Goal: Task Accomplishment & Management: Manage account settings

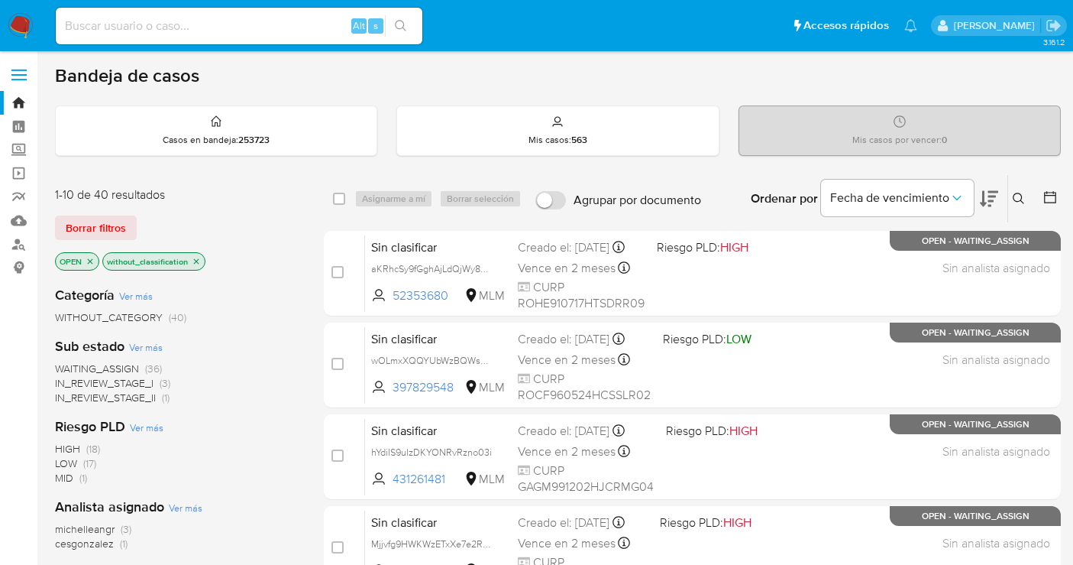
scroll to position [694, 0]
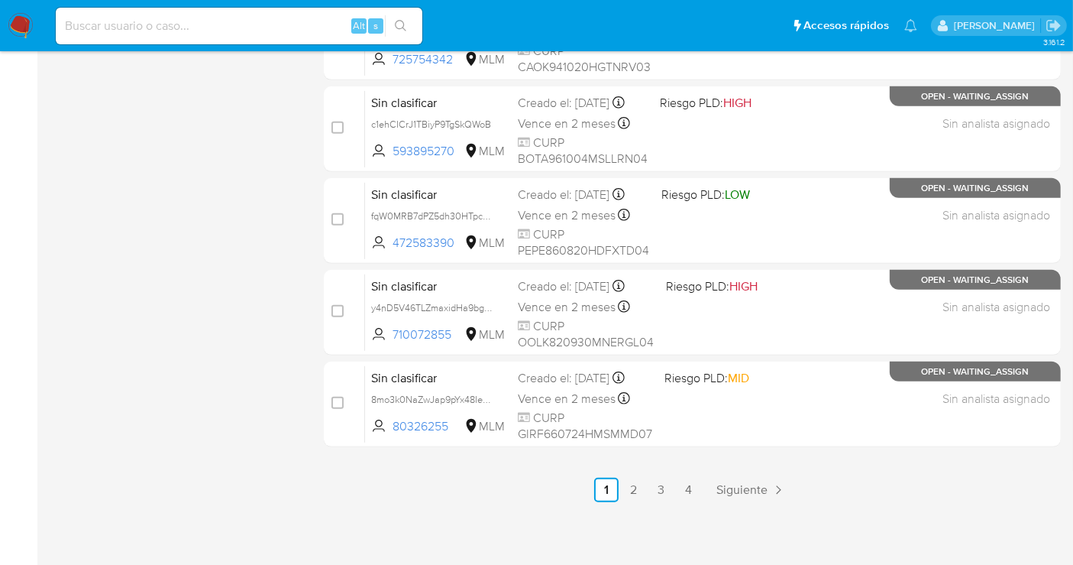
click at [26, 26] on img at bounding box center [21, 26] width 26 height 26
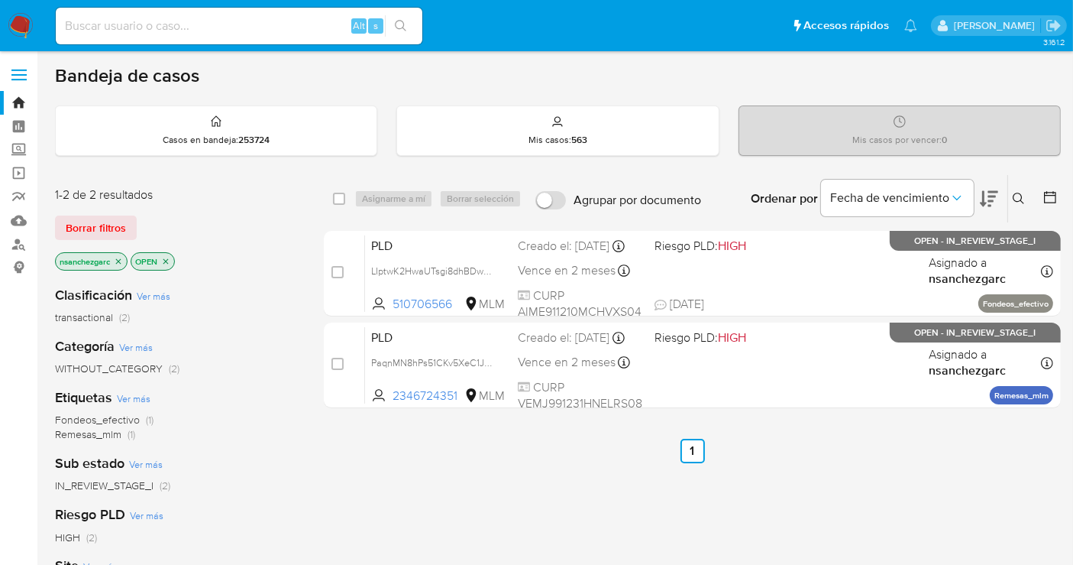
click at [122, 264] on icon "close-filter" at bounding box center [118, 261] width 9 height 9
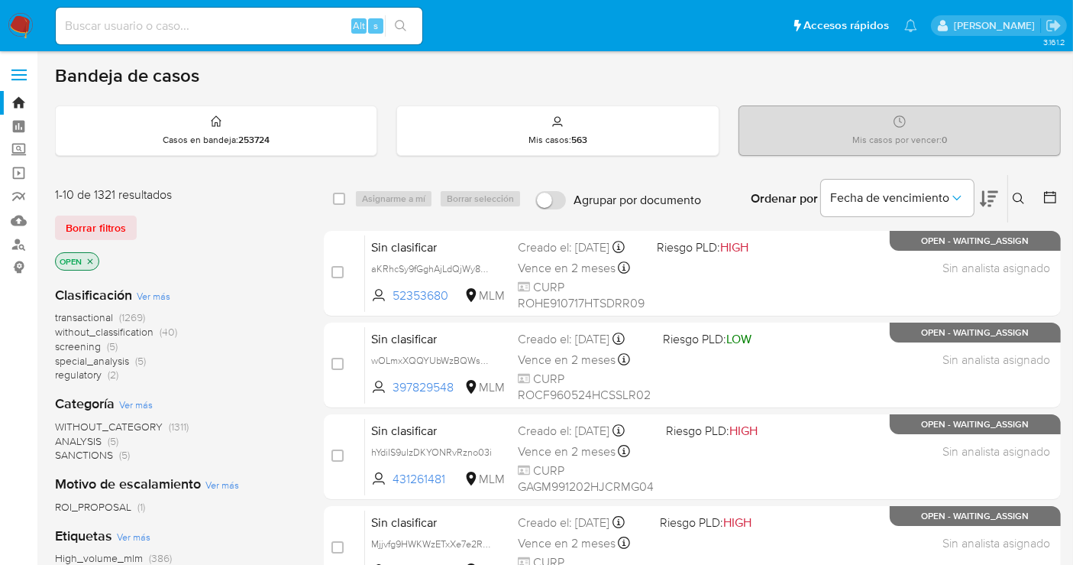
click at [121, 330] on span "without_classification" at bounding box center [104, 331] width 99 height 15
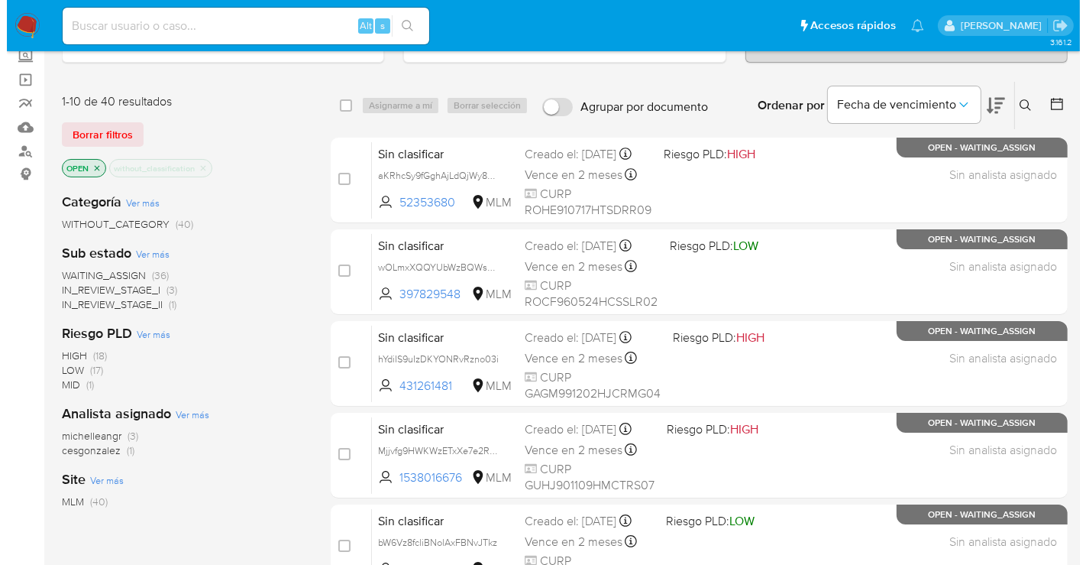
scroll to position [85, 0]
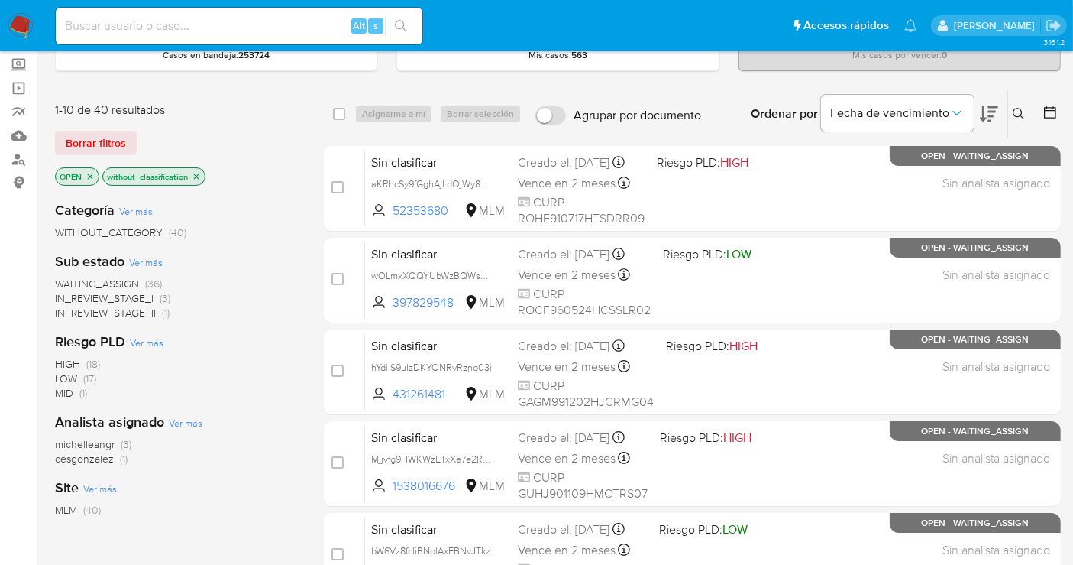
click at [1023, 111] on icon at bounding box center [1019, 114] width 12 height 12
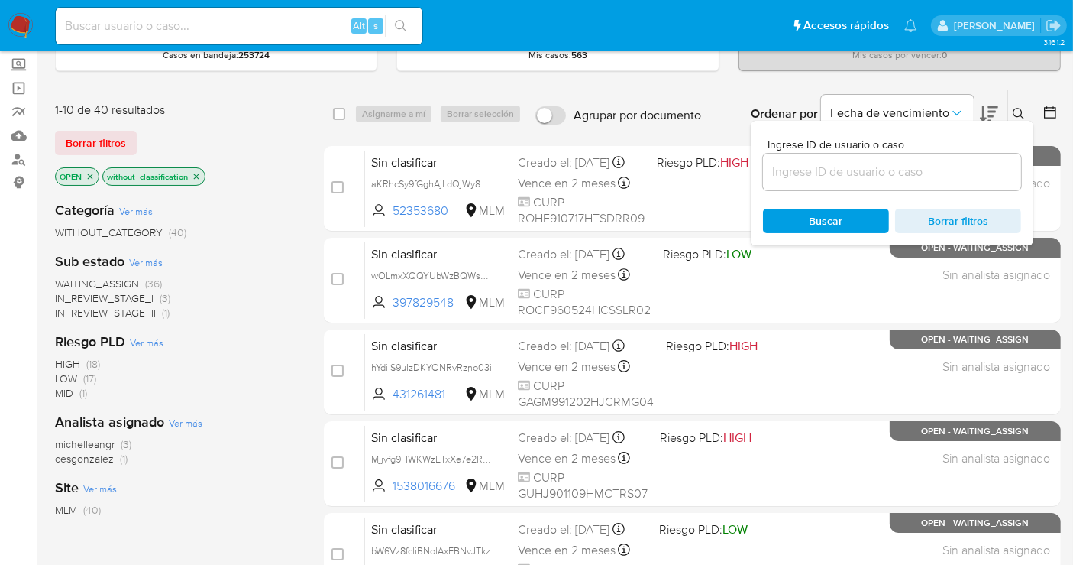
drag, startPoint x: 892, startPoint y: 184, endPoint x: 882, endPoint y: 173, distance: 15.1
click at [885, 178] on div at bounding box center [892, 172] width 258 height 37
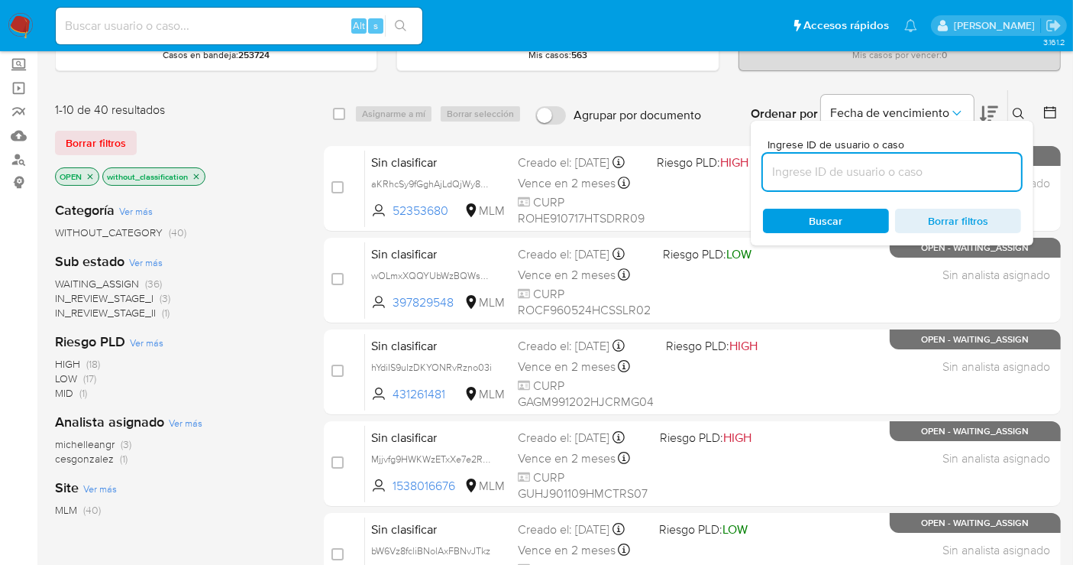
click at [880, 173] on input at bounding box center [892, 172] width 258 height 20
paste input "1298353905"
type input "1298353905"
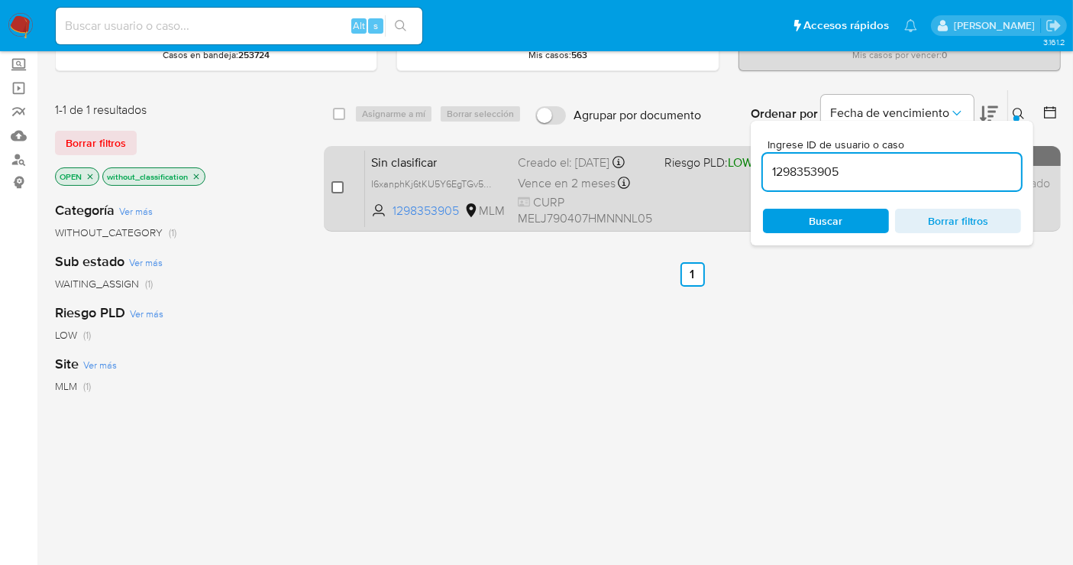
click at [336, 187] on input "checkbox" at bounding box center [338, 187] width 12 height 12
checkbox input "true"
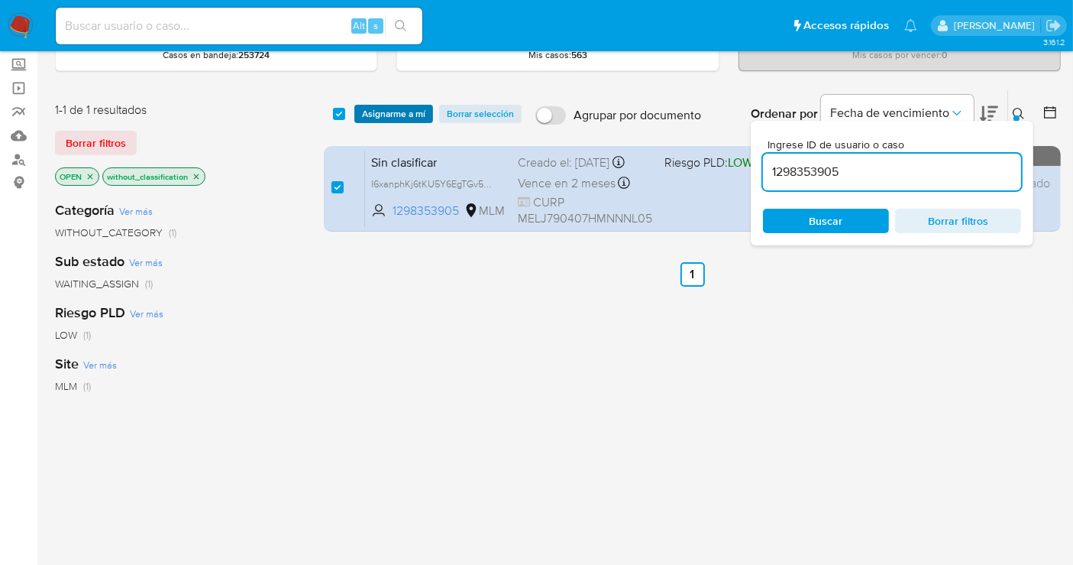
click at [382, 113] on span "Asignarme a mí" at bounding box center [393, 113] width 63 height 15
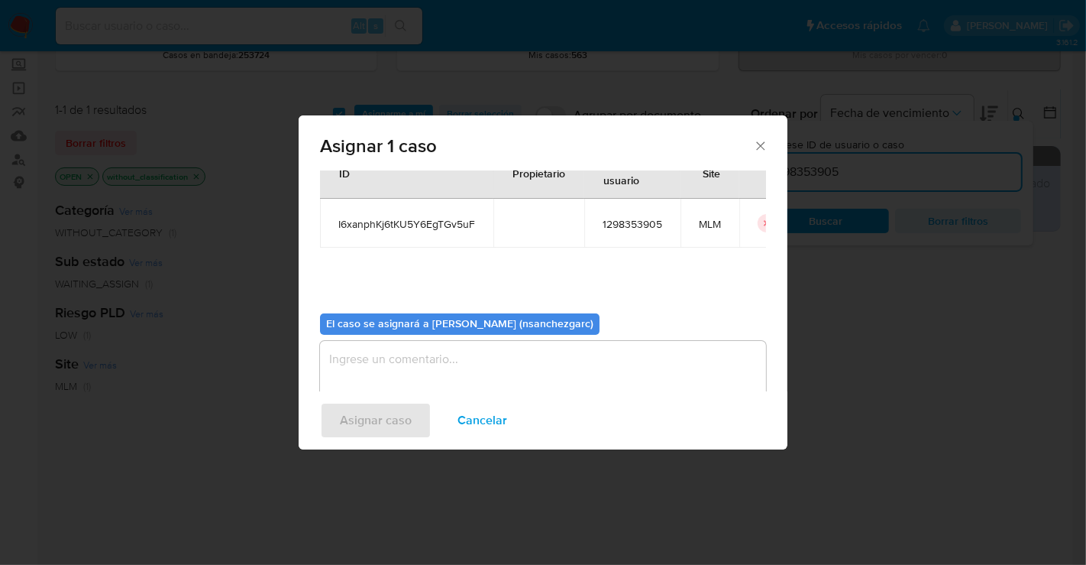
scroll to position [78, 0]
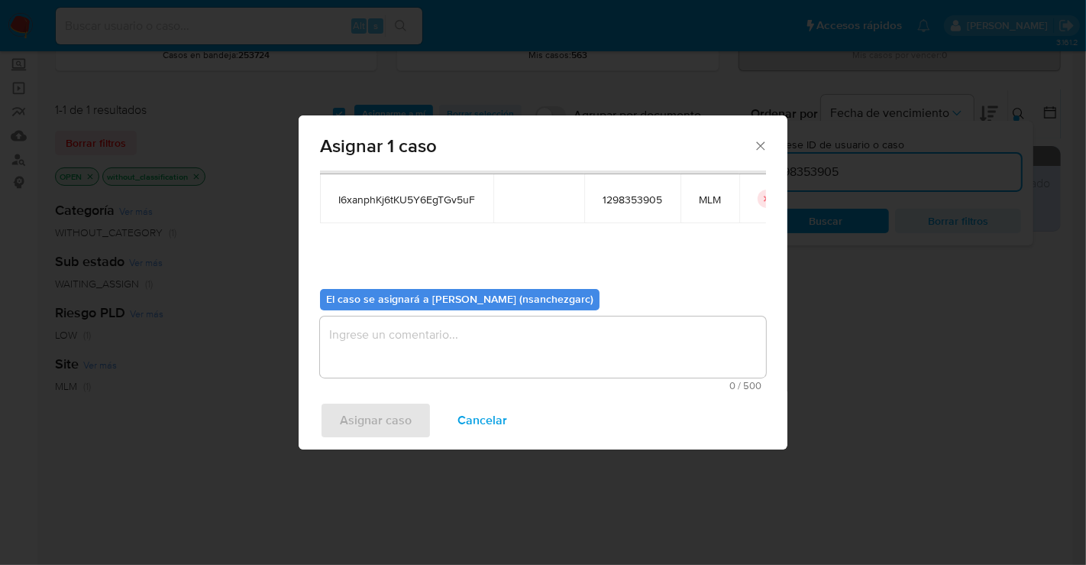
click at [367, 337] on textarea "assign-modal" at bounding box center [543, 346] width 446 height 61
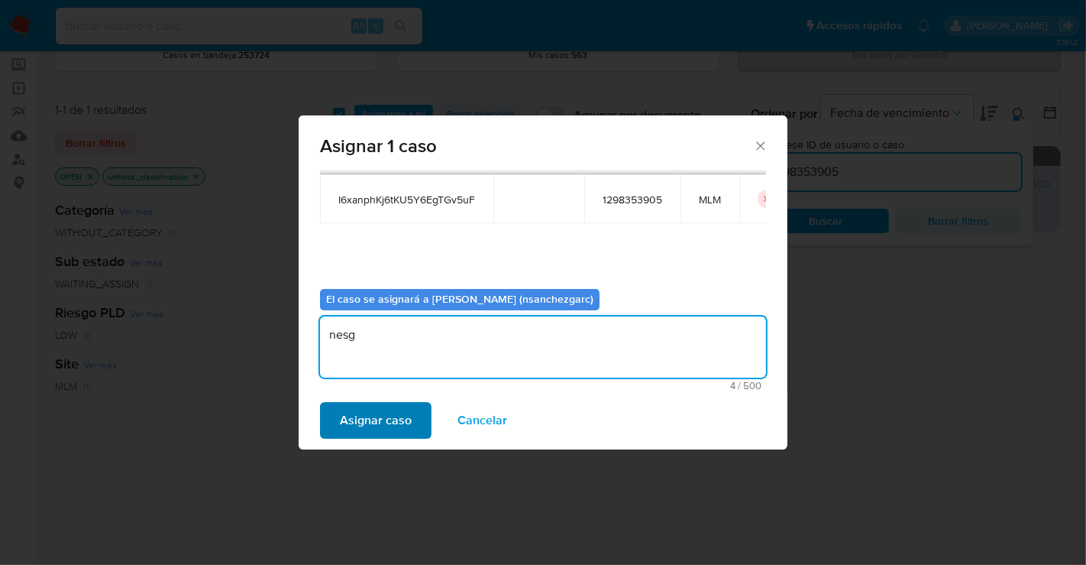
type textarea "nesg"
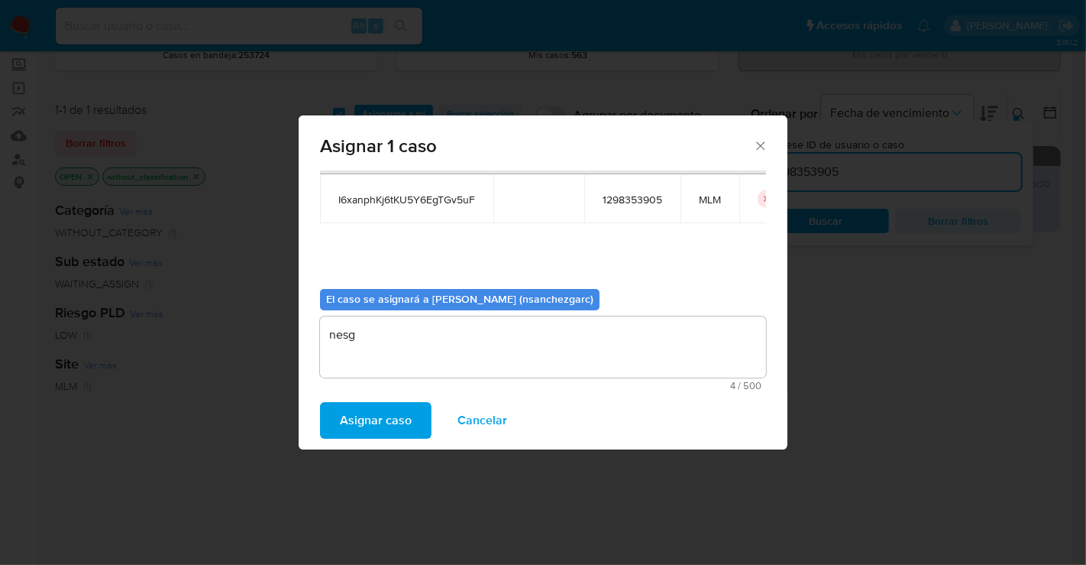
click at [369, 413] on span "Asignar caso" at bounding box center [376, 420] width 72 height 34
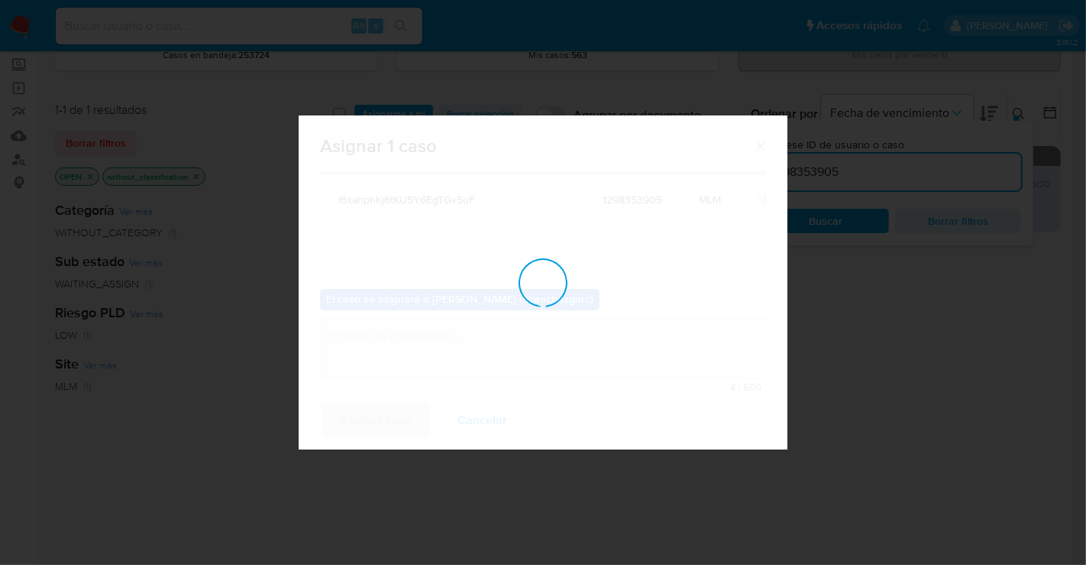
checkbox input "false"
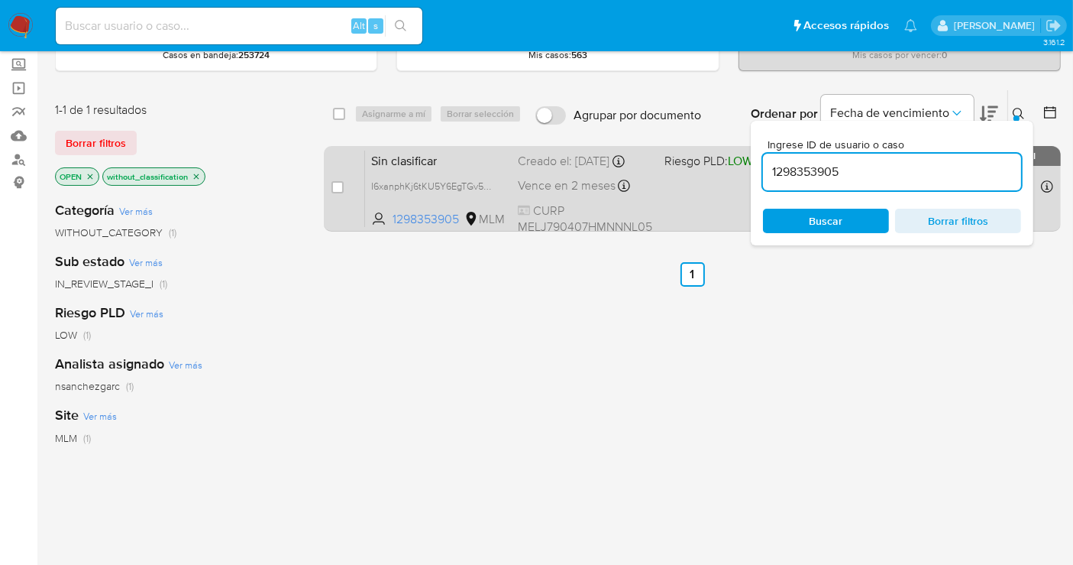
click at [549, 170] on div "Creado el: 22/09/2025 Creado el: 22/09/2025 19:01:46" at bounding box center [585, 161] width 134 height 17
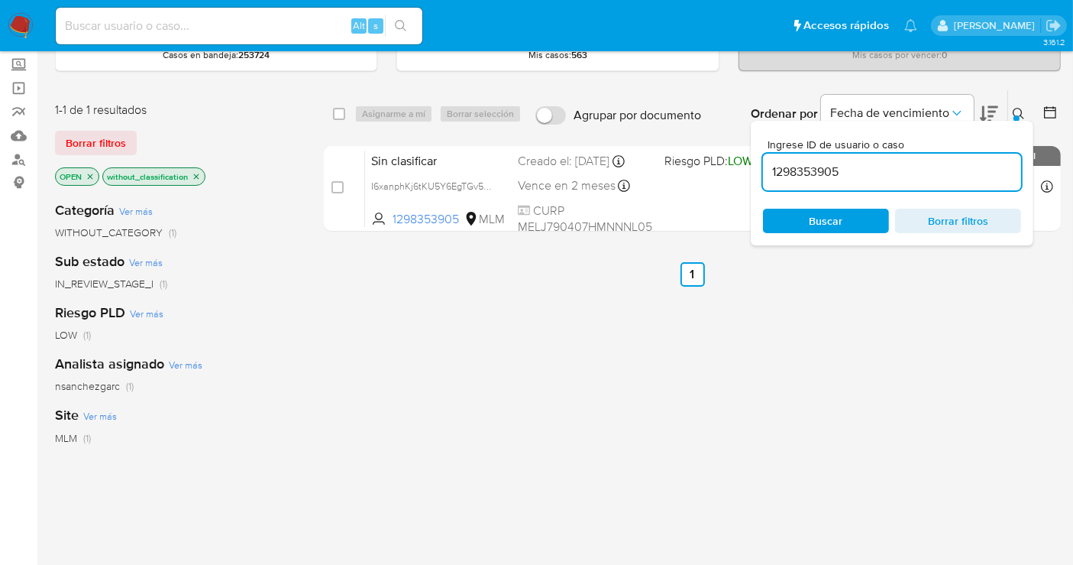
click at [782, 173] on input "1298353905" at bounding box center [892, 172] width 258 height 20
paste input "564988000"
type input "564988000"
click at [820, 217] on div "Buscar Borrar filtros" at bounding box center [892, 221] width 258 height 24
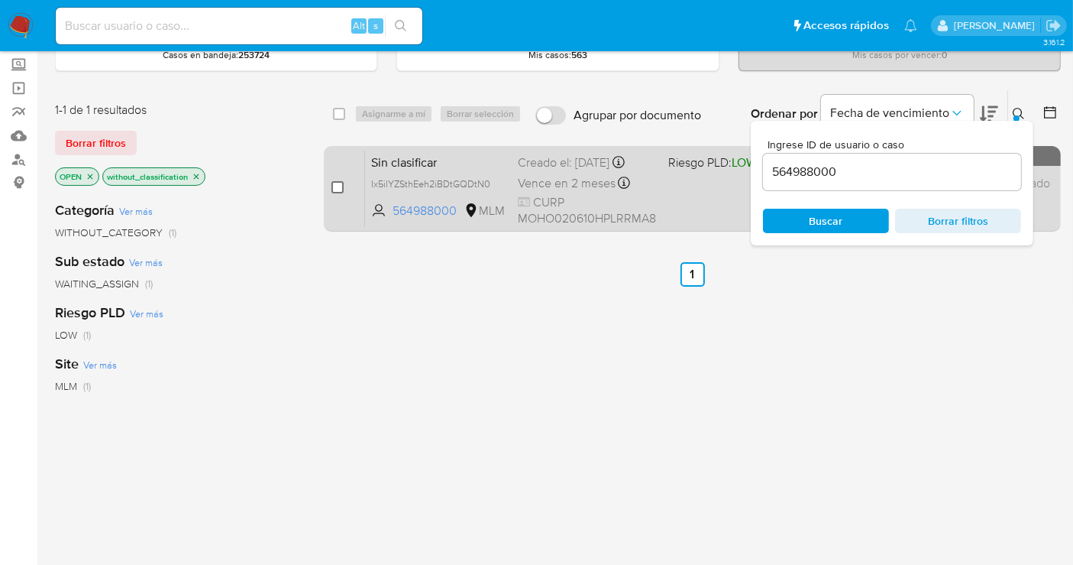
click at [338, 183] on input "checkbox" at bounding box center [338, 187] width 12 height 12
checkbox input "true"
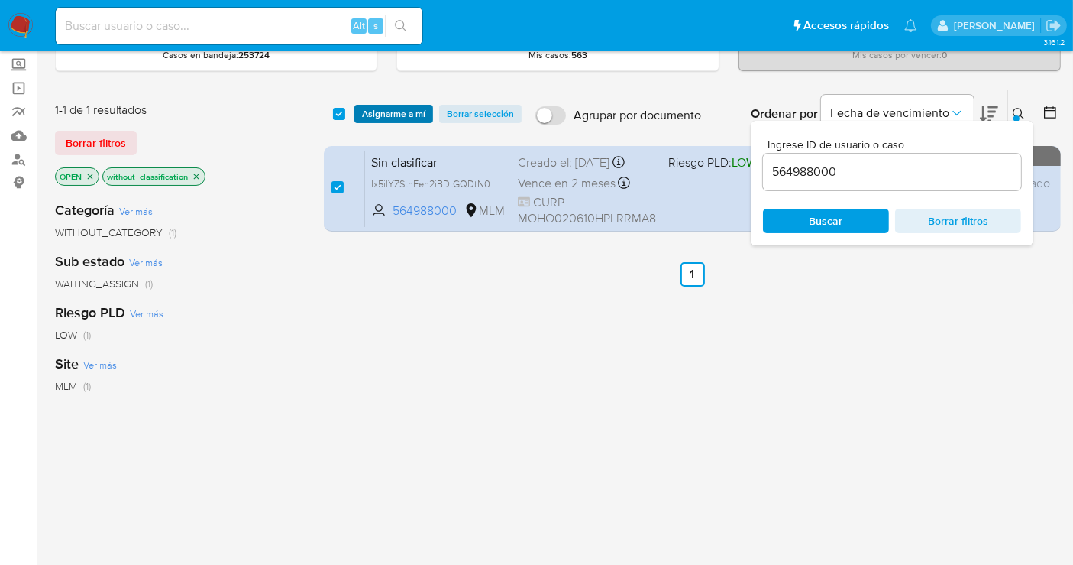
click at [374, 110] on span "Asignarme a mí" at bounding box center [393, 113] width 63 height 15
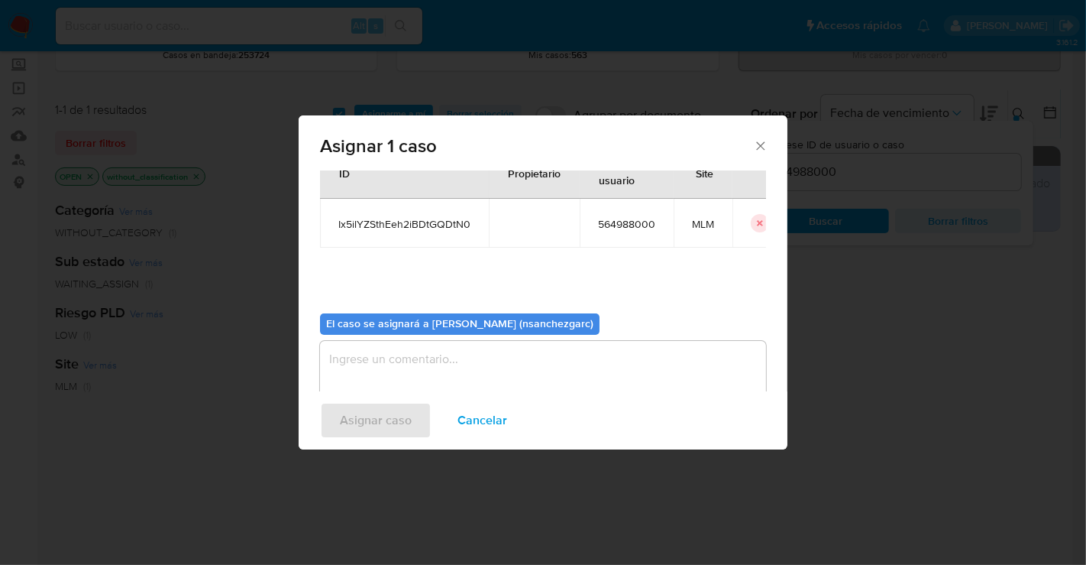
scroll to position [78, 0]
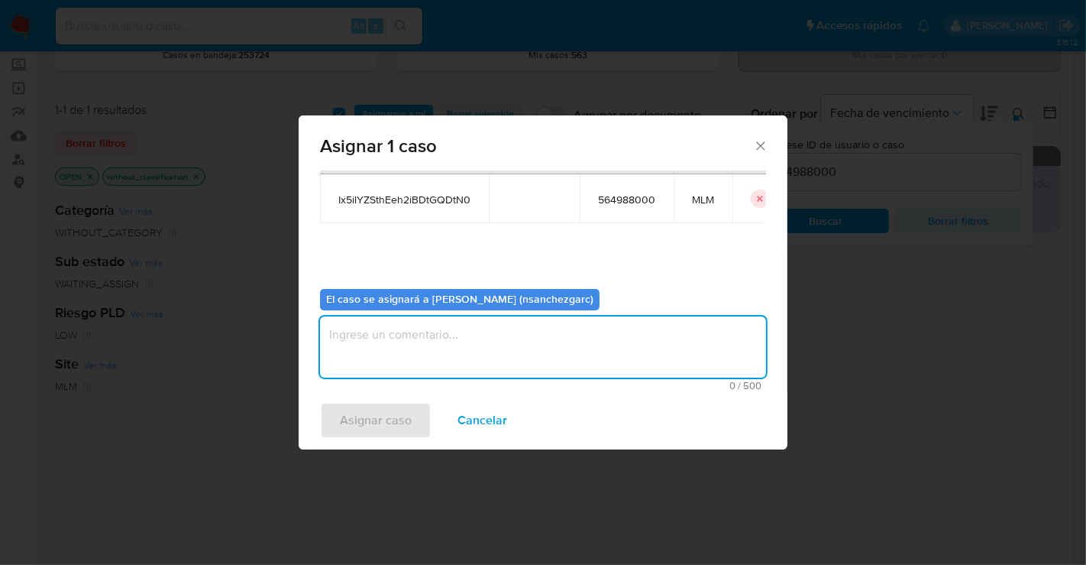
click at [368, 344] on textarea "assign-modal" at bounding box center [543, 346] width 446 height 61
type textarea "nesg"
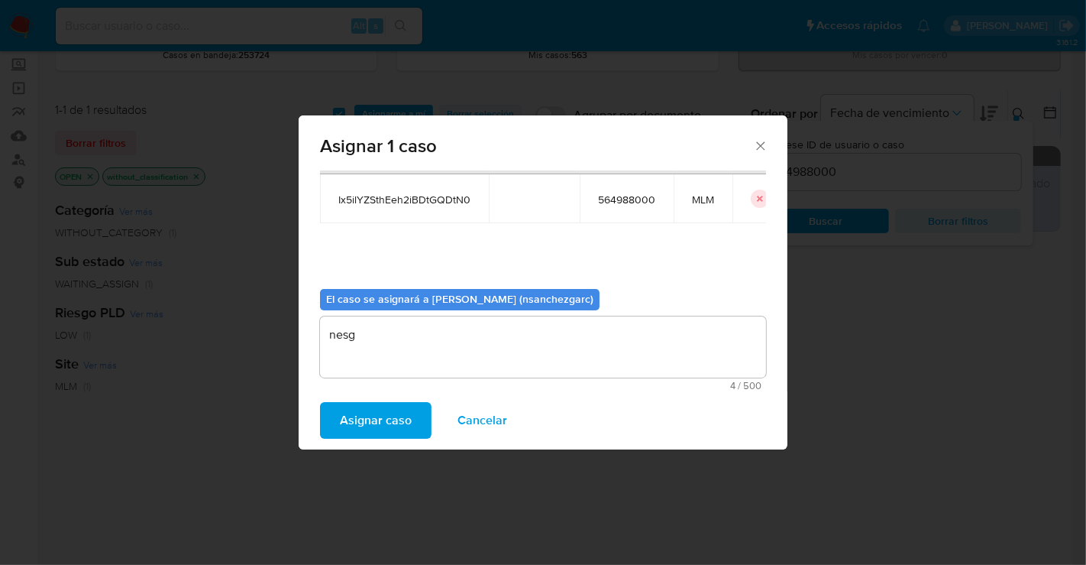
click at [375, 418] on span "Asignar caso" at bounding box center [376, 420] width 72 height 34
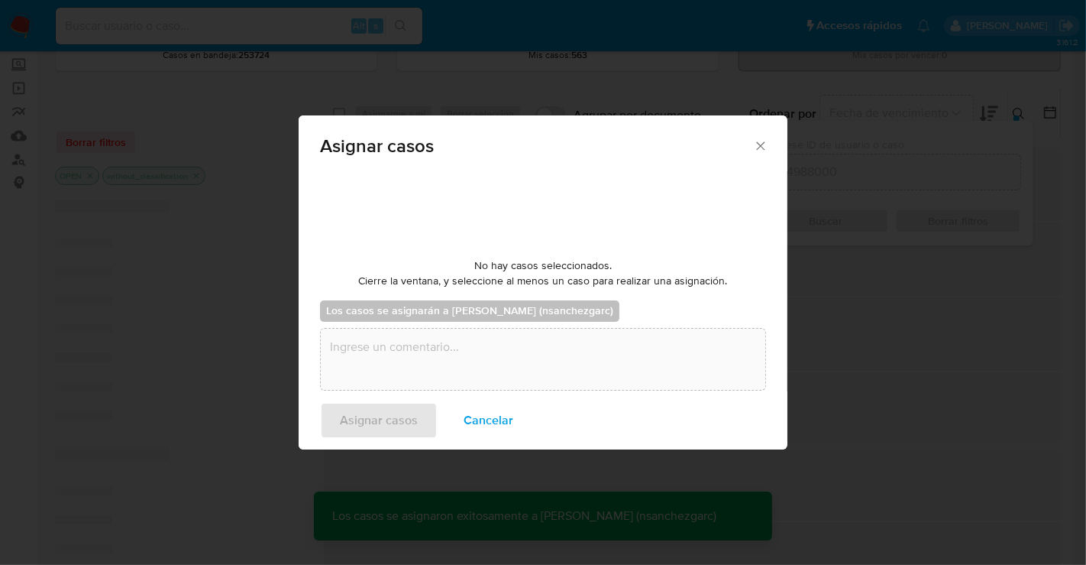
checkbox input "false"
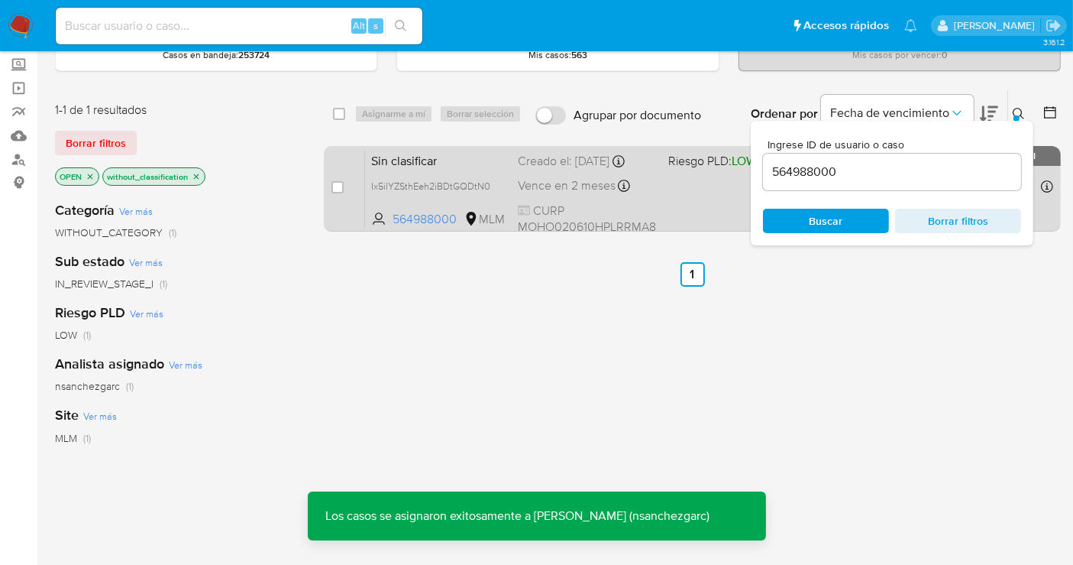
click at [555, 167] on div "Creado el: 22/09/2025 Creado el: 22/09/2025 11:18:38" at bounding box center [587, 161] width 138 height 17
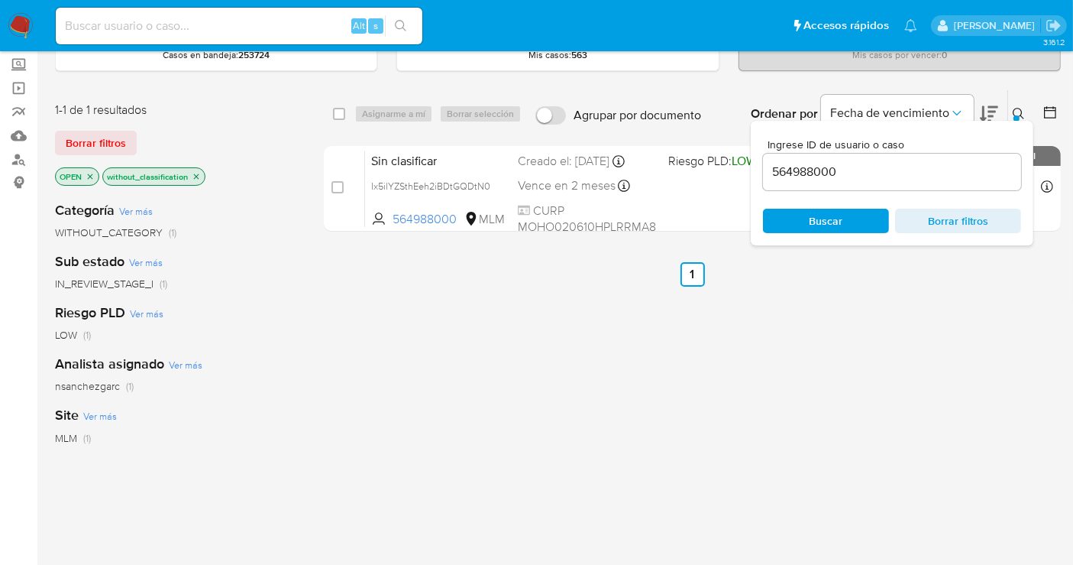
click at [790, 173] on input "564988000" at bounding box center [892, 172] width 258 height 20
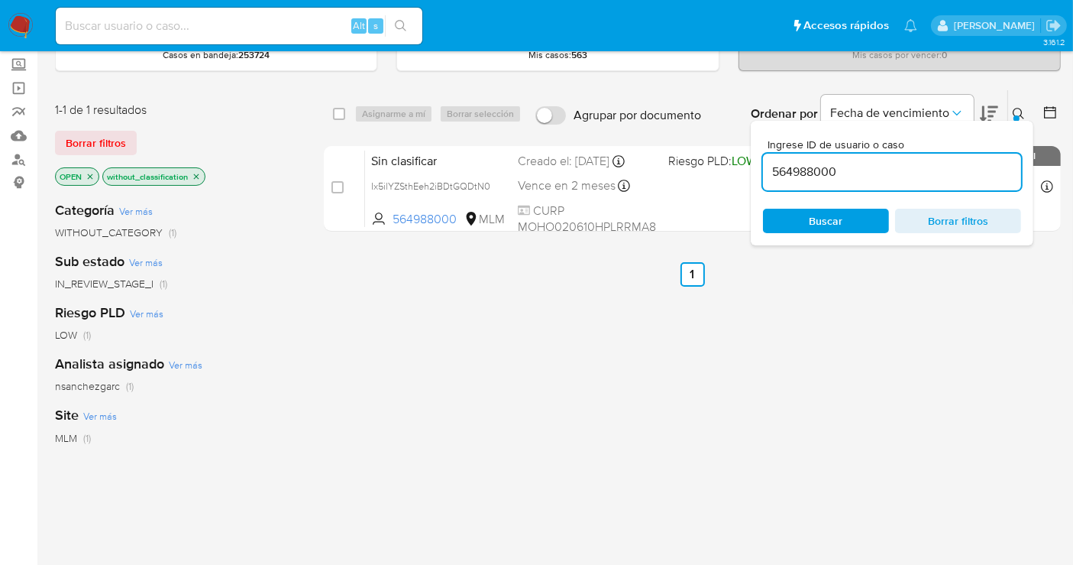
click at [790, 173] on input "564988000" at bounding box center [892, 172] width 258 height 20
paste input "1538016676"
type input "1538016676"
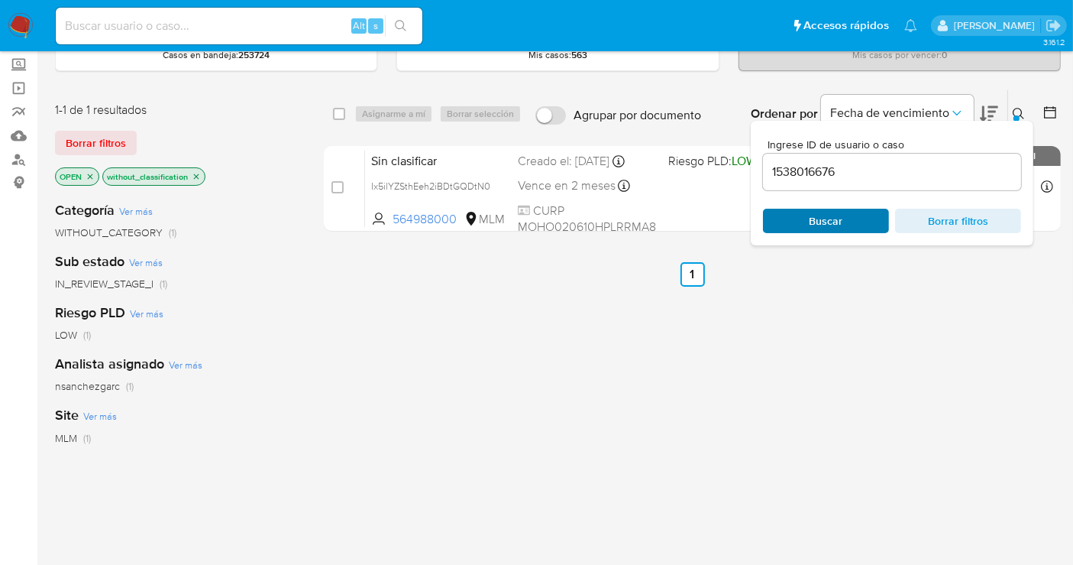
click at [830, 222] on span "Buscar" at bounding box center [827, 221] width 34 height 24
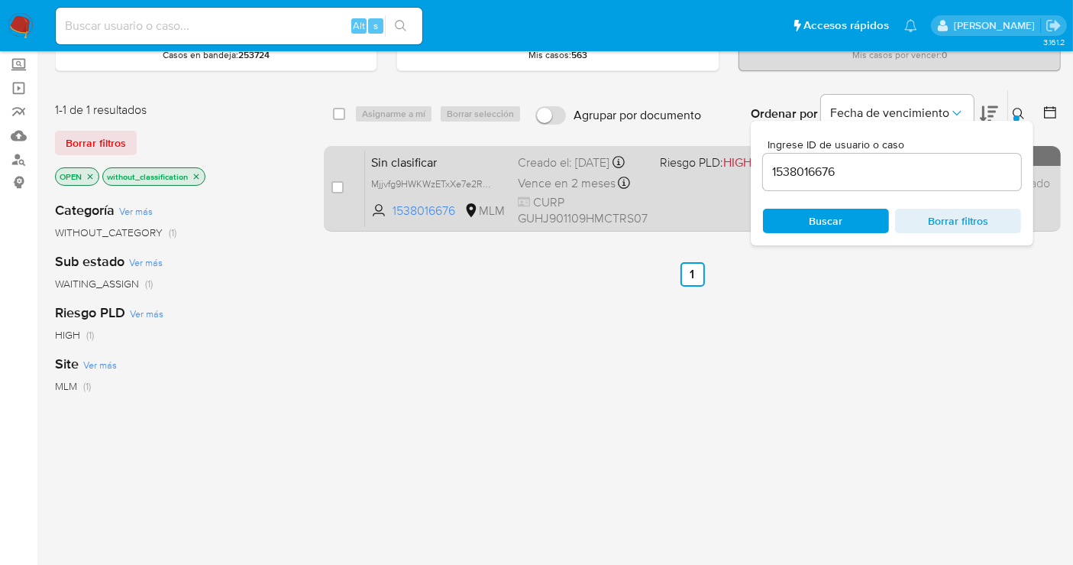
drag, startPoint x: 334, startPoint y: 182, endPoint x: 346, endPoint y: 182, distance: 12.2
click at [340, 183] on input "checkbox" at bounding box center [338, 187] width 12 height 12
checkbox input "true"
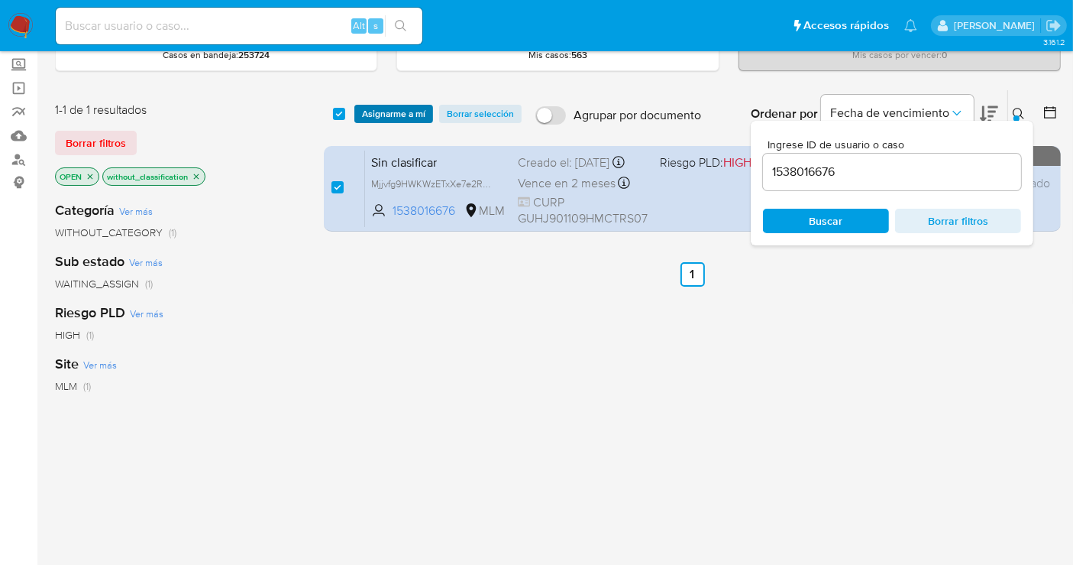
click at [393, 112] on span "Asignarme a mí" at bounding box center [393, 113] width 63 height 15
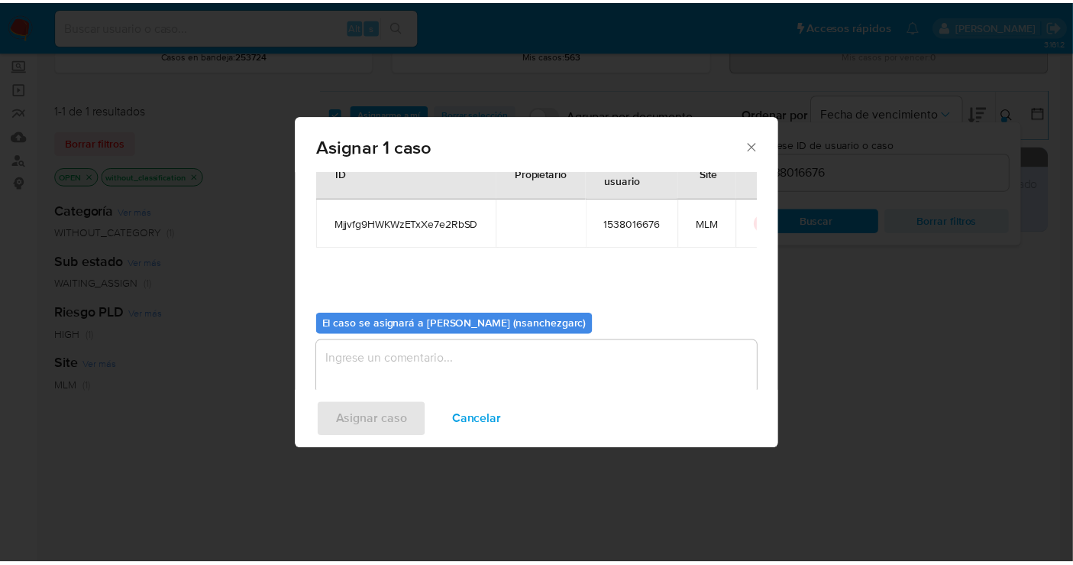
scroll to position [78, 0]
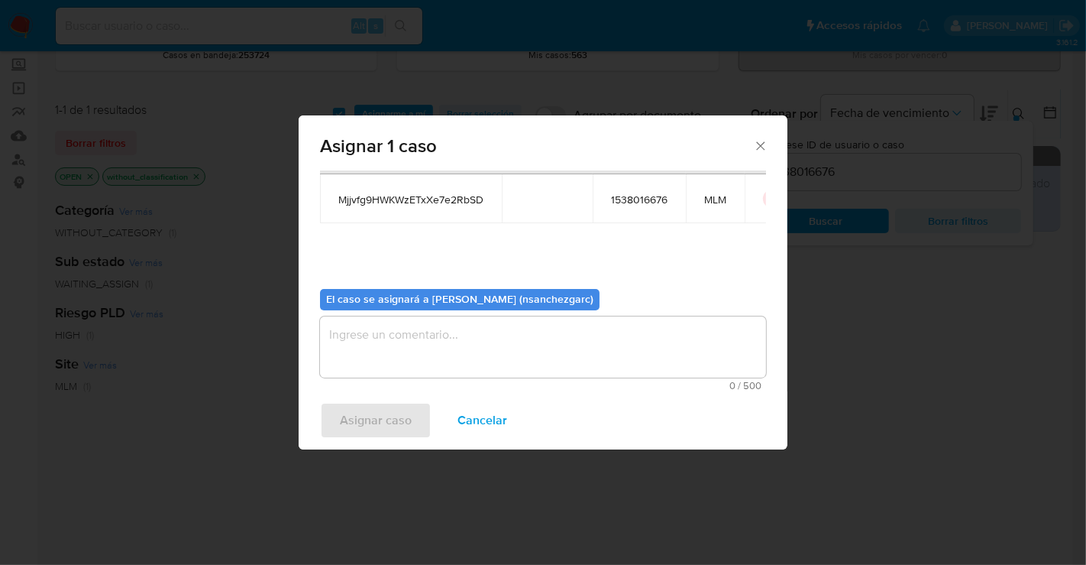
click at [396, 335] on textarea "assign-modal" at bounding box center [543, 346] width 446 height 61
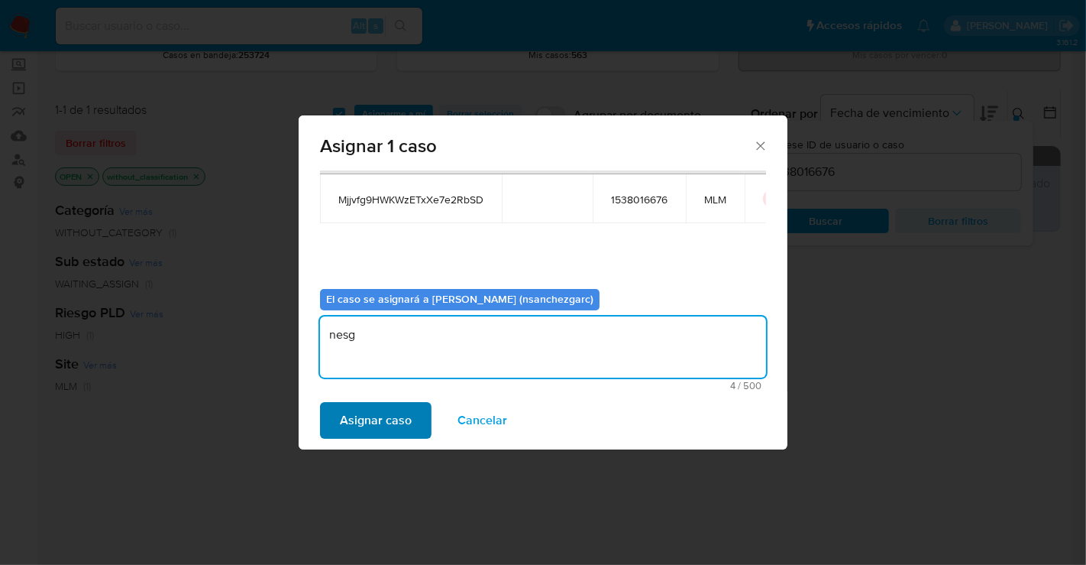
type textarea "nesg"
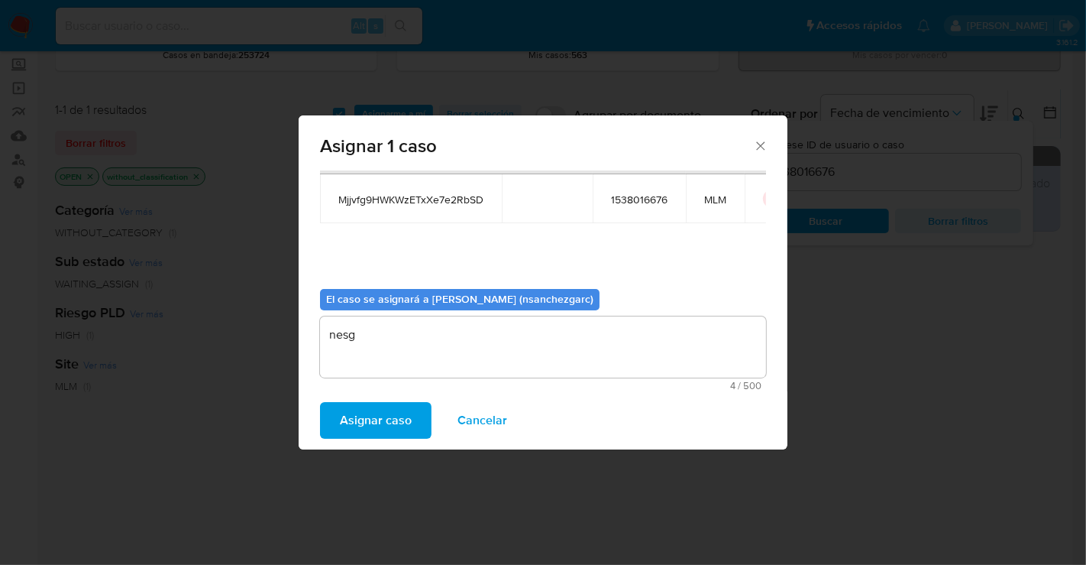
click at [388, 426] on span "Asignar caso" at bounding box center [376, 420] width 72 height 34
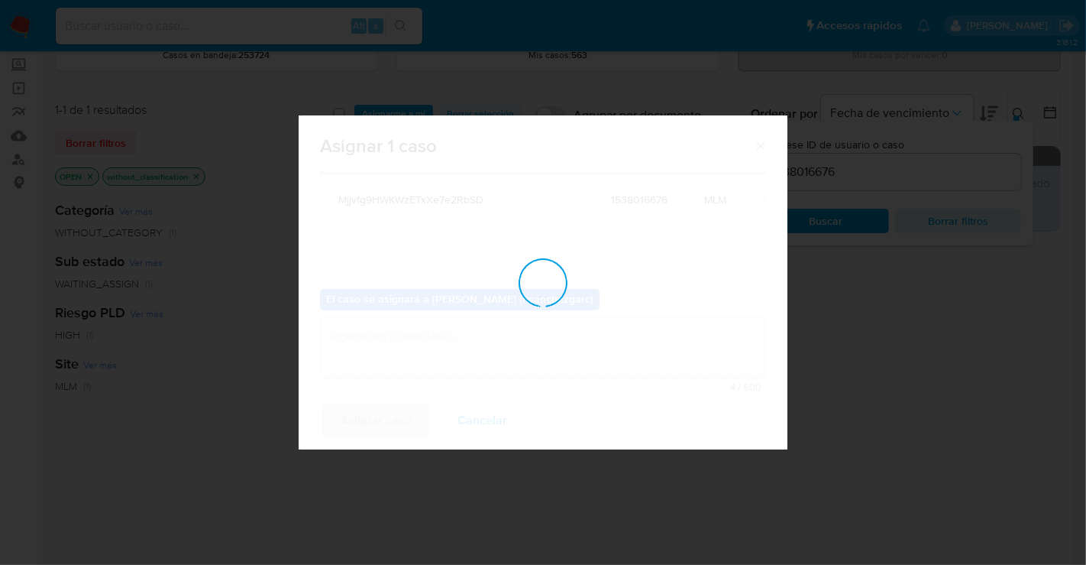
checkbox input "false"
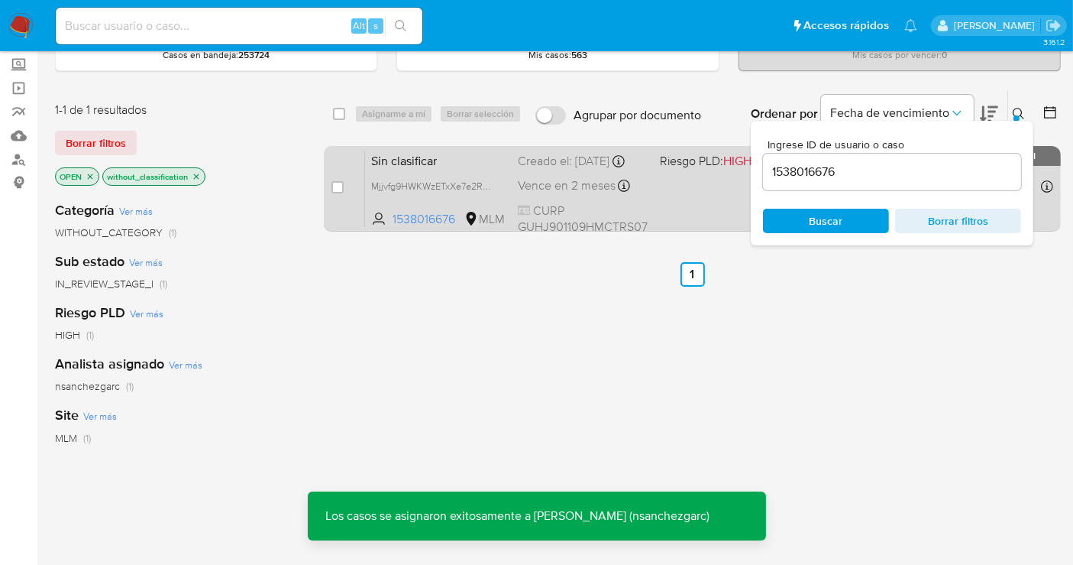
click at [554, 167] on div "Creado el: 24/09/2025 Creado el: 24/09/2025 10:10:28" at bounding box center [583, 161] width 130 height 17
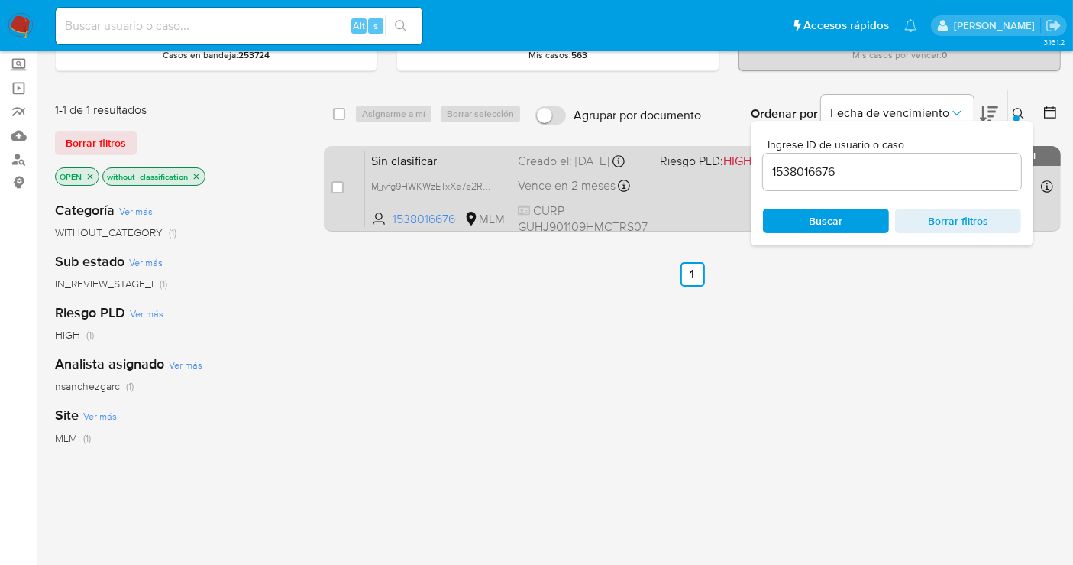
click at [563, 170] on div "Creado el: 24/09/2025 Creado el: 24/09/2025 10:10:28" at bounding box center [583, 161] width 130 height 17
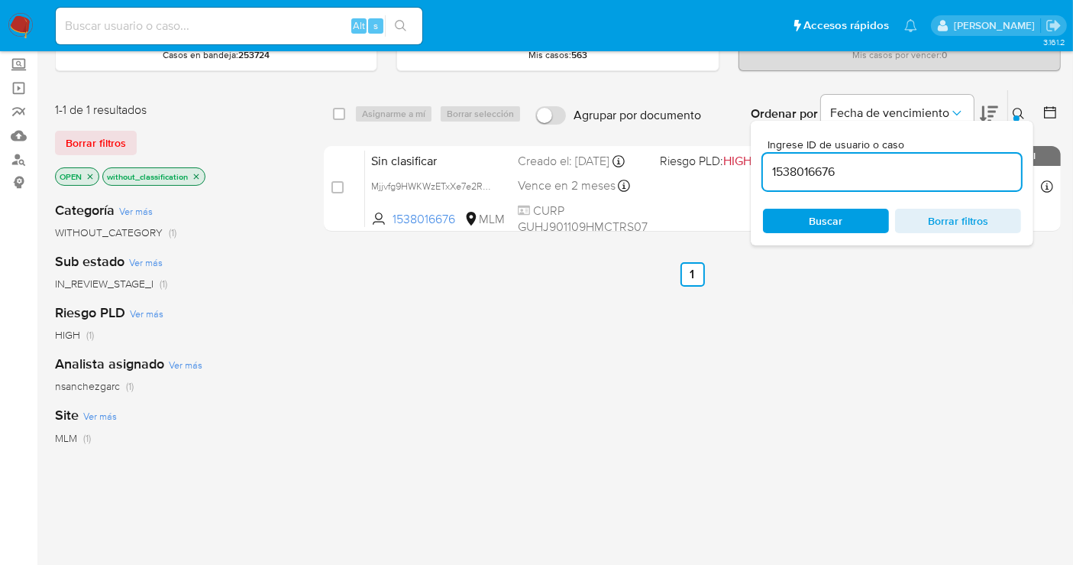
click at [791, 175] on input "1538016676" at bounding box center [892, 172] width 258 height 20
paste input "564988000"
type input "564988000"
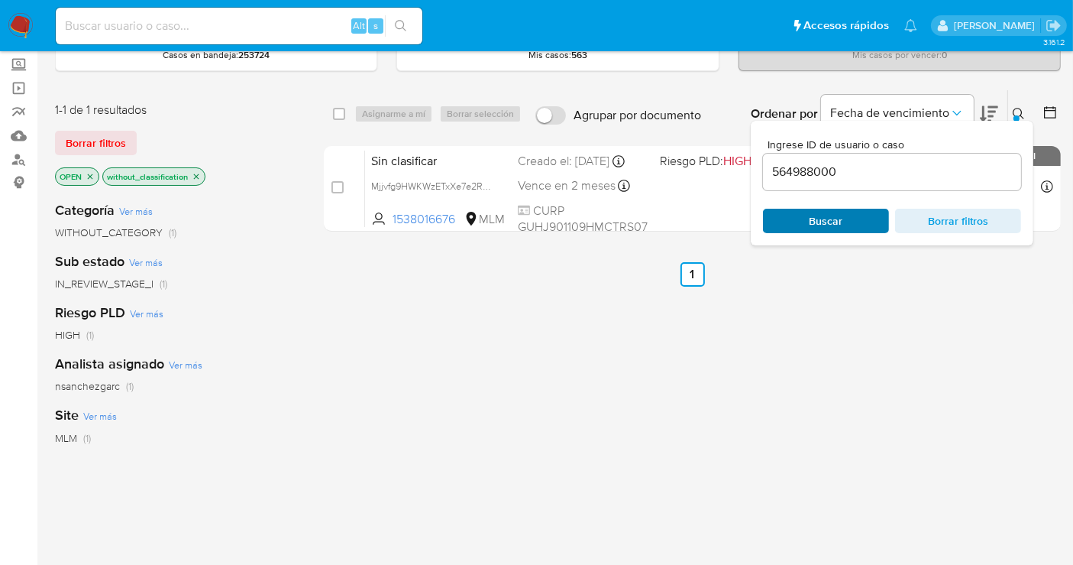
click at [805, 213] on span "Buscar" at bounding box center [826, 220] width 105 height 21
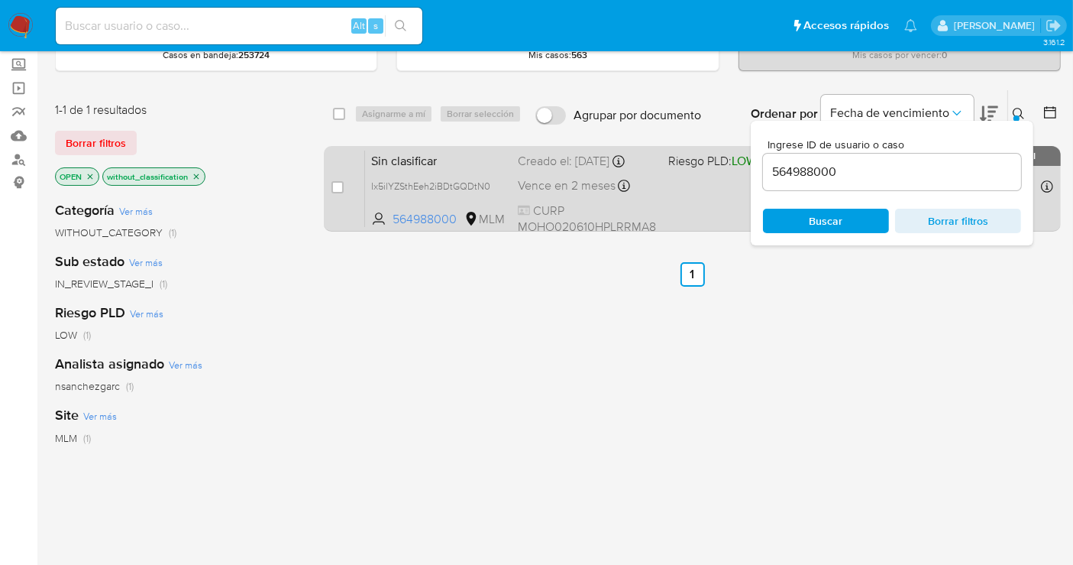
click at [546, 169] on div "Sin clasificar Ix5ilYZSthEeh2iBDtGQDtN0 564988000 MLM Riesgo PLD: LOW Creado el…" at bounding box center [709, 188] width 688 height 77
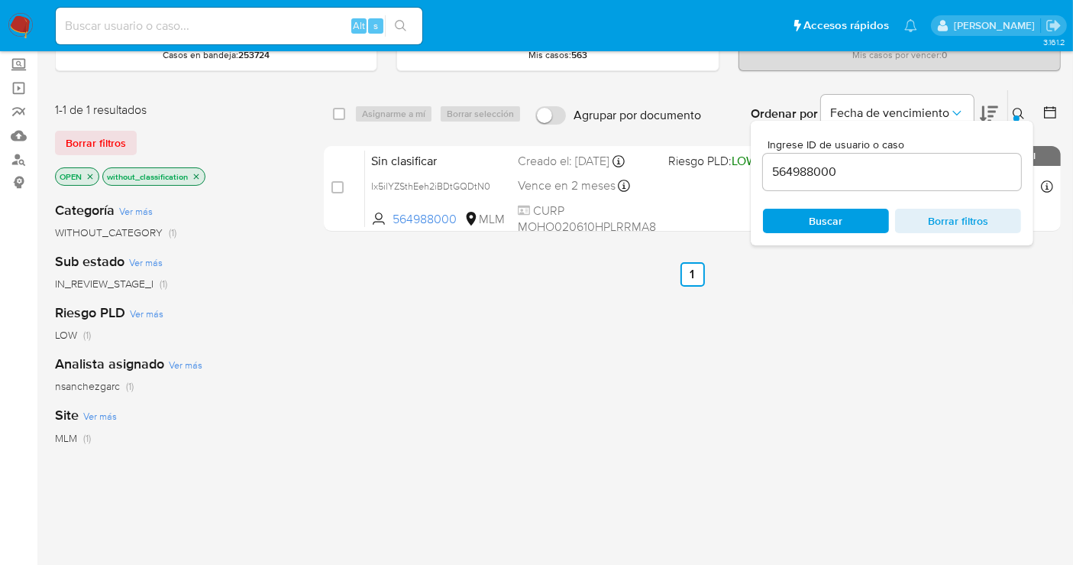
click at [21, 21] on img at bounding box center [21, 26] width 26 height 26
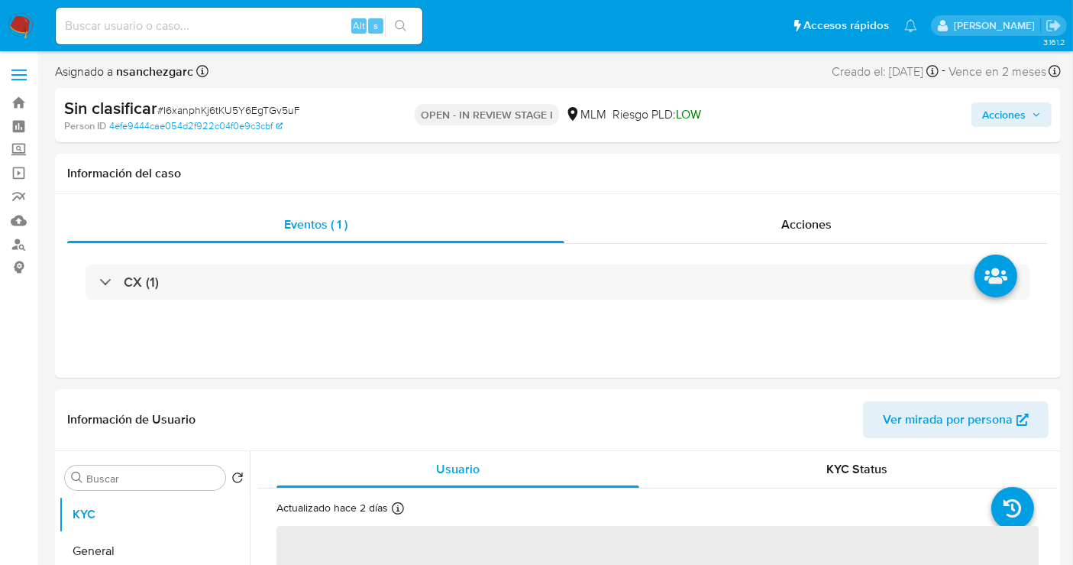
select select "10"
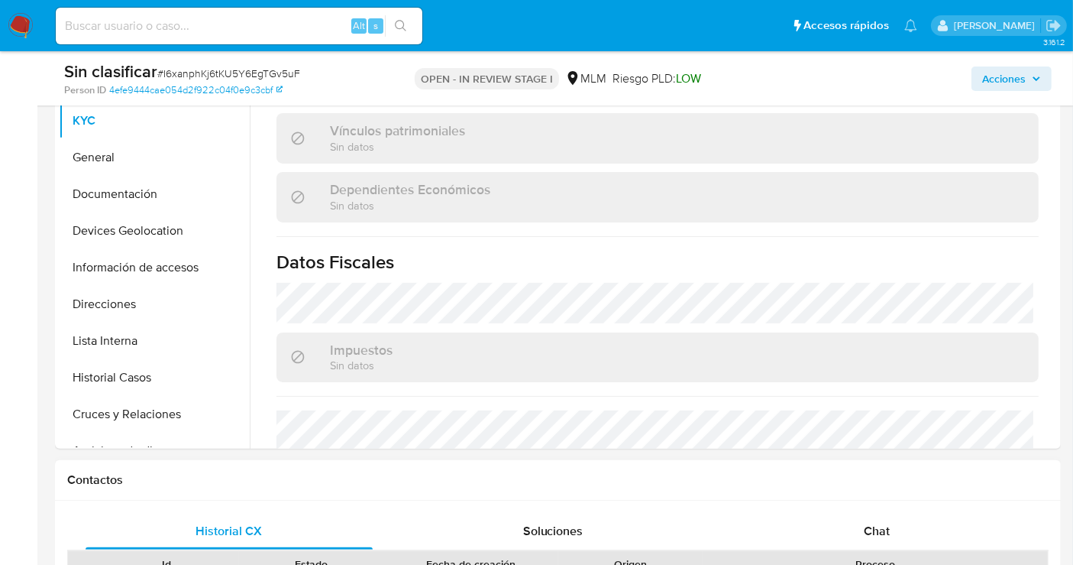
scroll to position [964, 0]
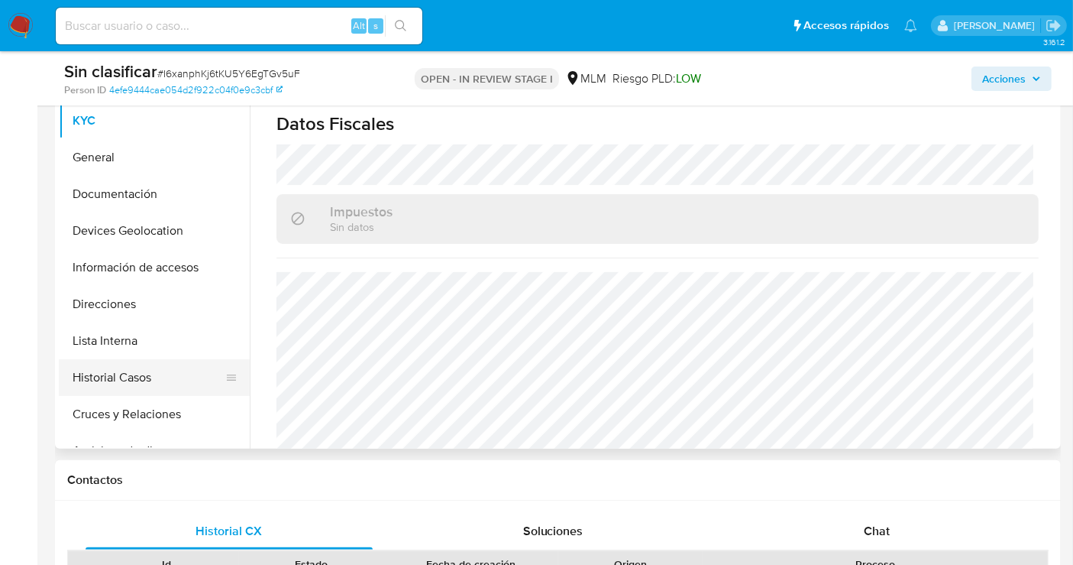
click at [131, 376] on button "Historial Casos" at bounding box center [148, 377] width 179 height 37
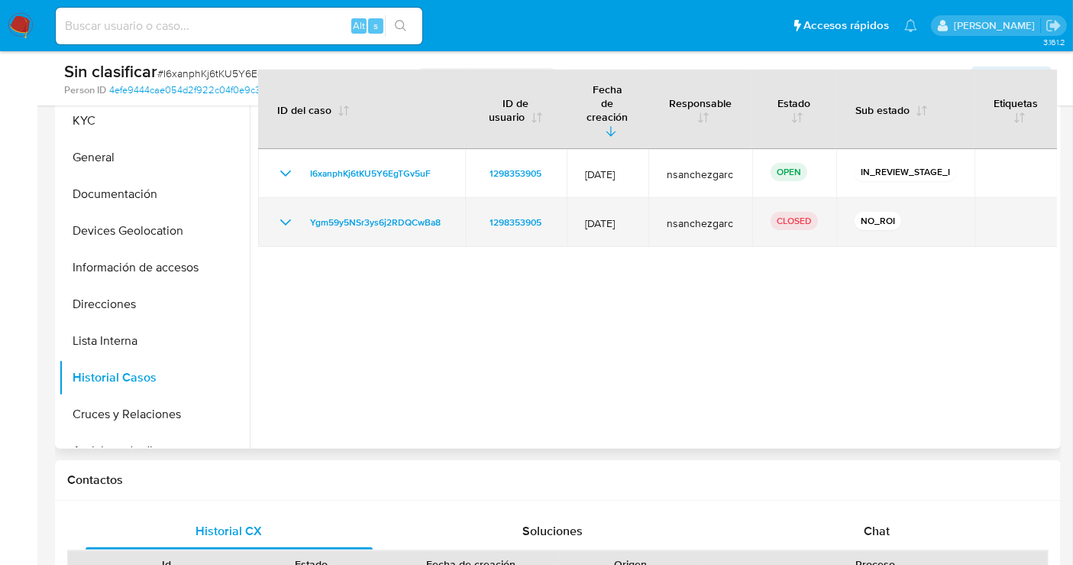
click at [283, 213] on icon "Mostrar/Ocultar" at bounding box center [286, 222] width 18 height 18
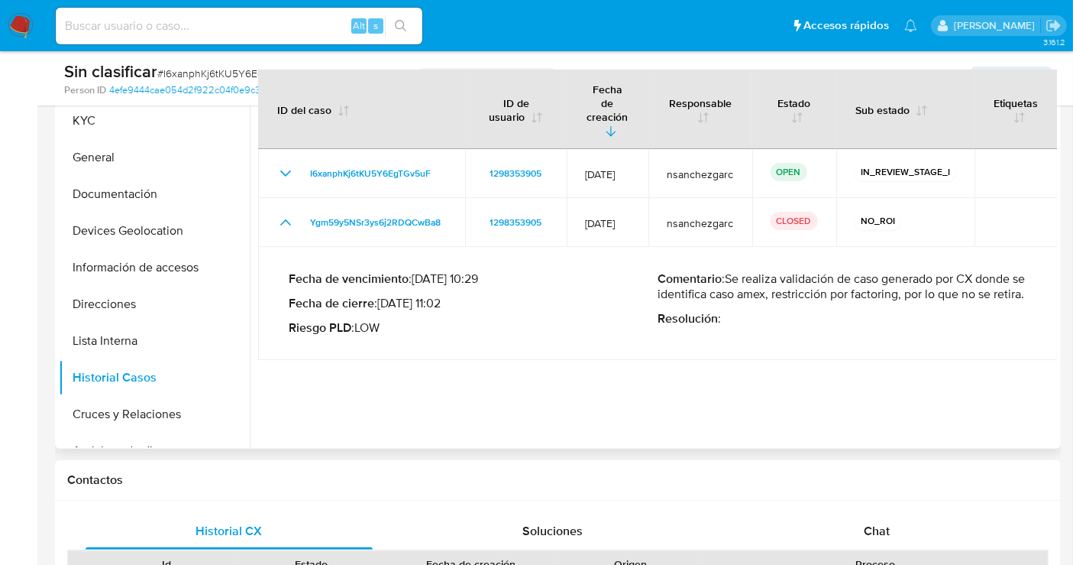
drag, startPoint x: 1037, startPoint y: 271, endPoint x: 739, endPoint y: 254, distance: 297.7
click at [739, 271] on p "Comentario : Se realiza validación de caso generado por CX donde se identifica …" at bounding box center [844, 286] width 370 height 31
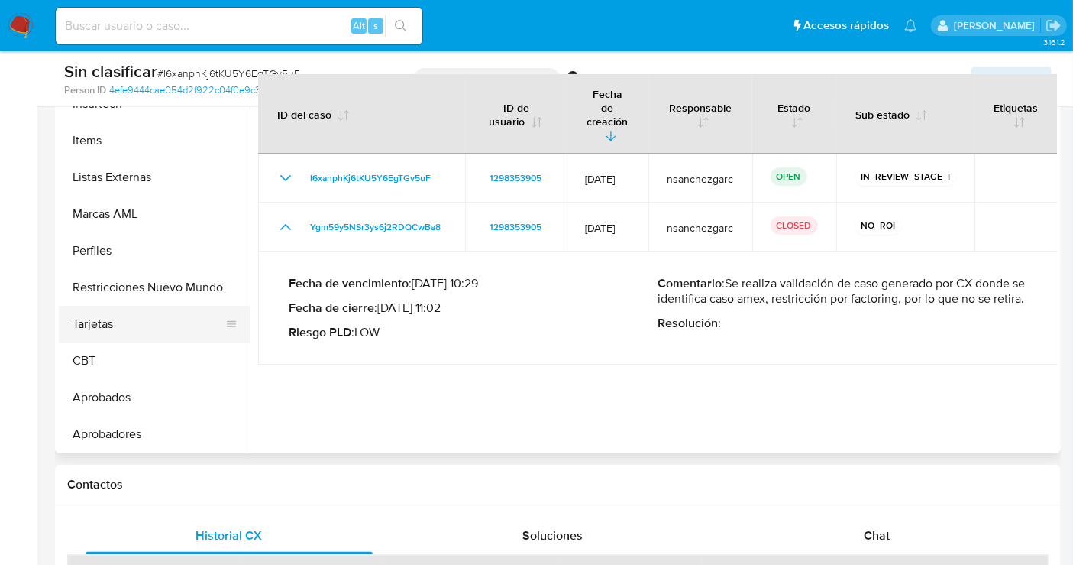
scroll to position [339, 0]
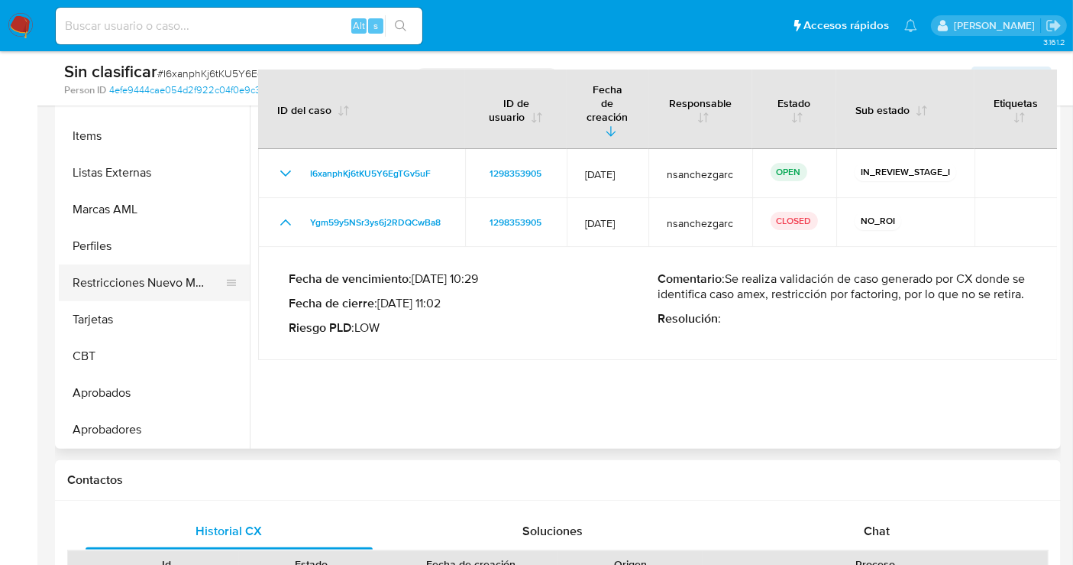
click at [136, 271] on button "Restricciones Nuevo Mundo" at bounding box center [148, 282] width 179 height 37
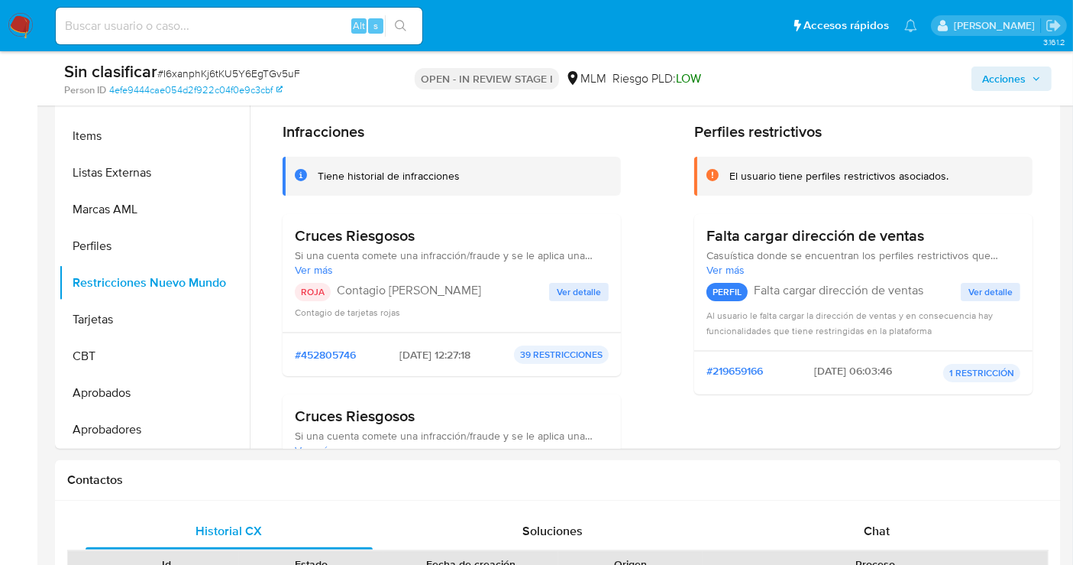
click at [1015, 69] on span "Acciones" at bounding box center [1004, 78] width 44 height 24
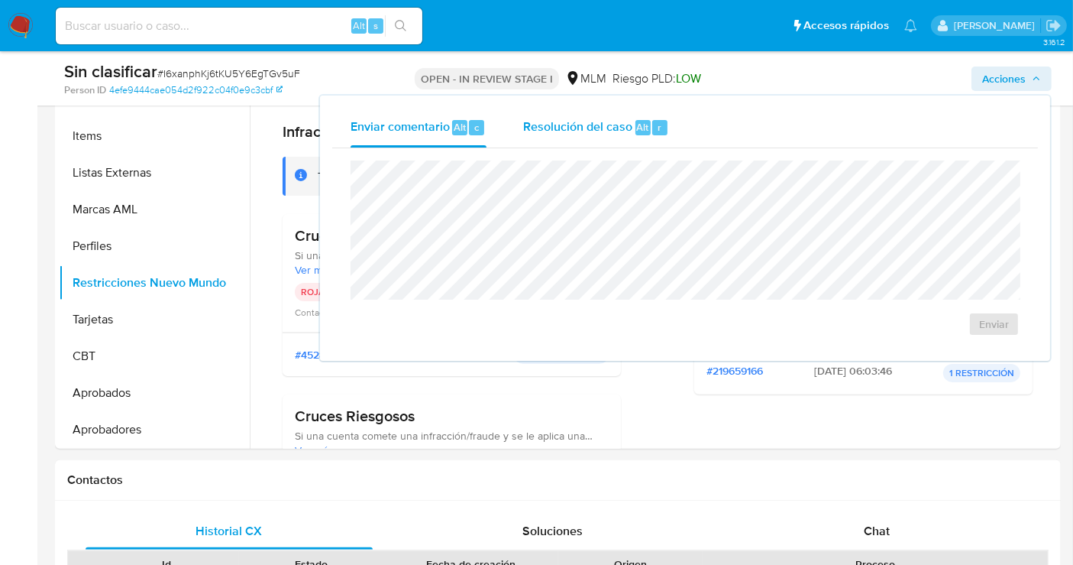
click at [600, 134] on div "Resolución del caso Alt r" at bounding box center [596, 128] width 146 height 40
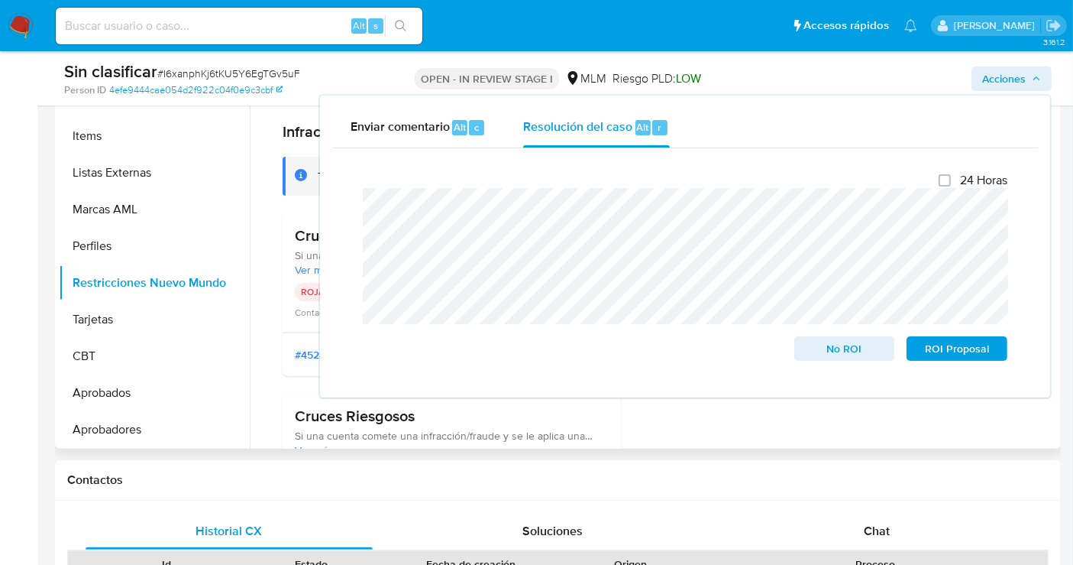
click at [283, 349] on div "#452805746 29/08/2025 - 12:27:18 39 RESTRICCIONES" at bounding box center [452, 354] width 338 height 44
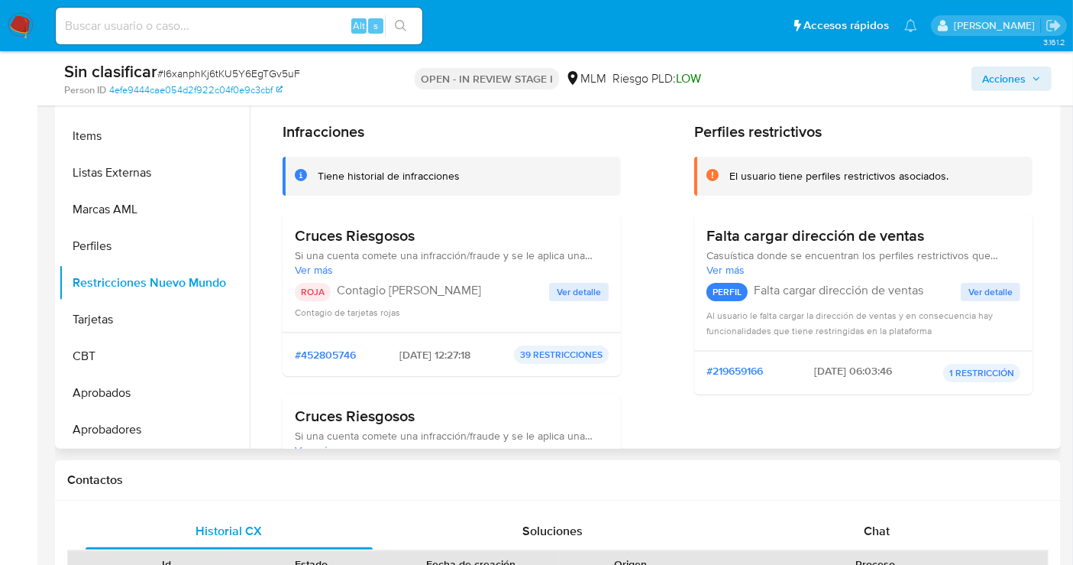
click at [557, 290] on span "Ver detalle" at bounding box center [579, 291] width 44 height 15
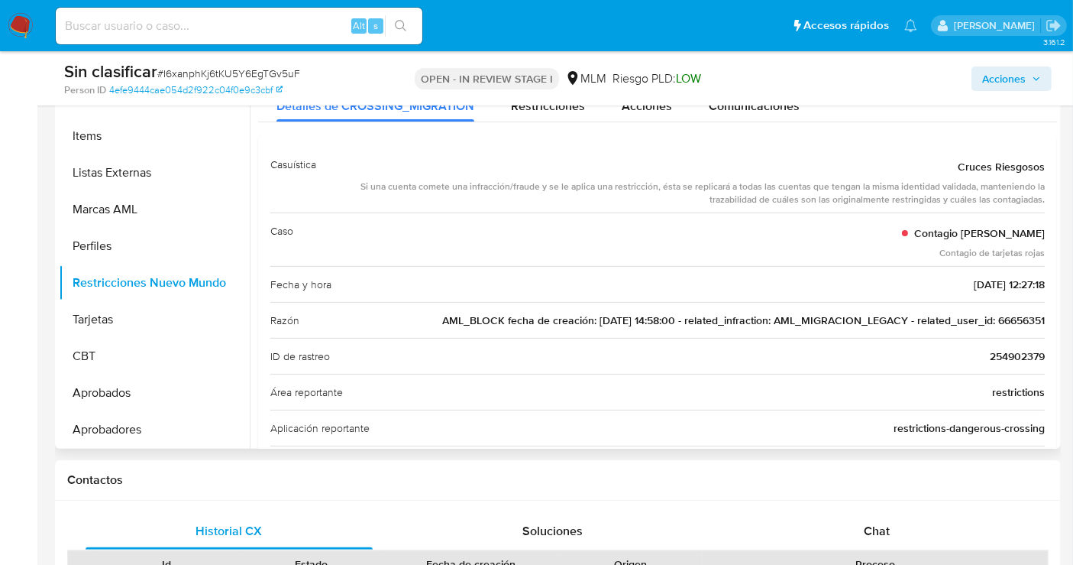
click at [1026, 317] on span "AML_BLOCK fecha de creación: 15/08/2022 14:58:00 - related_infraction: AML_MIGR…" at bounding box center [743, 319] width 603 height 15
click at [1011, 77] on span "Acciones" at bounding box center [1004, 78] width 44 height 24
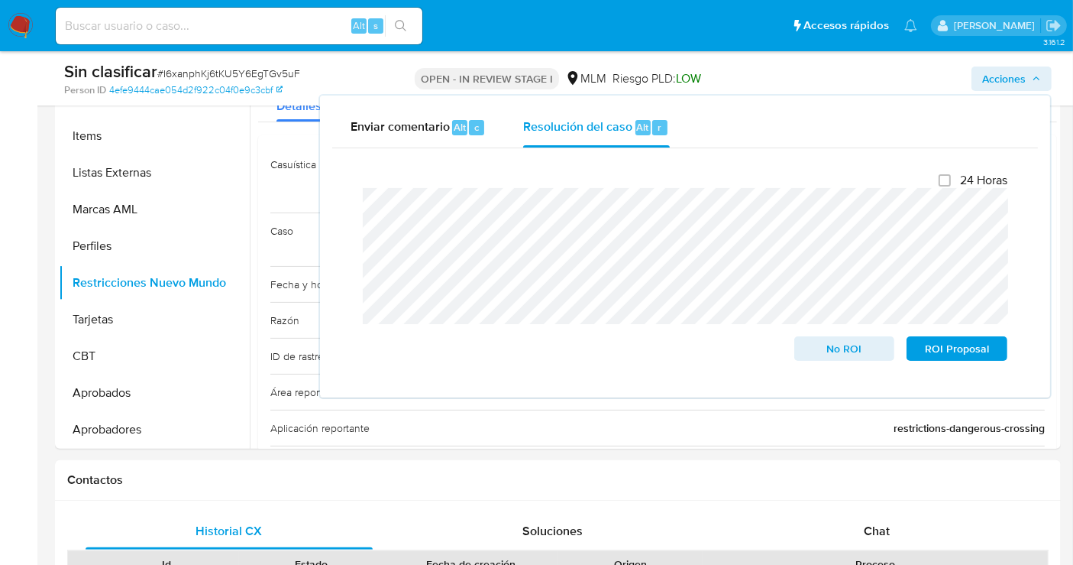
click at [346, 208] on div "Cierre de caso 24 Horas No ROI ROI Proposal" at bounding box center [685, 266] width 706 height 237
click at [853, 348] on span "No ROI" at bounding box center [844, 348] width 79 height 21
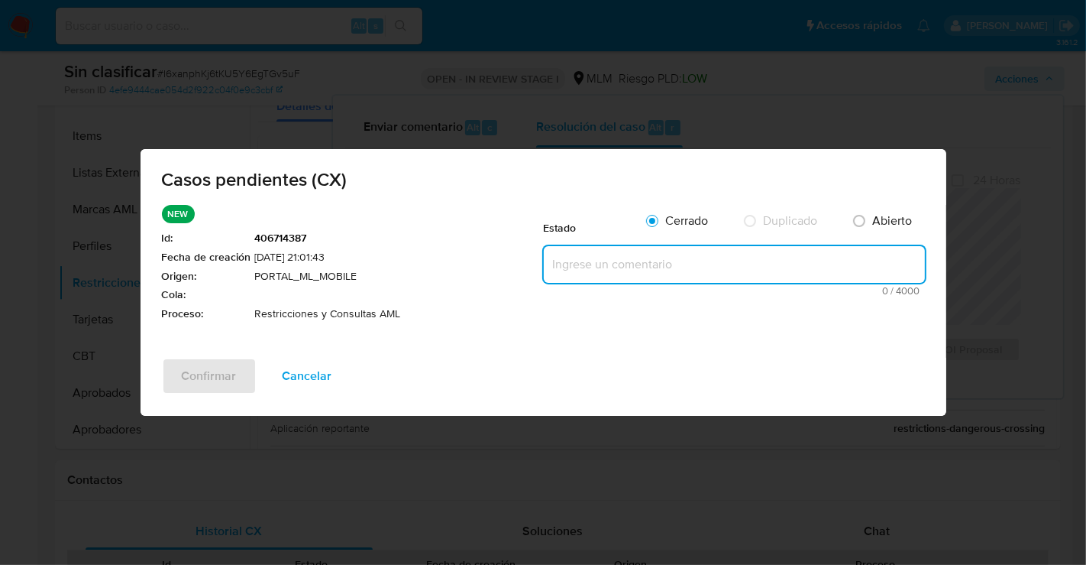
click at [588, 261] on textarea at bounding box center [734, 264] width 381 height 37
paste textarea "Se realiza validación de caso generado por CX donde se identifica caso amex, re…"
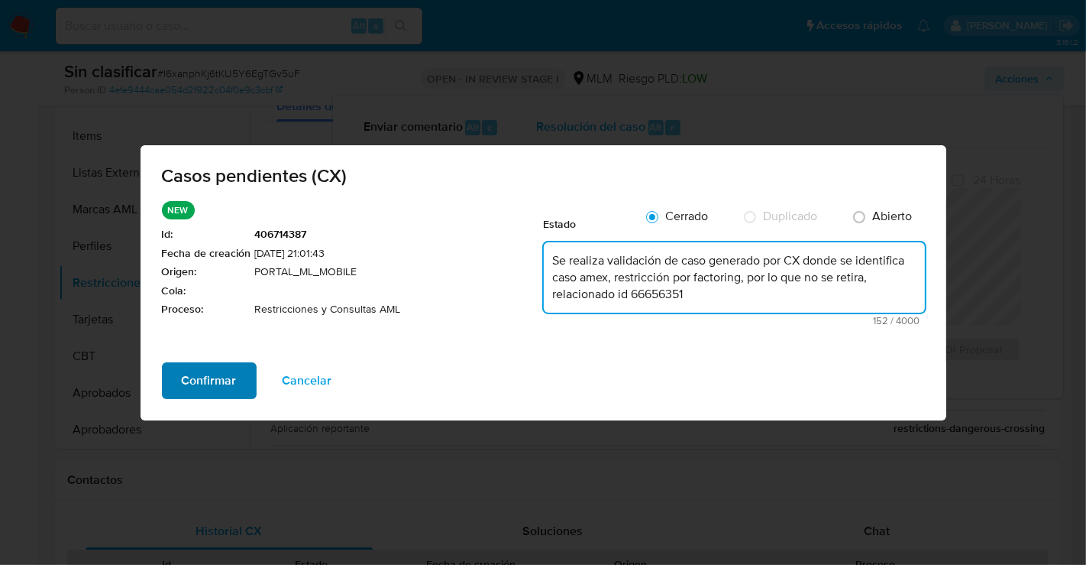
type textarea "Se realiza validación de caso generado por CX donde se identifica caso amex, re…"
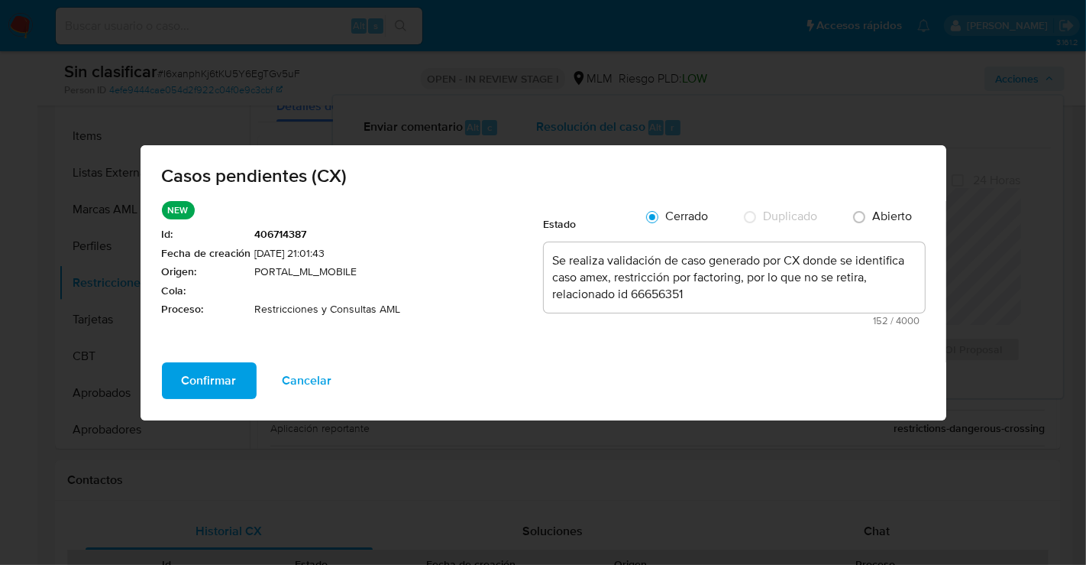
click at [212, 378] on span "Confirmar" at bounding box center [209, 381] width 55 height 34
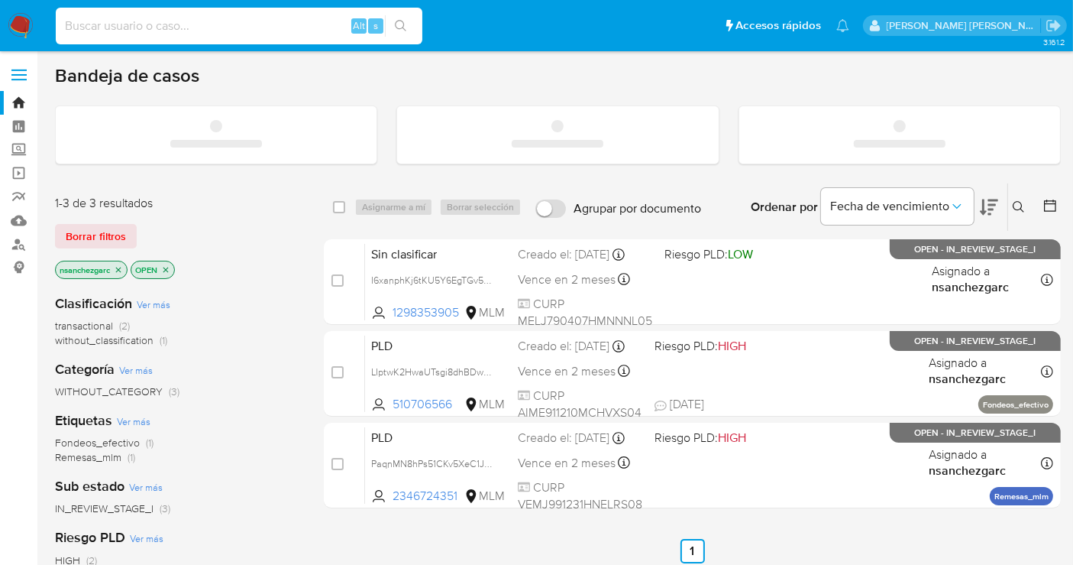
click at [168, 18] on input at bounding box center [239, 26] width 367 height 20
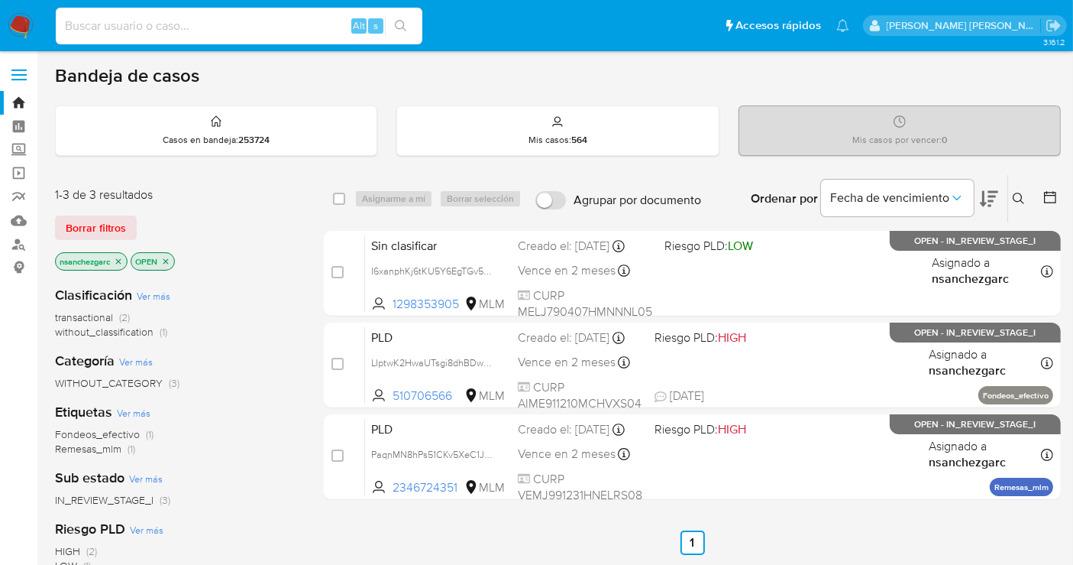
paste input "66656351"
type input "66656351"
click at [401, 31] on icon "search-icon" at bounding box center [401, 26] width 12 height 12
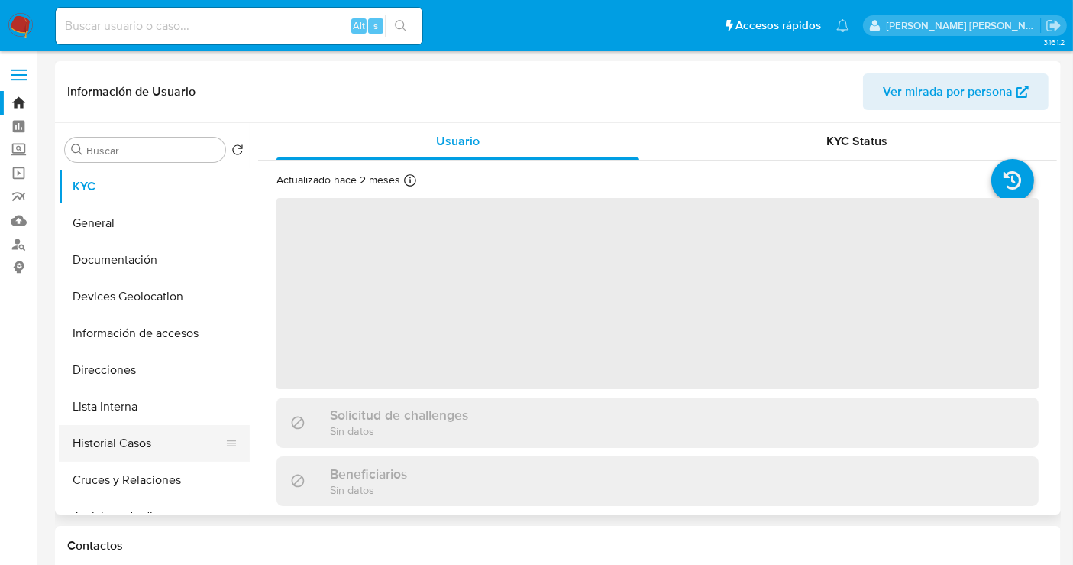
select select "10"
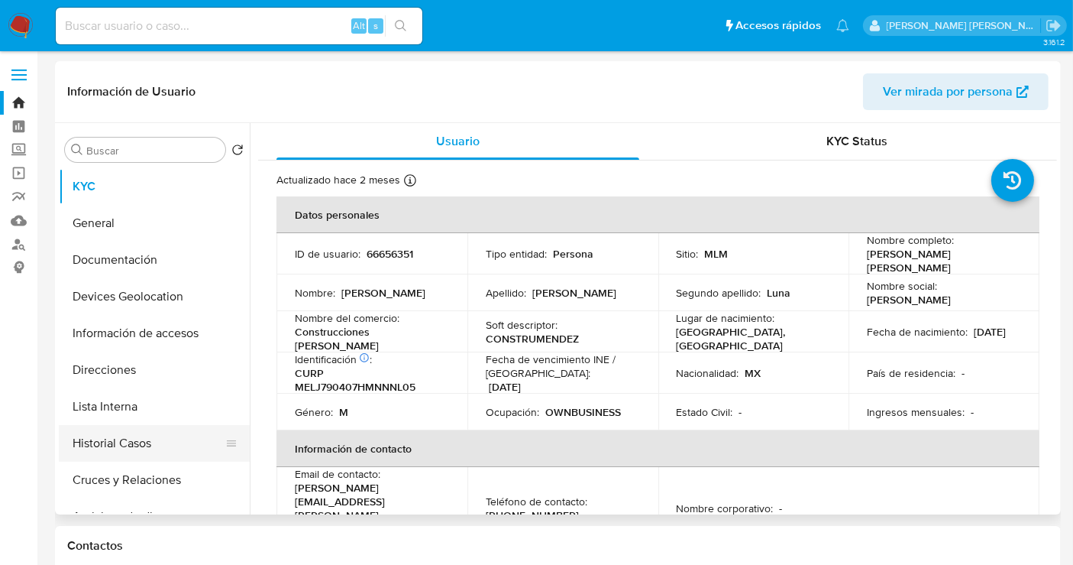
click at [106, 441] on button "Historial Casos" at bounding box center [148, 443] width 179 height 37
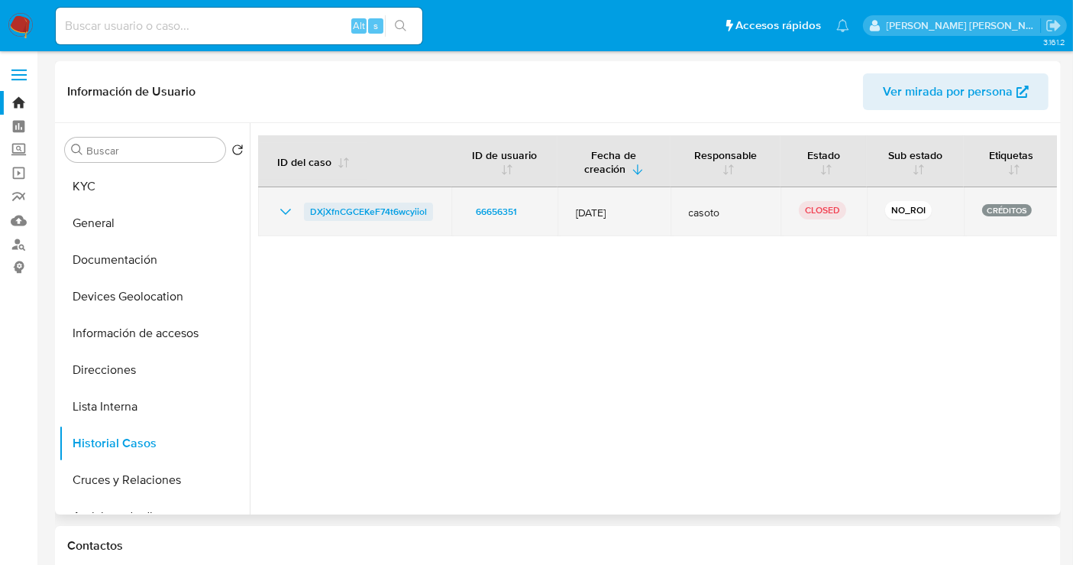
click at [327, 209] on span "DXjXfnCGCEKeF74t6wcyiiol" at bounding box center [368, 211] width 117 height 18
click at [290, 208] on icon "Mostrar/Ocultar" at bounding box center [286, 211] width 18 height 18
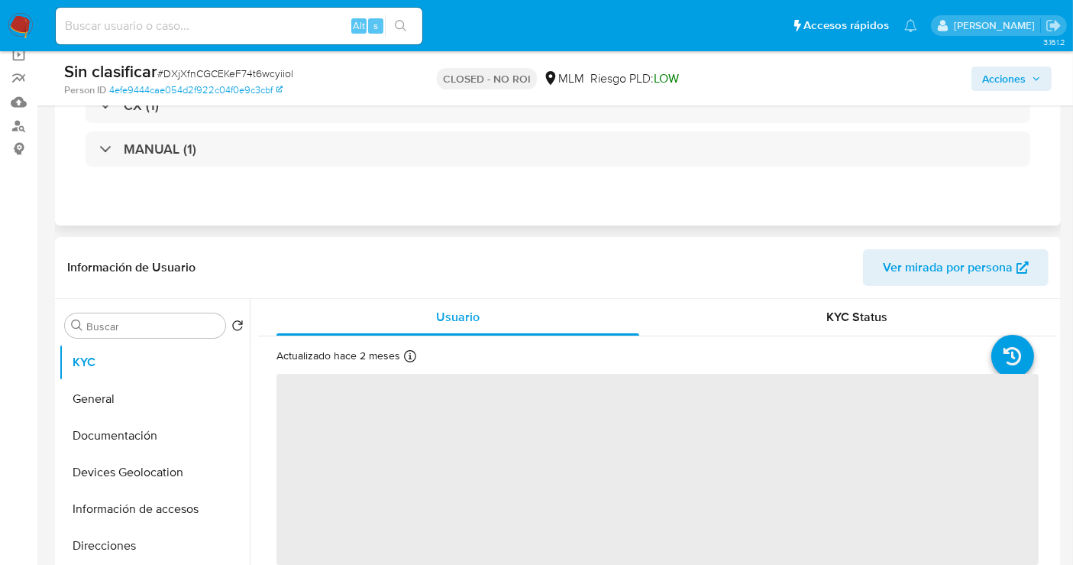
scroll to position [170, 0]
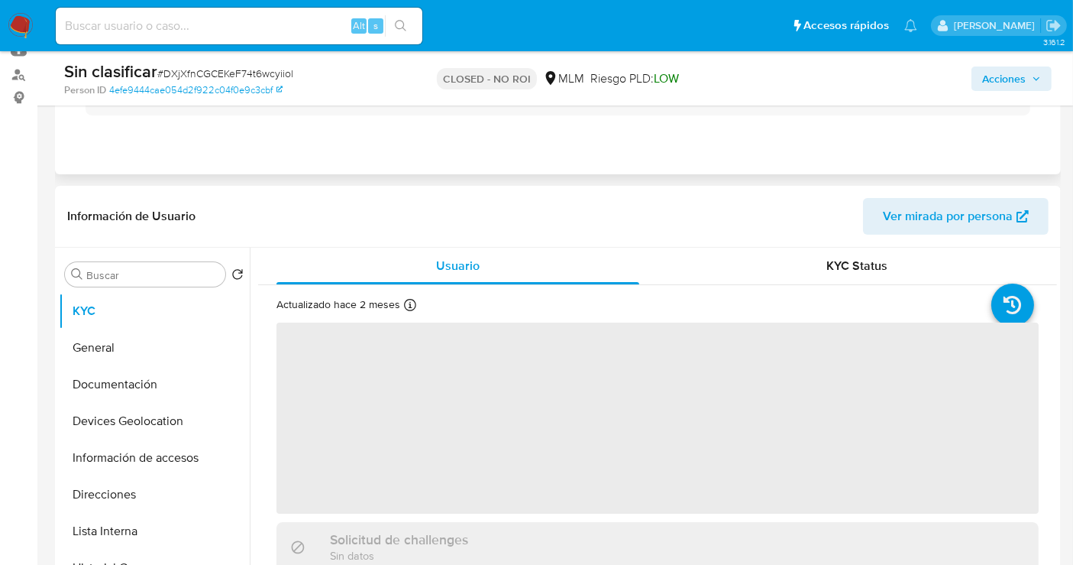
select select "10"
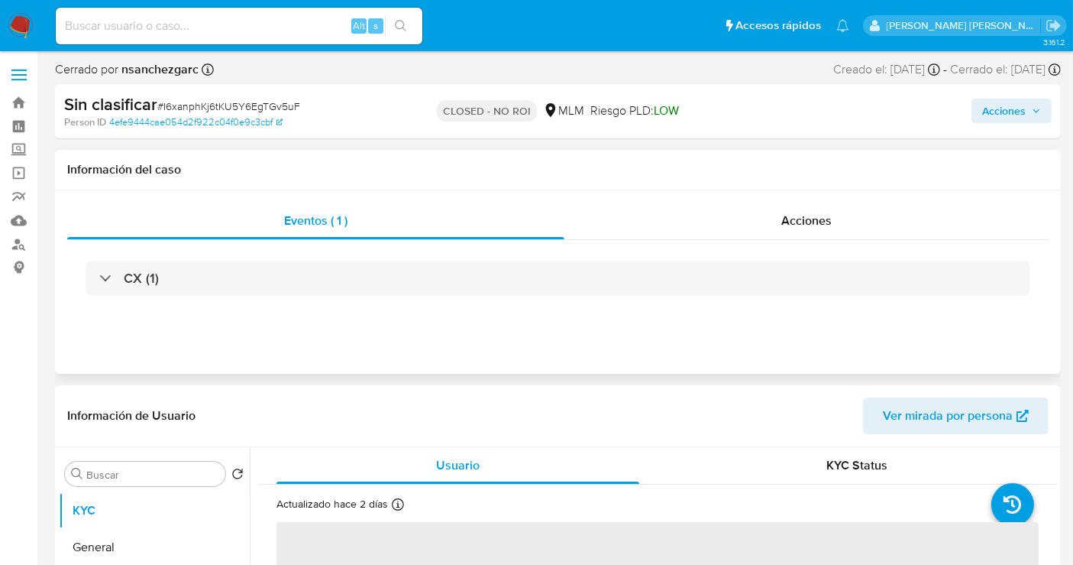
select select "10"
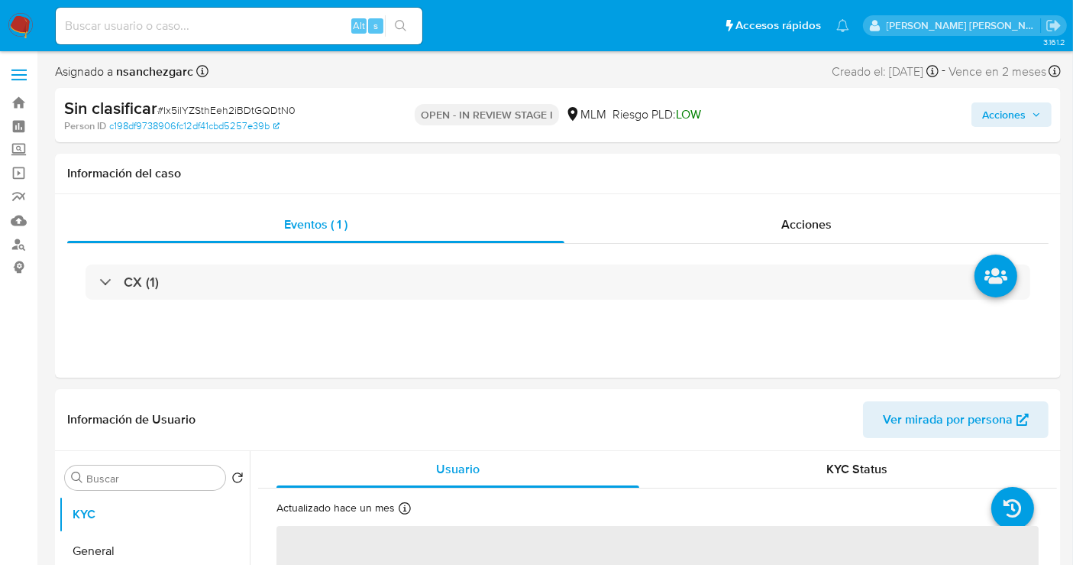
select select "10"
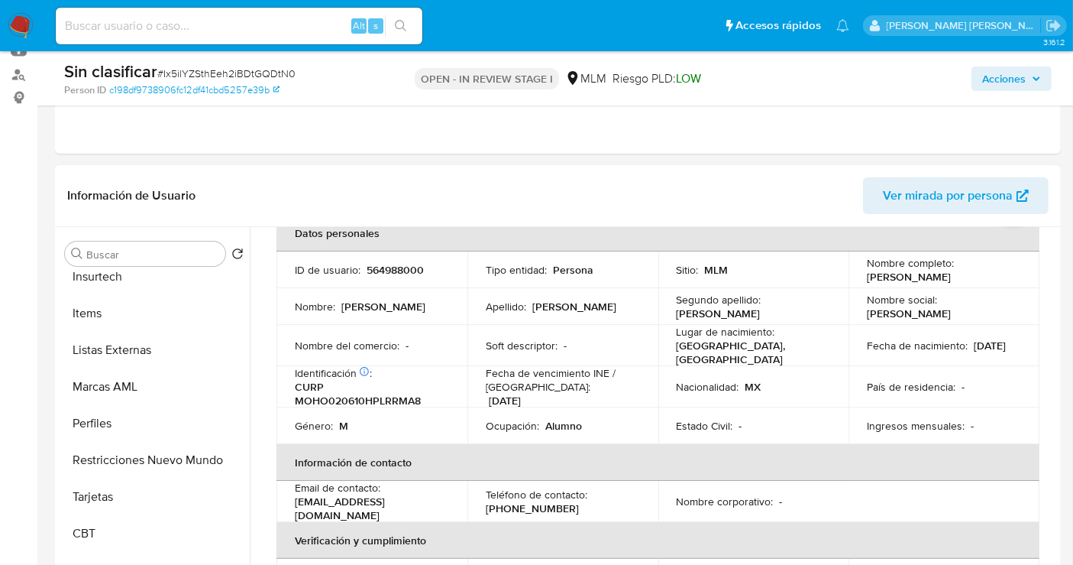
scroll to position [718, 0]
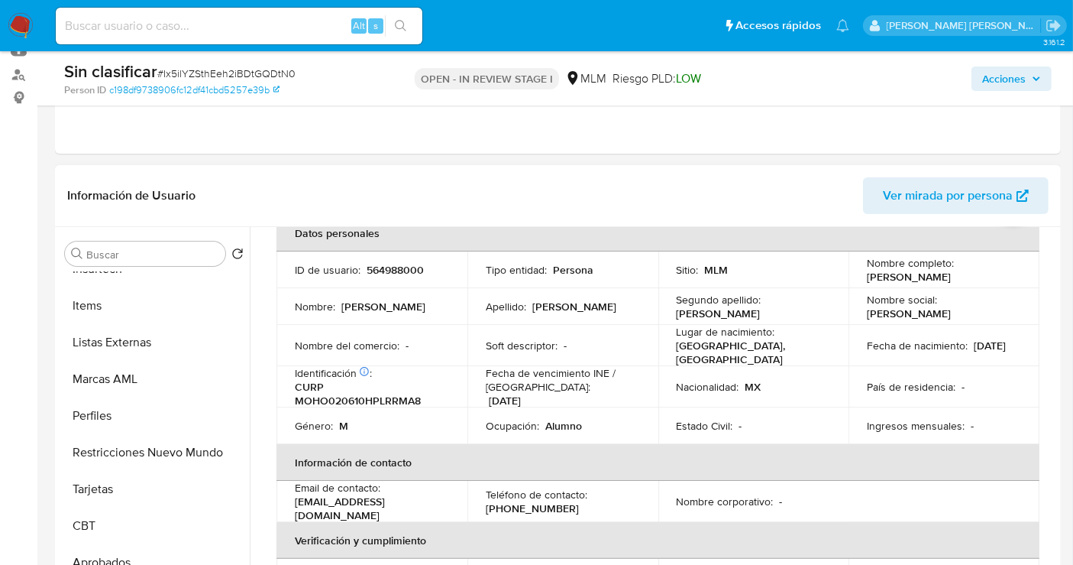
click at [125, 444] on button "Restricciones Nuevo Mundo" at bounding box center [154, 452] width 191 height 37
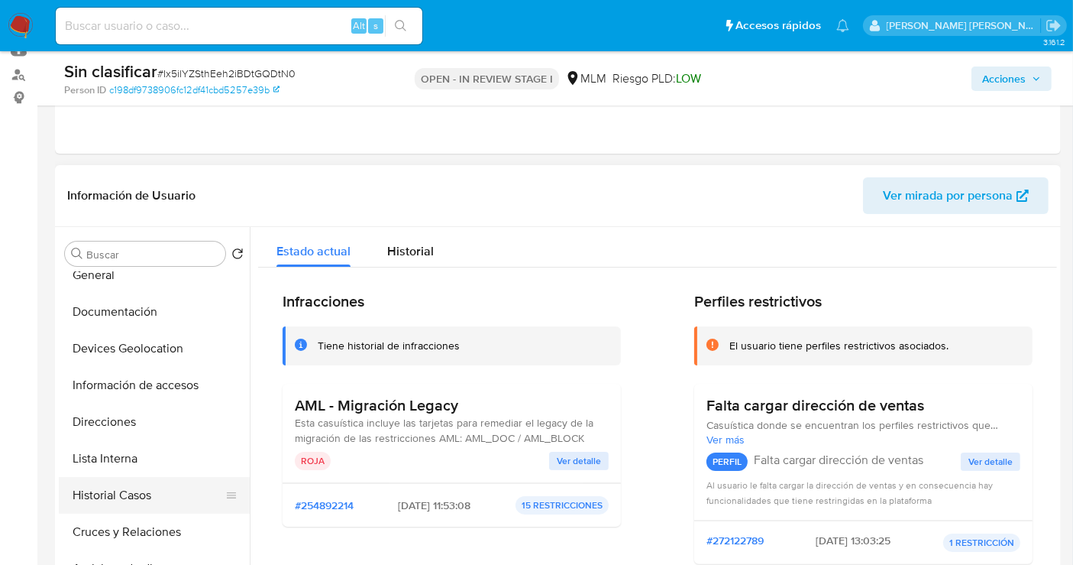
scroll to position [39, 0]
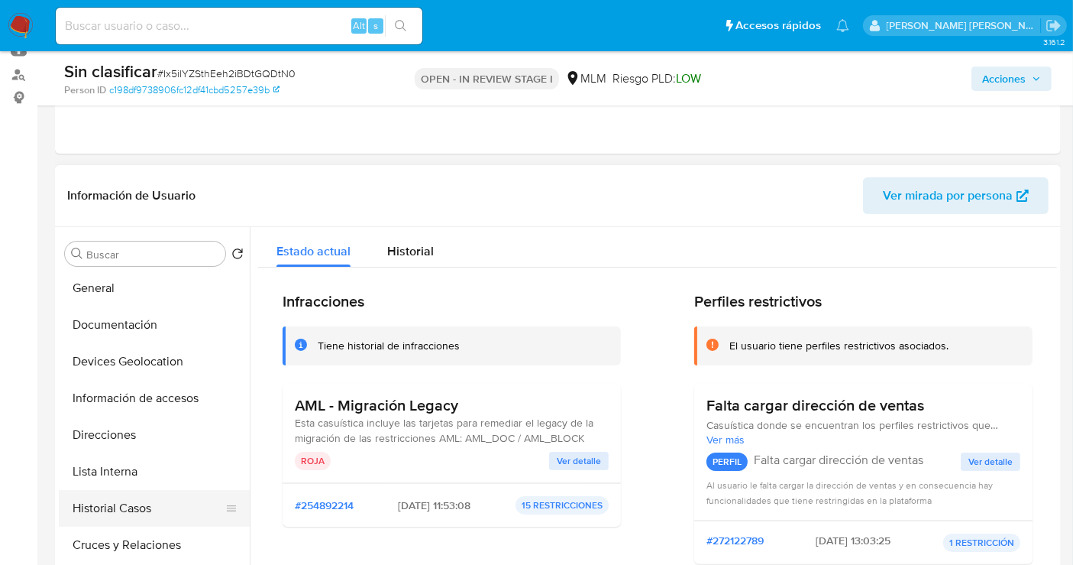
click at [121, 506] on button "Historial Casos" at bounding box center [148, 508] width 179 height 37
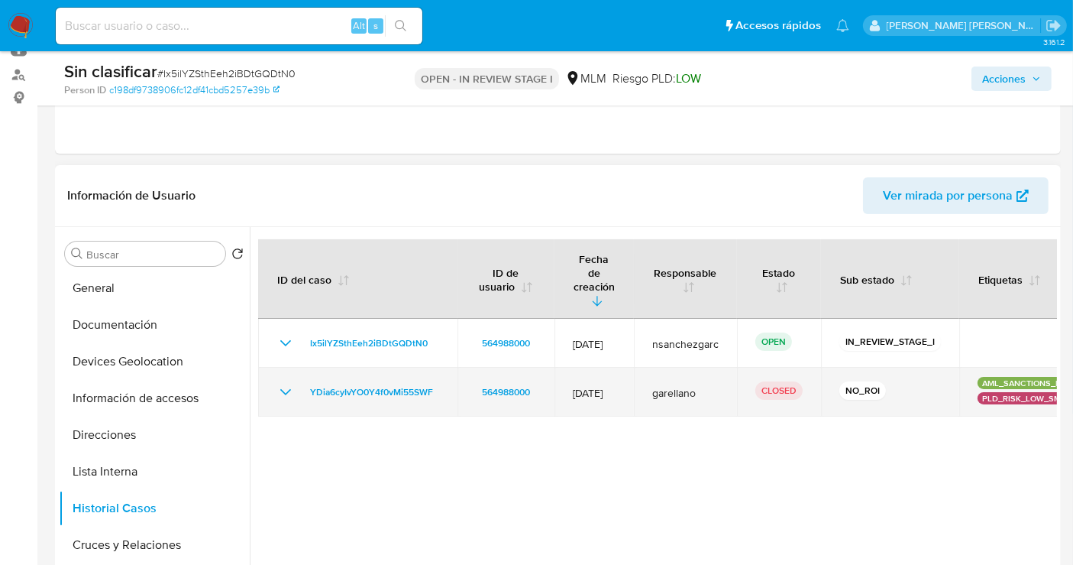
click at [284, 383] on icon "Mostrar/Ocultar" at bounding box center [286, 392] width 18 height 18
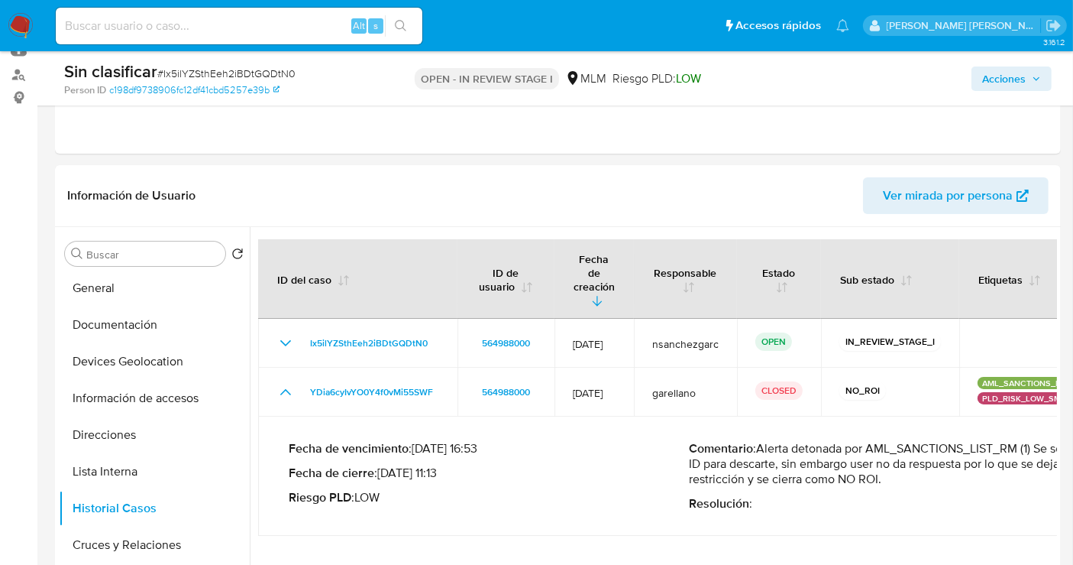
click at [176, 36] on div "Alt s" at bounding box center [239, 26] width 367 height 37
click at [166, 28] on input at bounding box center [239, 26] width 367 height 20
paste input "471135934"
type input "471135934"
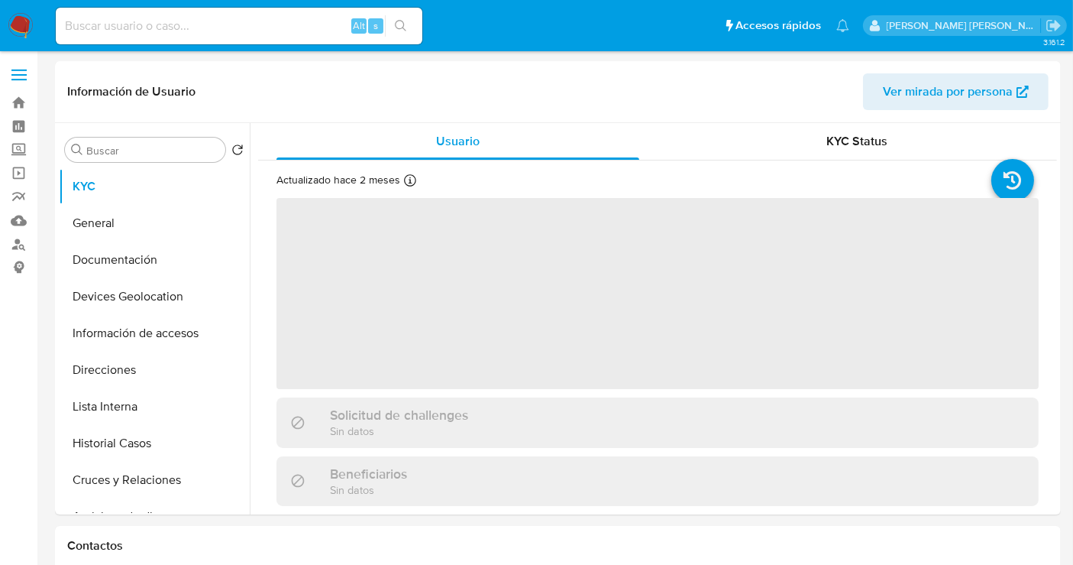
select select "10"
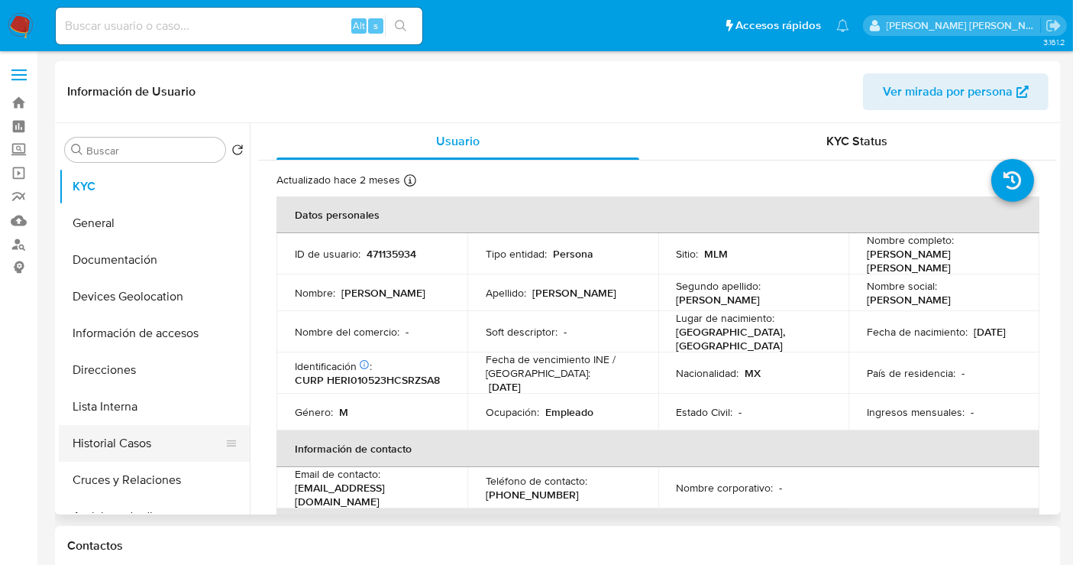
click at [108, 439] on button "Historial Casos" at bounding box center [148, 443] width 179 height 37
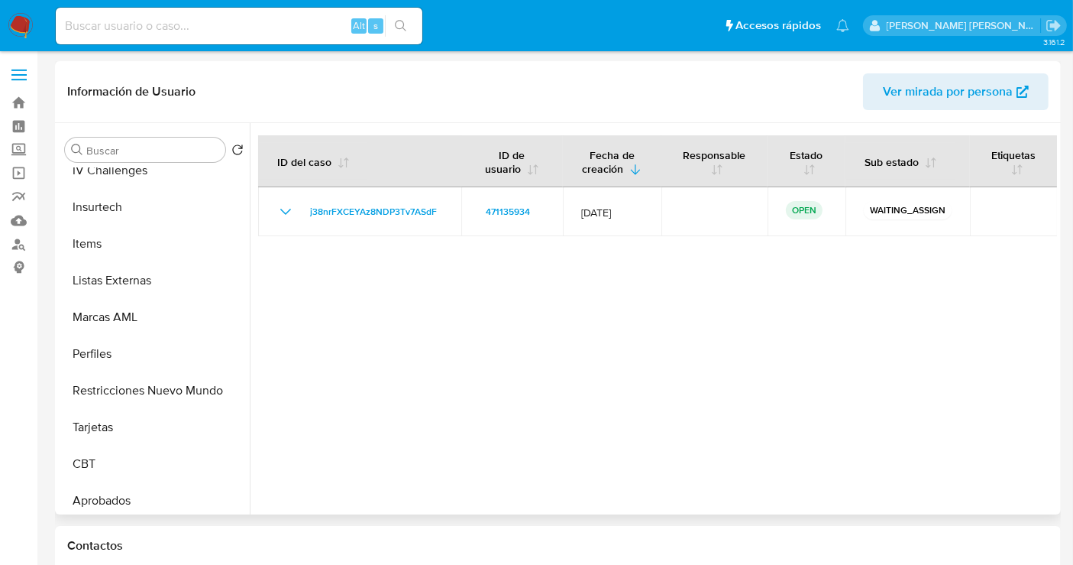
scroll to position [678, 0]
click at [150, 390] on button "Restricciones Nuevo Mundo" at bounding box center [154, 388] width 191 height 37
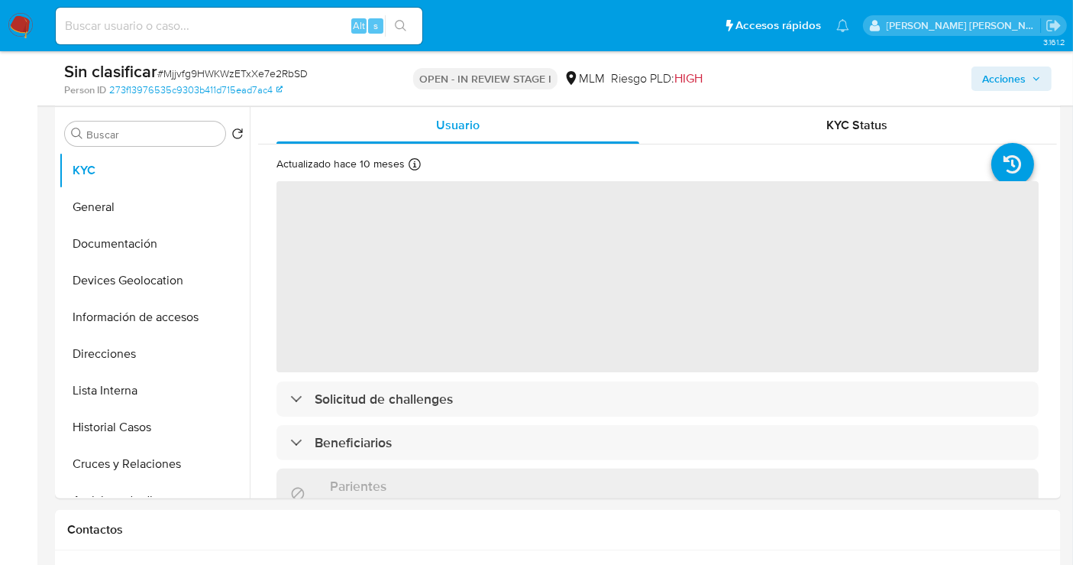
scroll to position [339, 0]
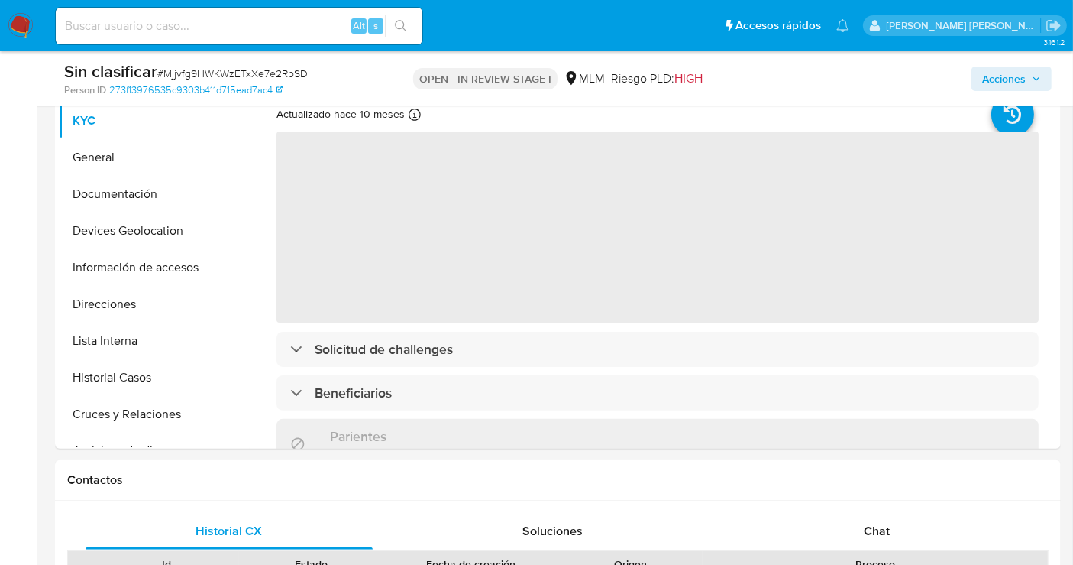
select select "10"
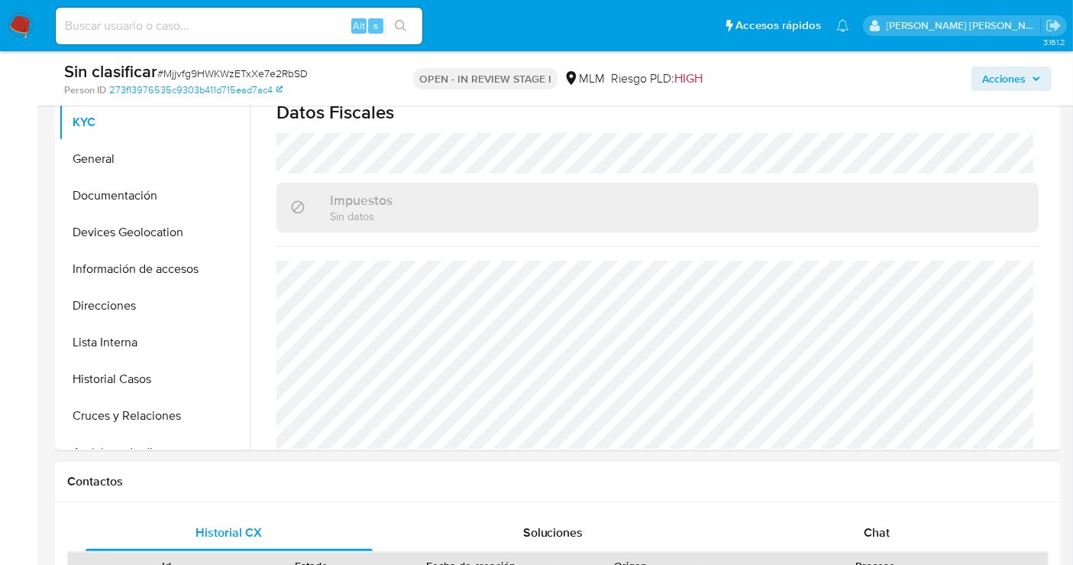
scroll to position [254, 0]
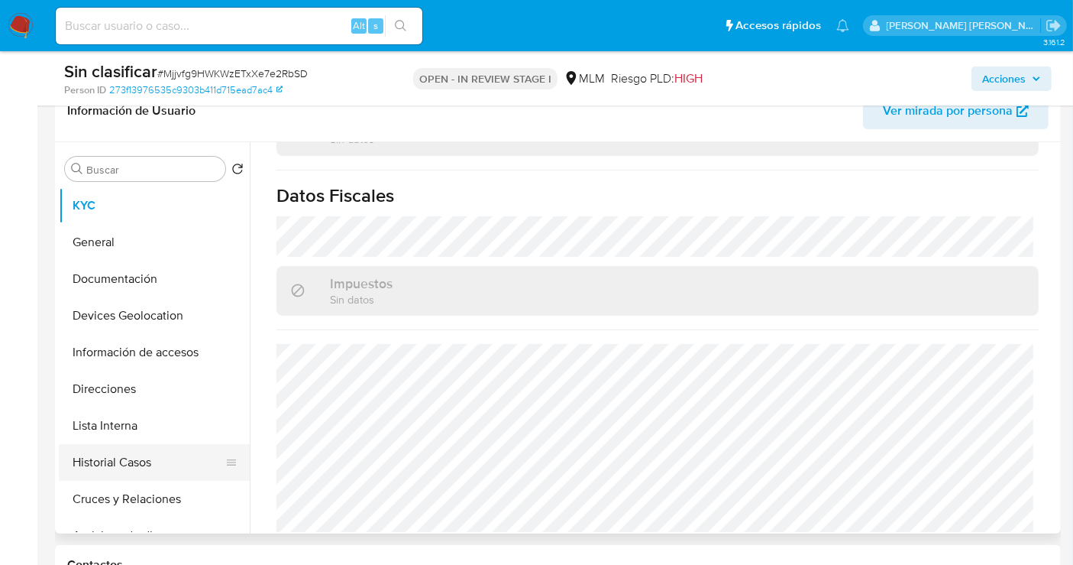
click at [167, 461] on button "Historial Casos" at bounding box center [148, 462] width 179 height 37
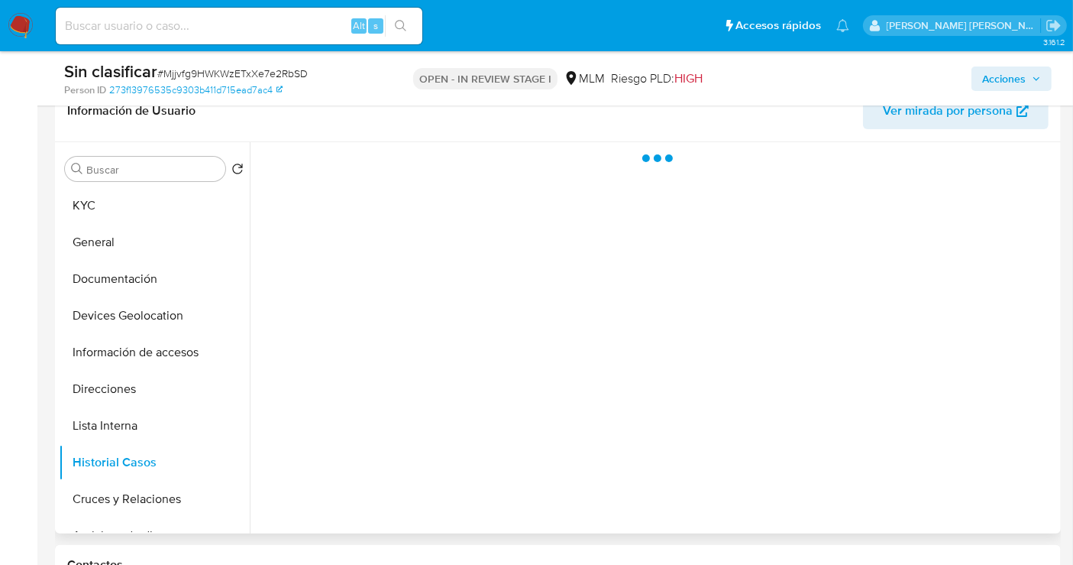
scroll to position [0, 0]
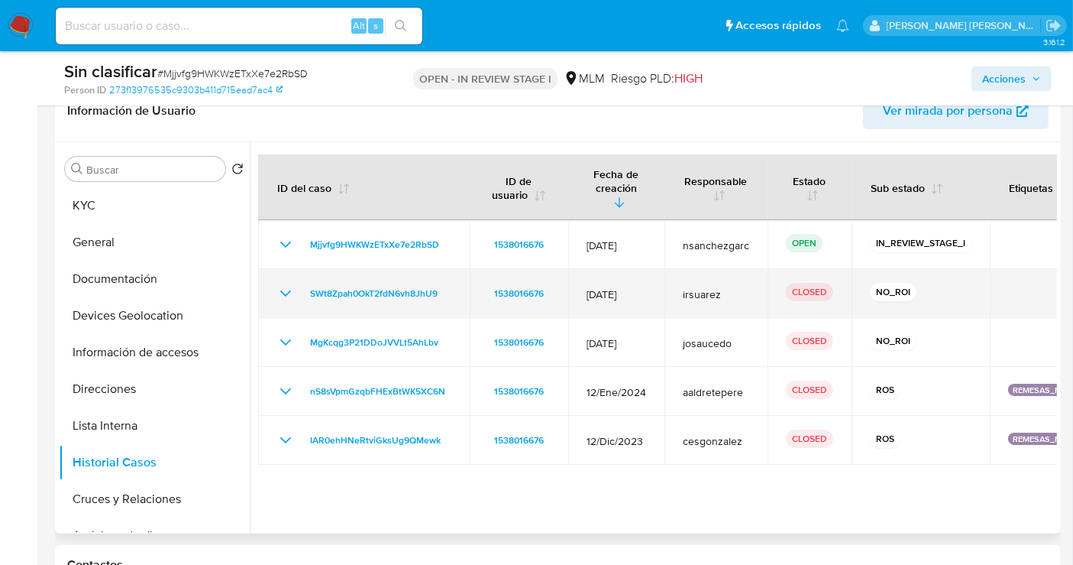
click at [285, 290] on icon "Mostrar/Ocultar" at bounding box center [285, 293] width 11 height 6
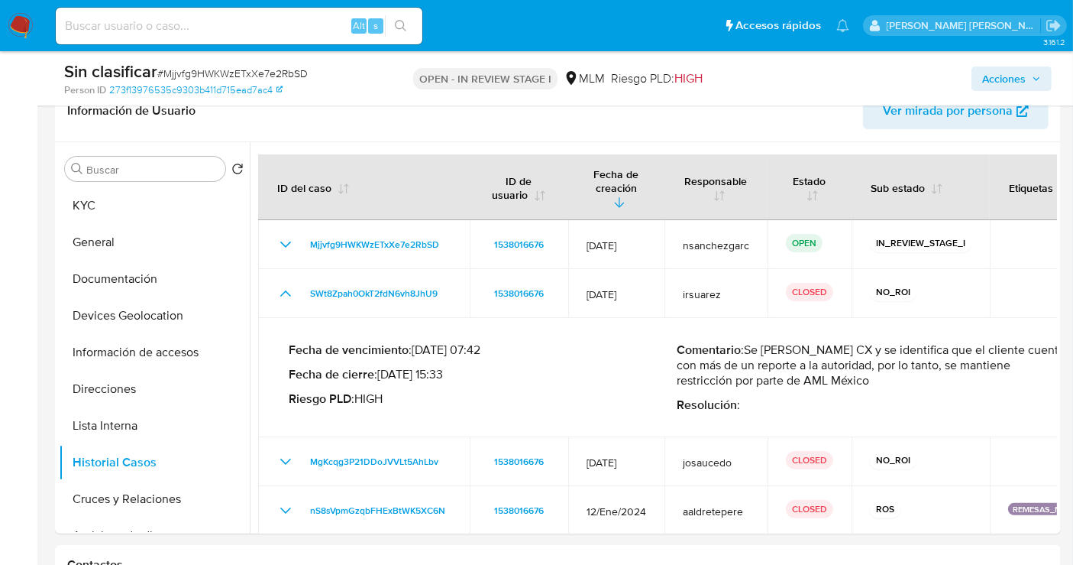
click at [1019, 79] on span "Acciones" at bounding box center [1004, 78] width 44 height 24
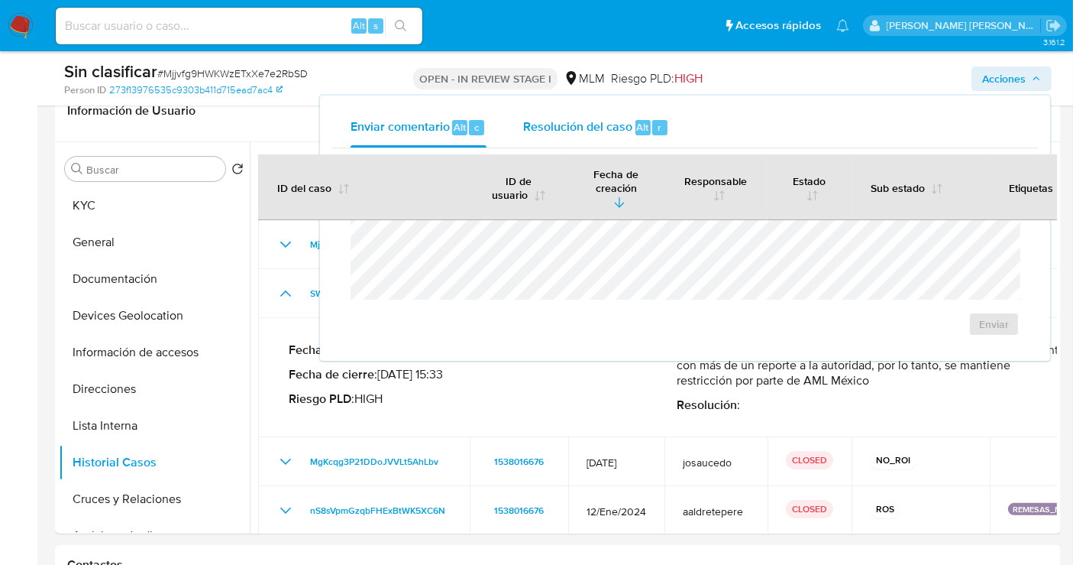
click at [578, 131] on span "Resolución del caso" at bounding box center [577, 127] width 109 height 18
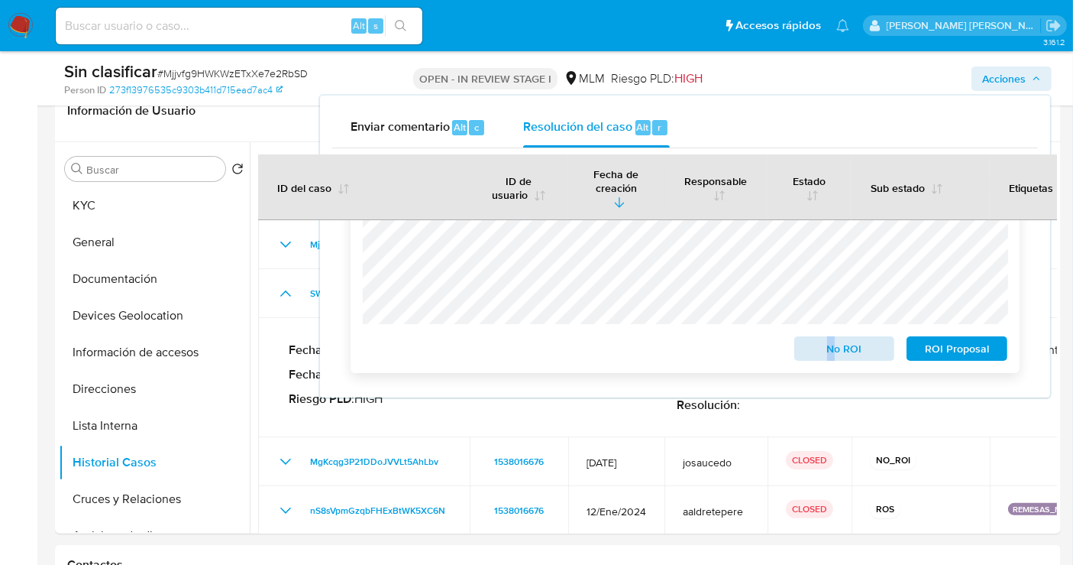
drag, startPoint x: 842, startPoint y: 337, endPoint x: 836, endPoint y: 351, distance: 15.7
click at [836, 351] on div "No ROI" at bounding box center [844, 345] width 113 height 31
click at [833, 352] on span "No ROI" at bounding box center [844, 348] width 79 height 21
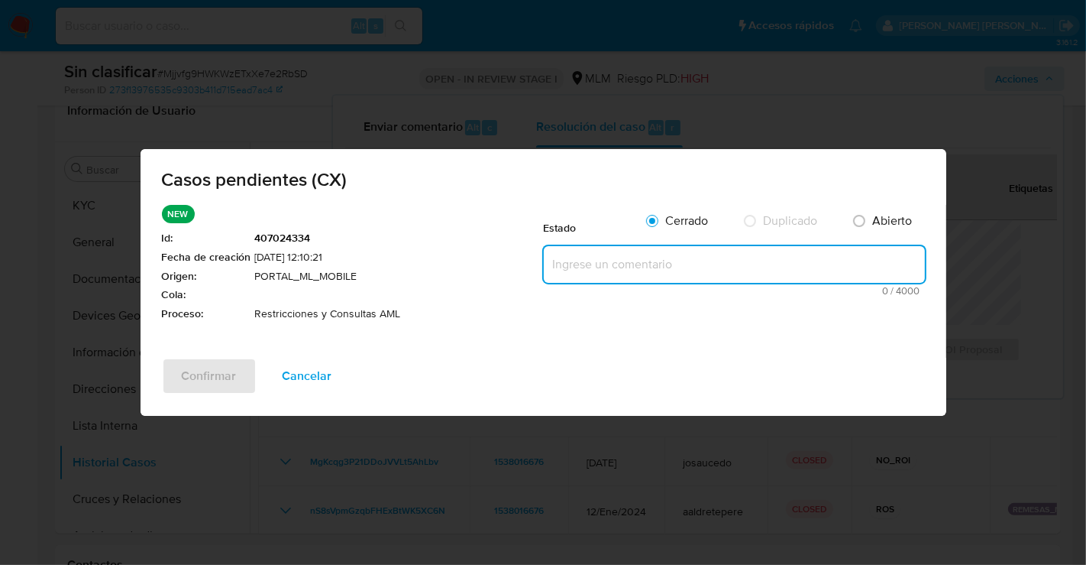
click at [628, 266] on textarea at bounding box center [734, 264] width 381 height 37
paste textarea "Se realiza validación de caso generado por CX donde se identifica restricción l…"
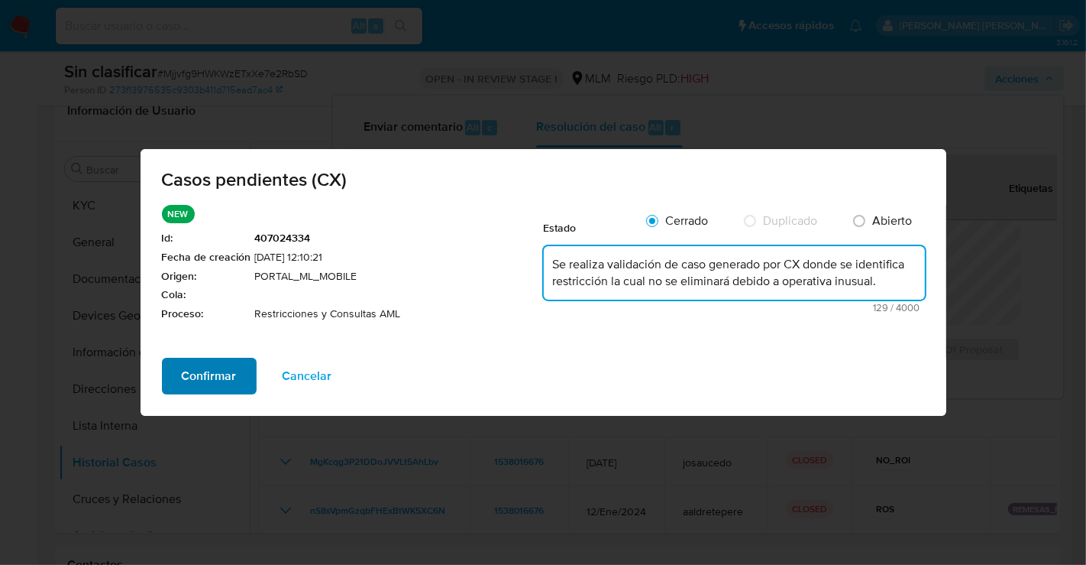
type textarea "Se realiza validación de caso generado por CX donde se identifica restricción l…"
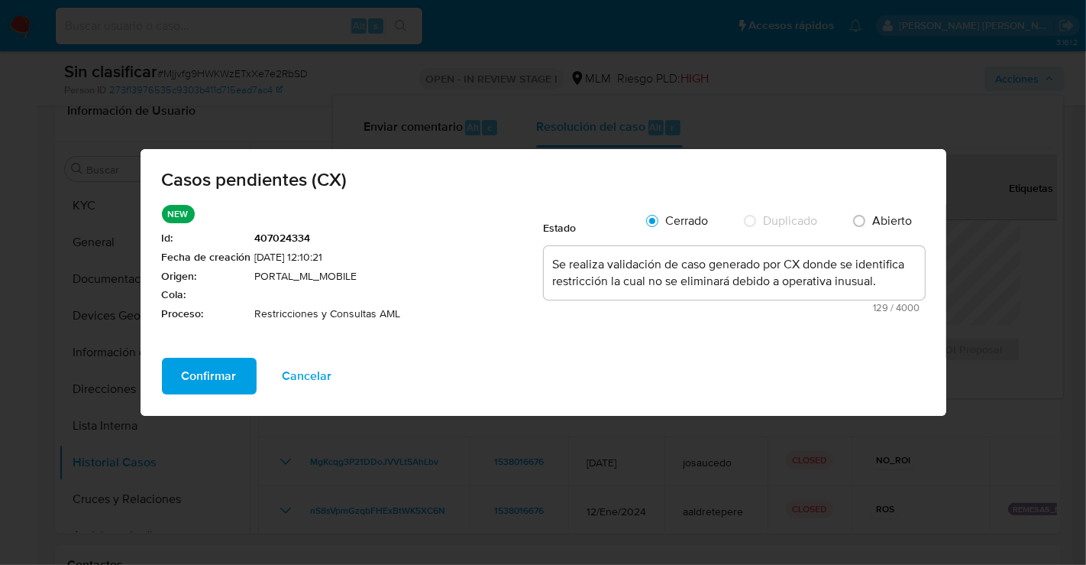
click at [208, 371] on span "Confirmar" at bounding box center [209, 376] width 55 height 34
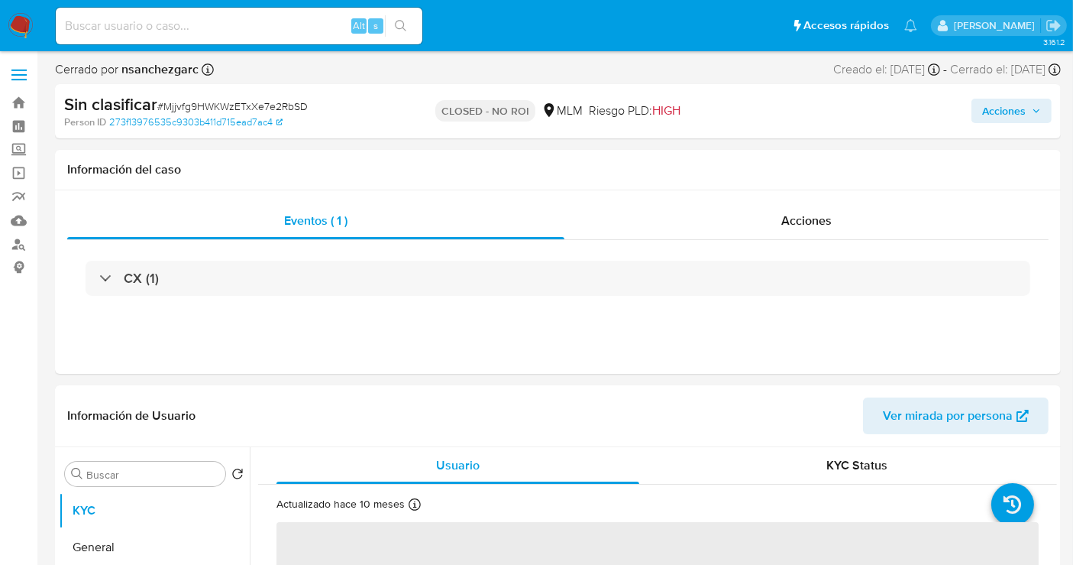
select select "10"
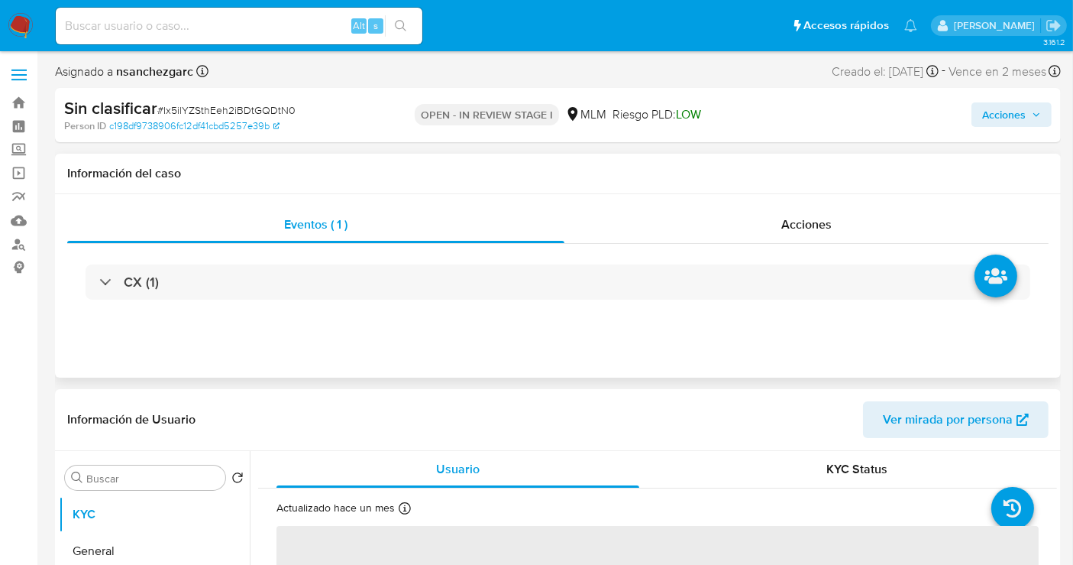
select select "10"
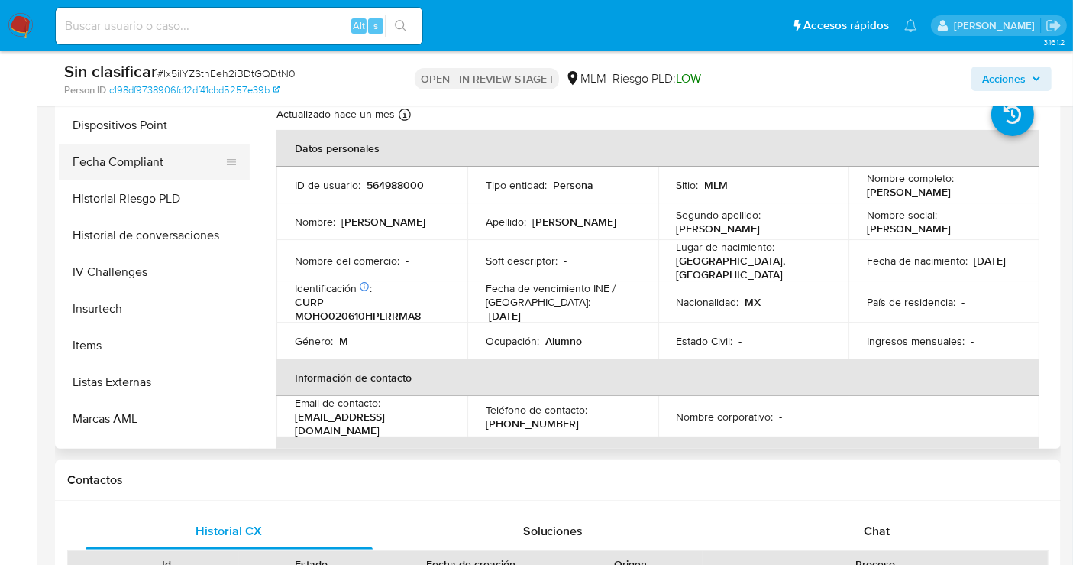
scroll to position [678, 0]
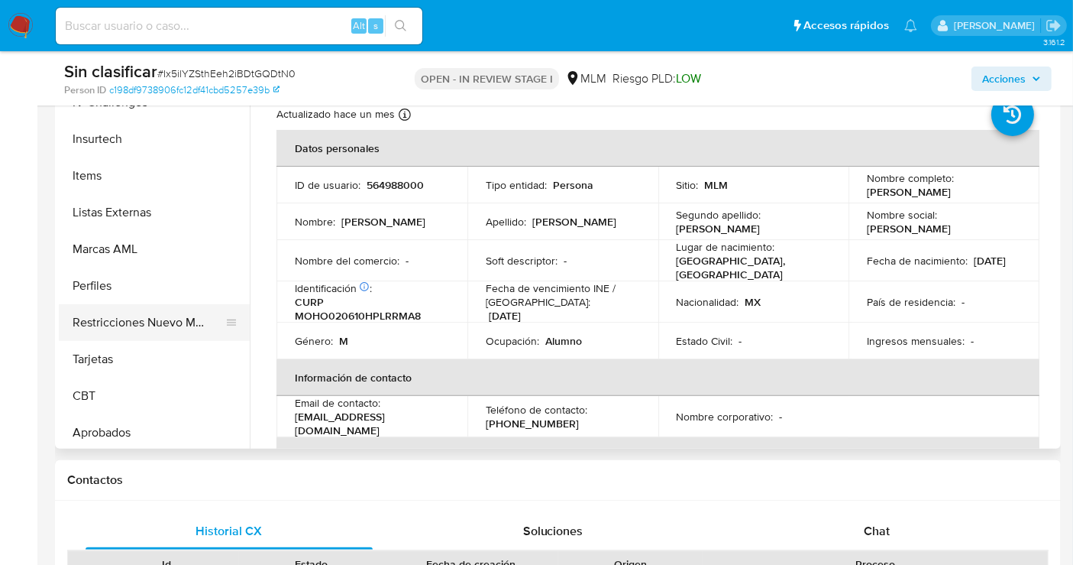
click at [141, 328] on button "Restricciones Nuevo Mundo" at bounding box center [148, 322] width 179 height 37
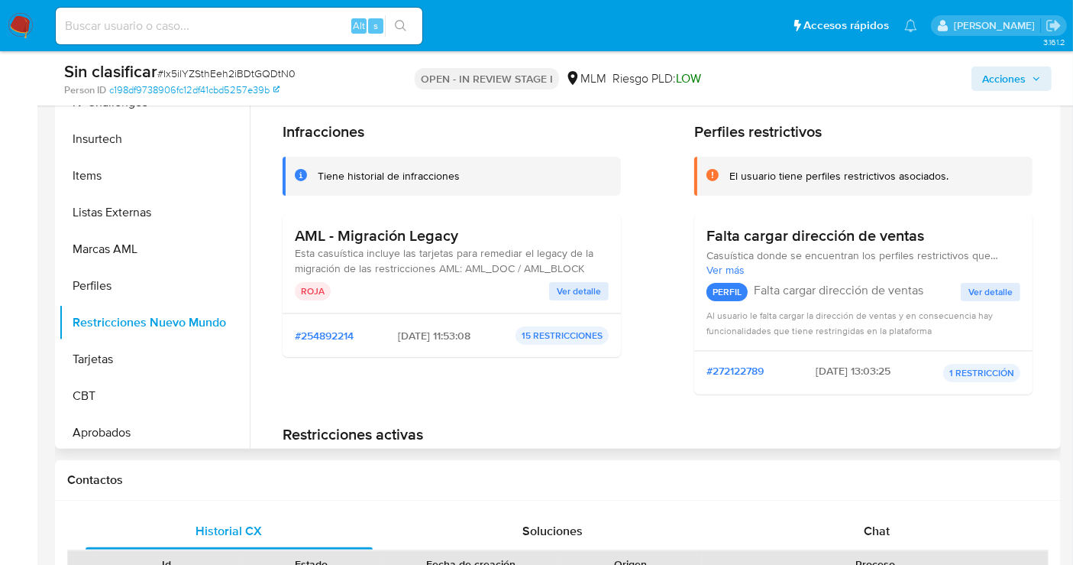
click at [566, 295] on span "Ver detalle" at bounding box center [579, 290] width 44 height 15
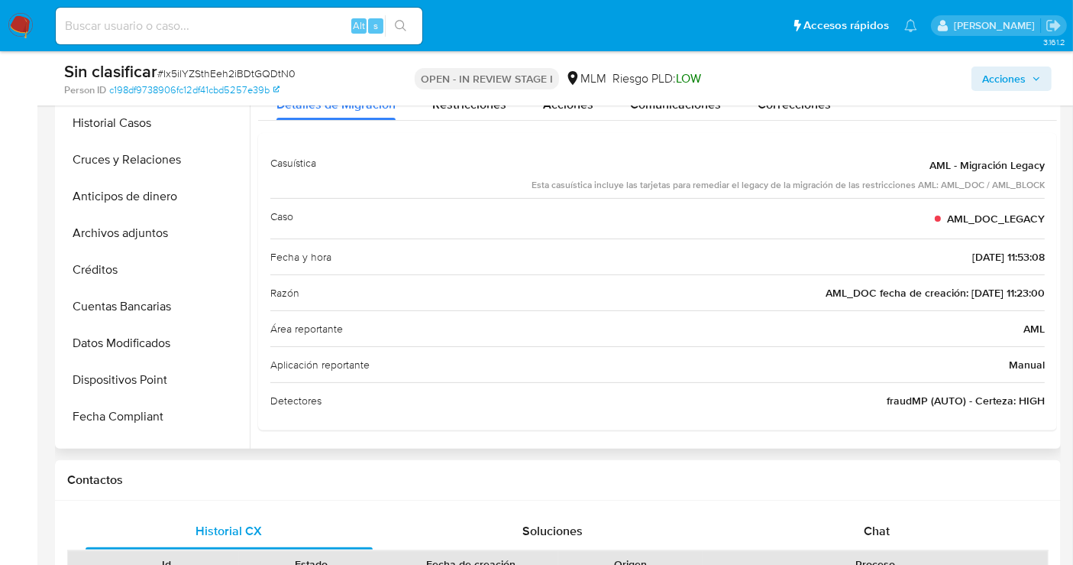
scroll to position [170, 0]
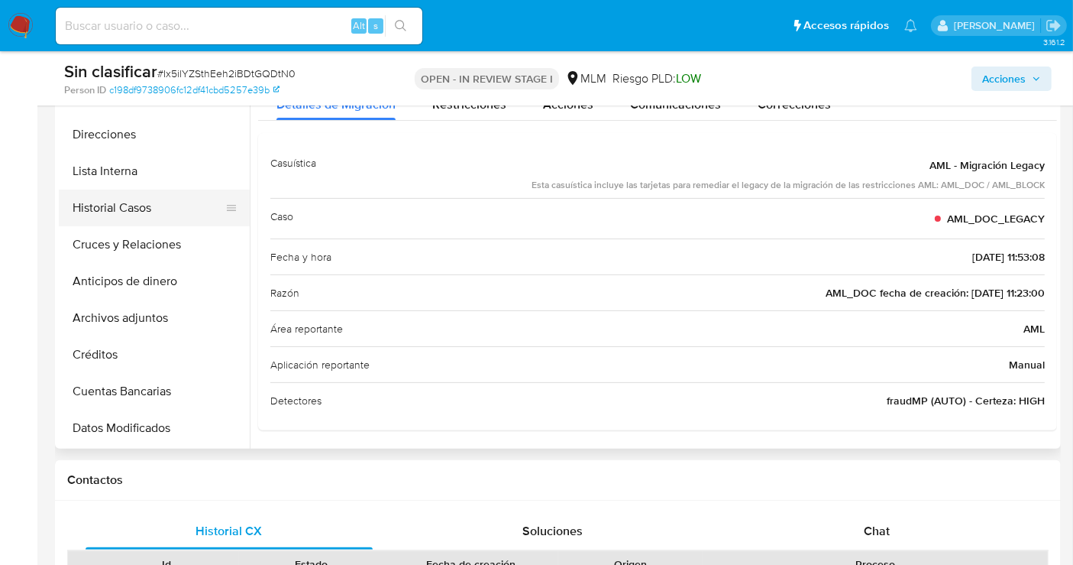
click at [152, 205] on button "Historial Casos" at bounding box center [148, 207] width 179 height 37
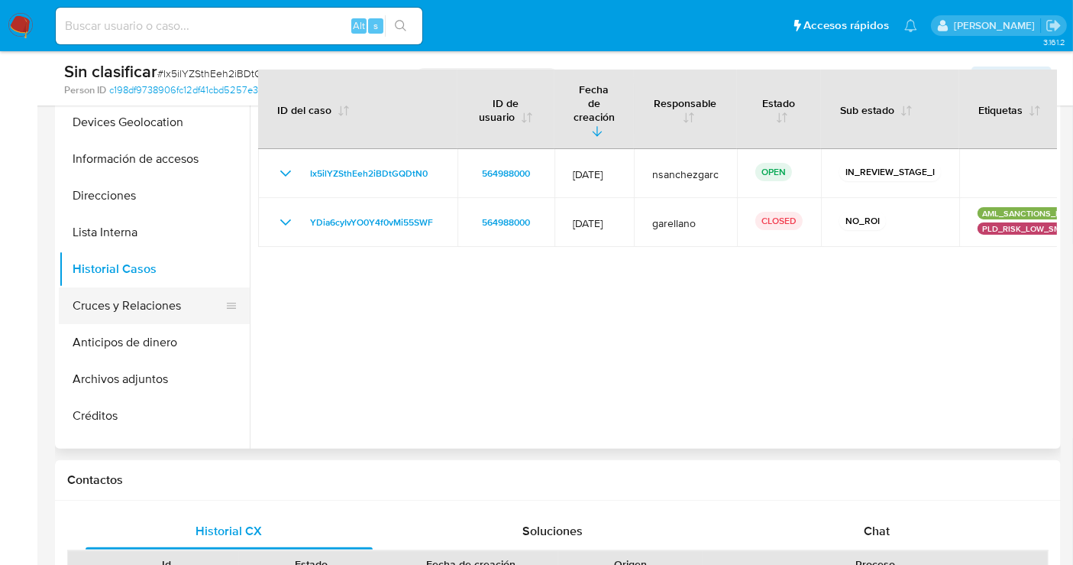
scroll to position [85, 0]
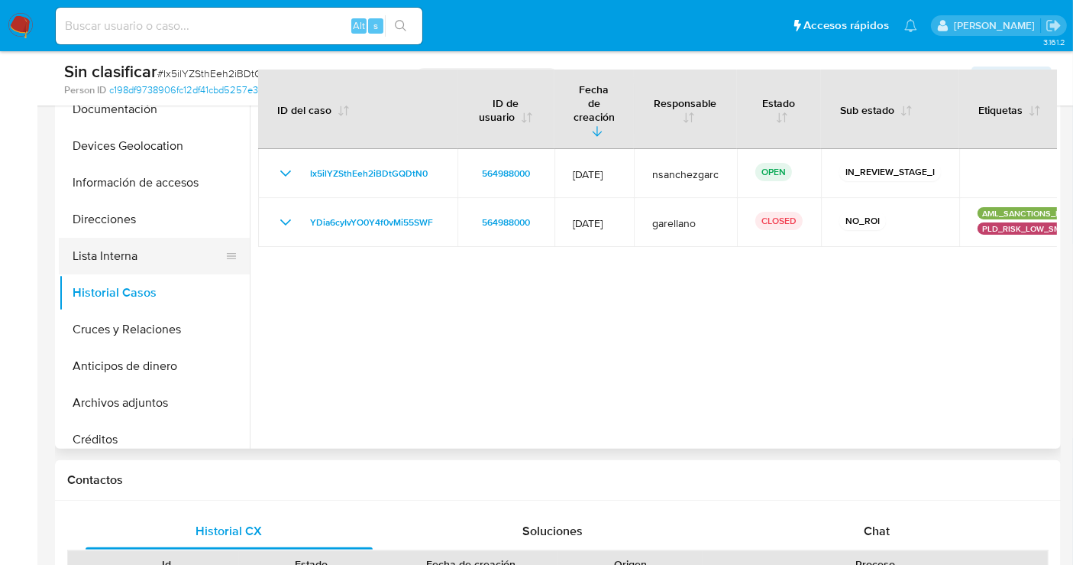
click at [107, 247] on button "Lista Interna" at bounding box center [148, 256] width 179 height 37
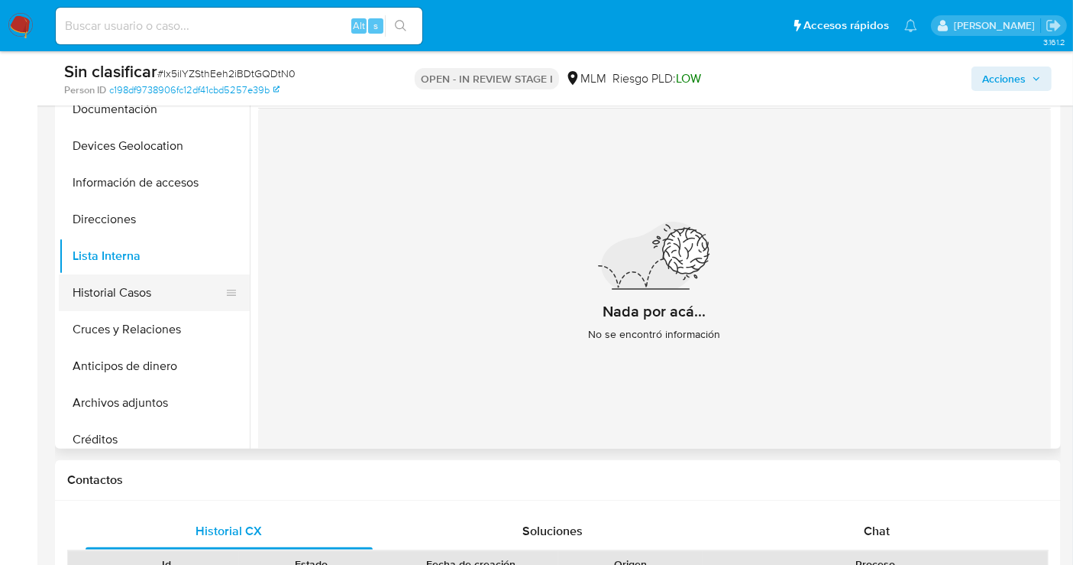
click at [114, 291] on button "Historial Casos" at bounding box center [148, 292] width 179 height 37
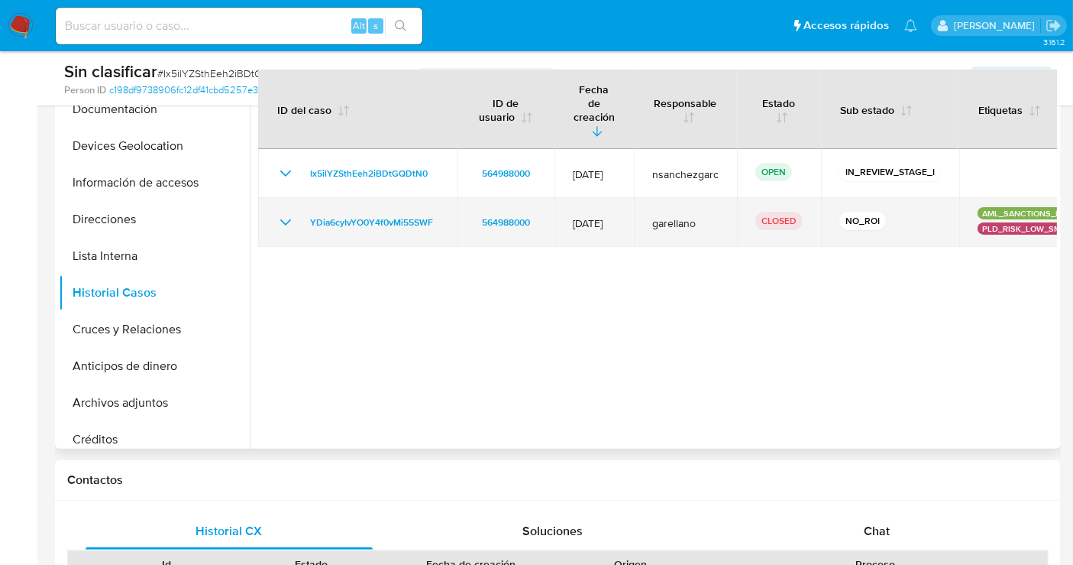
click at [296, 213] on div "YDia6cyIvYO0Y4f0vMi55SWF" at bounding box center [358, 222] width 163 height 18
click at [288, 213] on icon "Mostrar/Ocultar" at bounding box center [286, 222] width 18 height 18
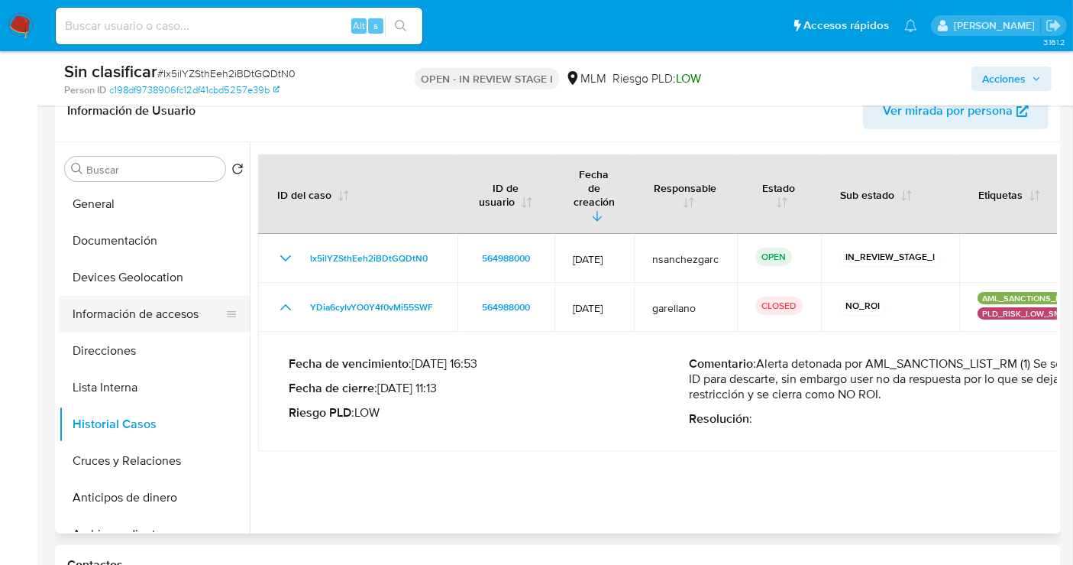
scroll to position [0, 0]
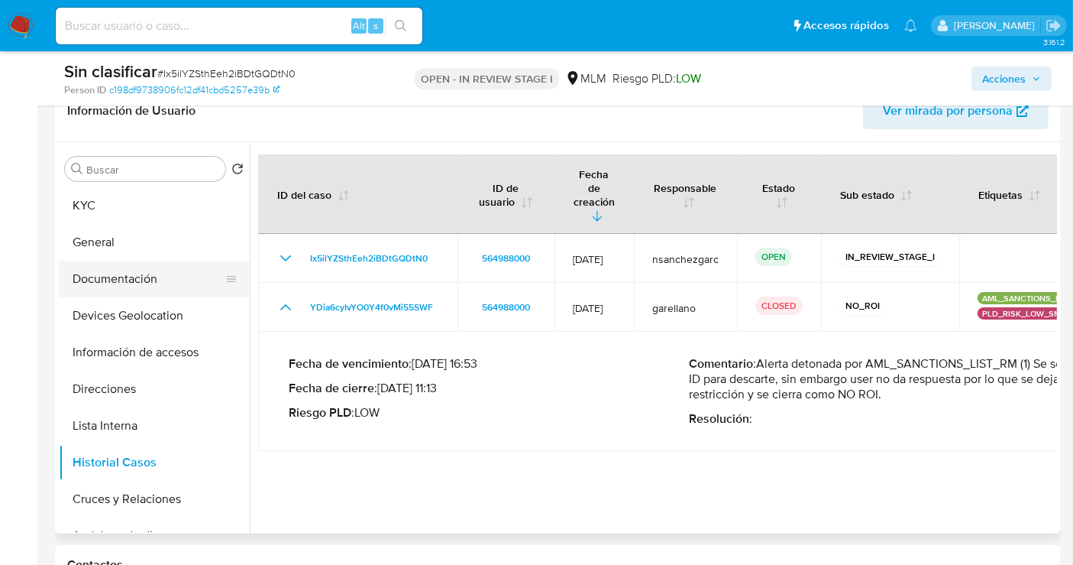
click at [125, 280] on button "Documentación" at bounding box center [148, 279] width 179 height 37
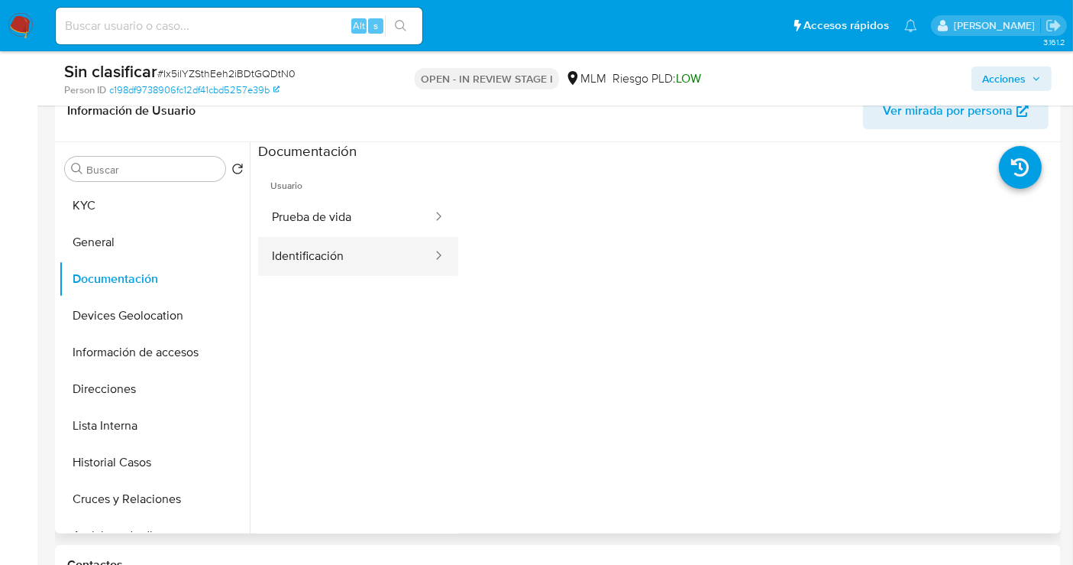
click at [342, 243] on button "Identificación" at bounding box center [346, 256] width 176 height 39
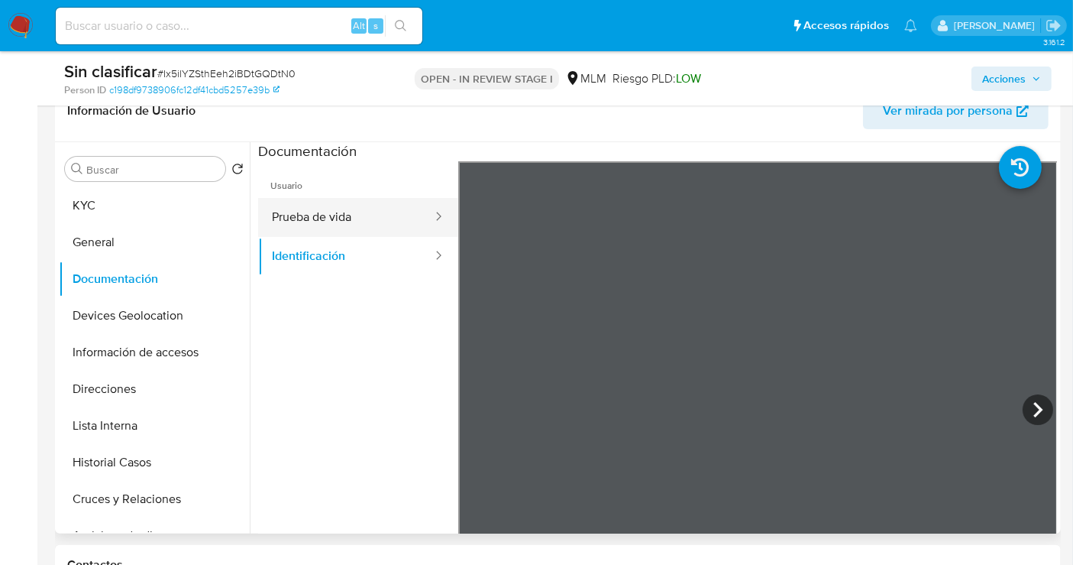
click at [336, 222] on button "Prueba de vida" at bounding box center [346, 217] width 176 height 39
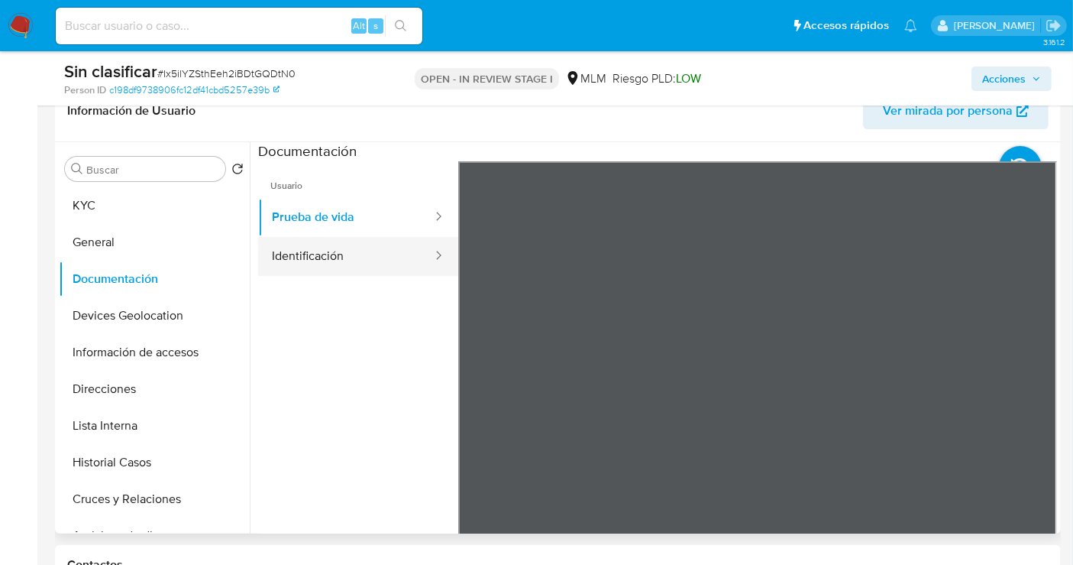
click at [332, 254] on button "Identificación" at bounding box center [346, 256] width 176 height 39
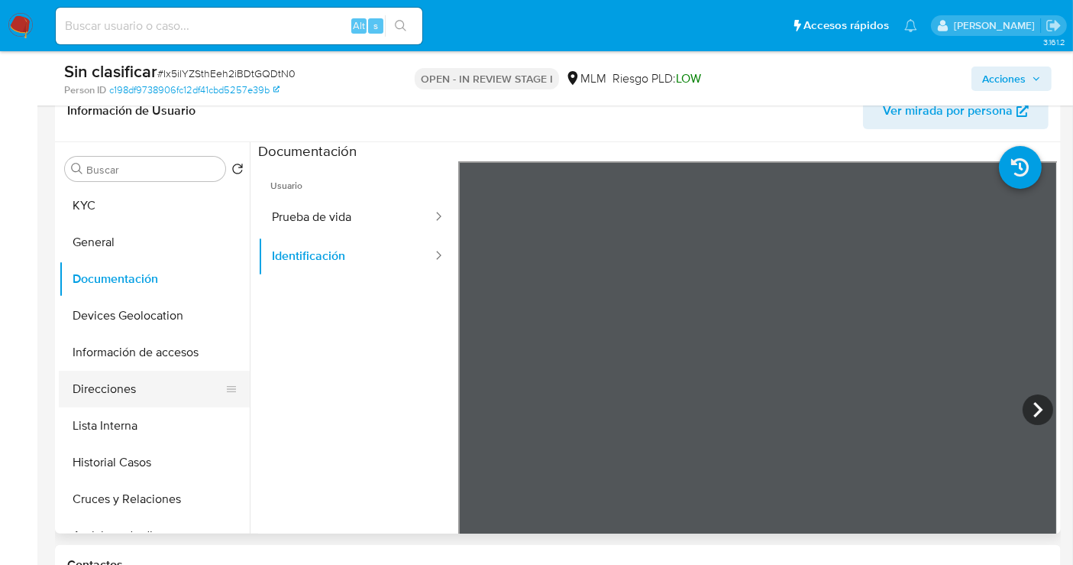
click at [125, 390] on button "Direcciones" at bounding box center [148, 389] width 179 height 37
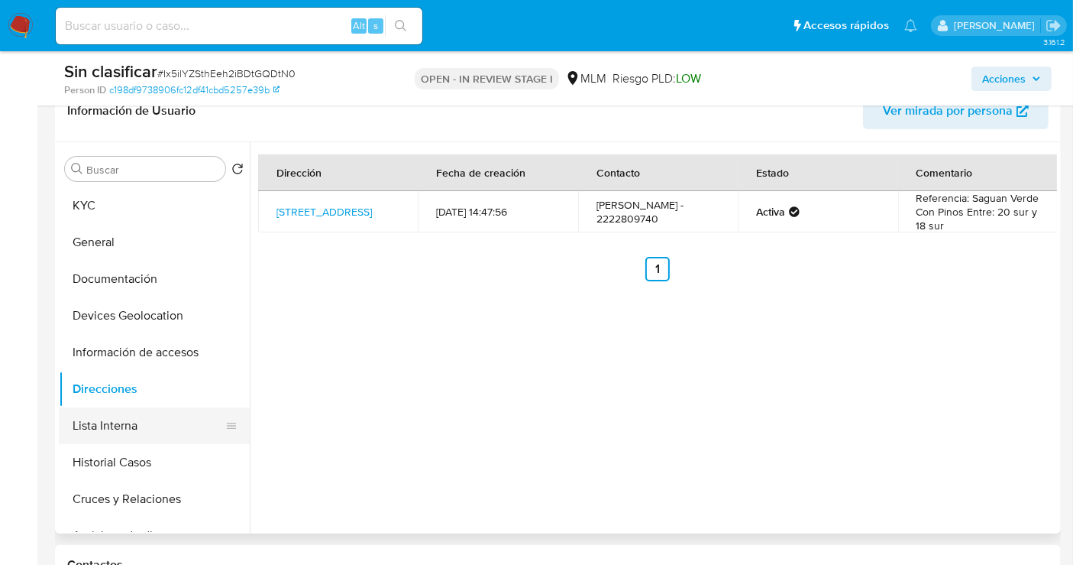
click at [113, 425] on button "Lista Interna" at bounding box center [148, 425] width 179 height 37
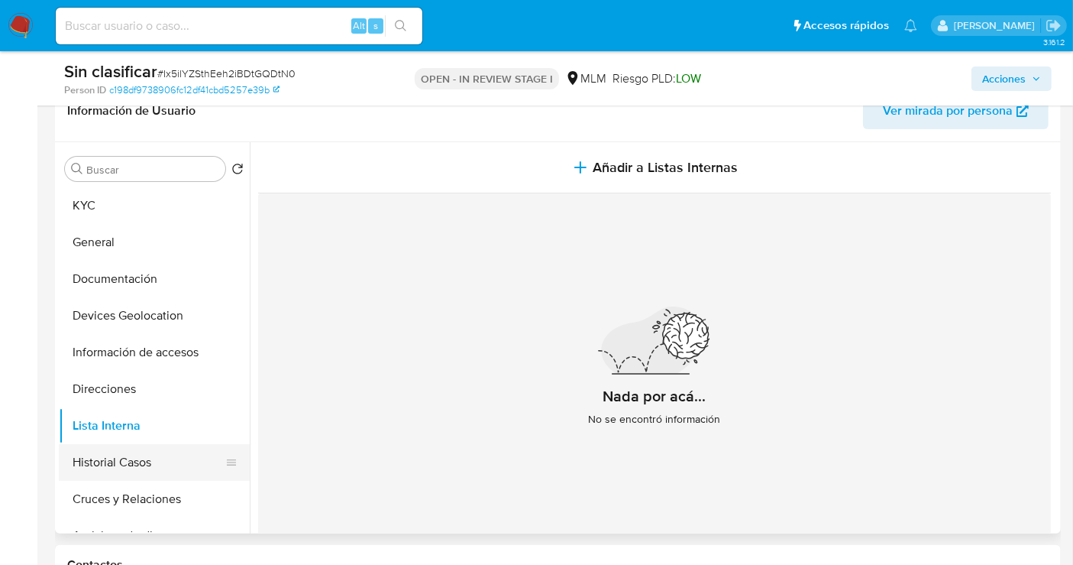
click at [102, 462] on button "Historial Casos" at bounding box center [148, 462] width 179 height 37
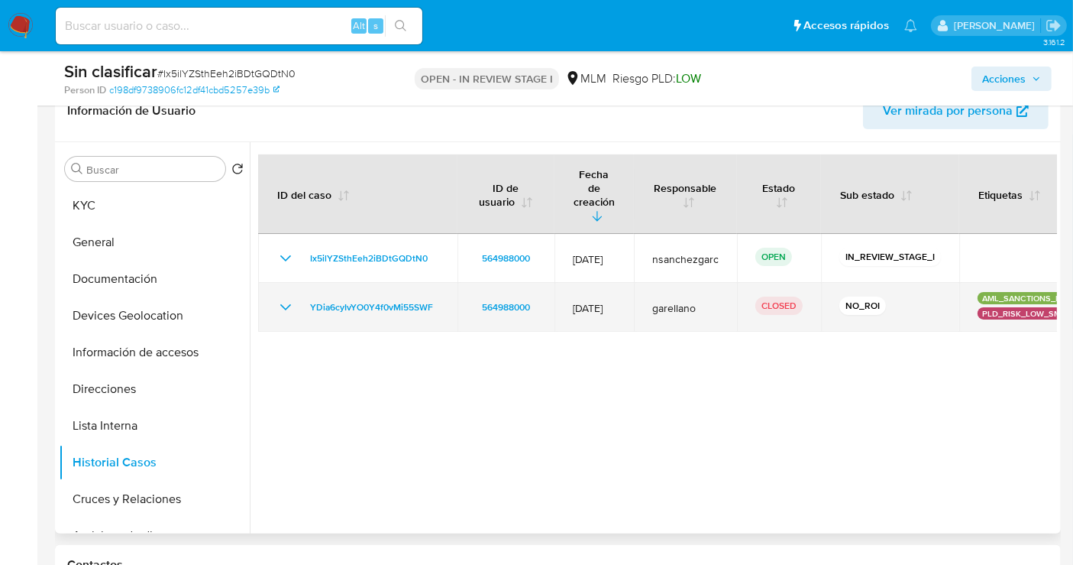
click at [286, 298] on icon "Mostrar/Ocultar" at bounding box center [286, 307] width 18 height 18
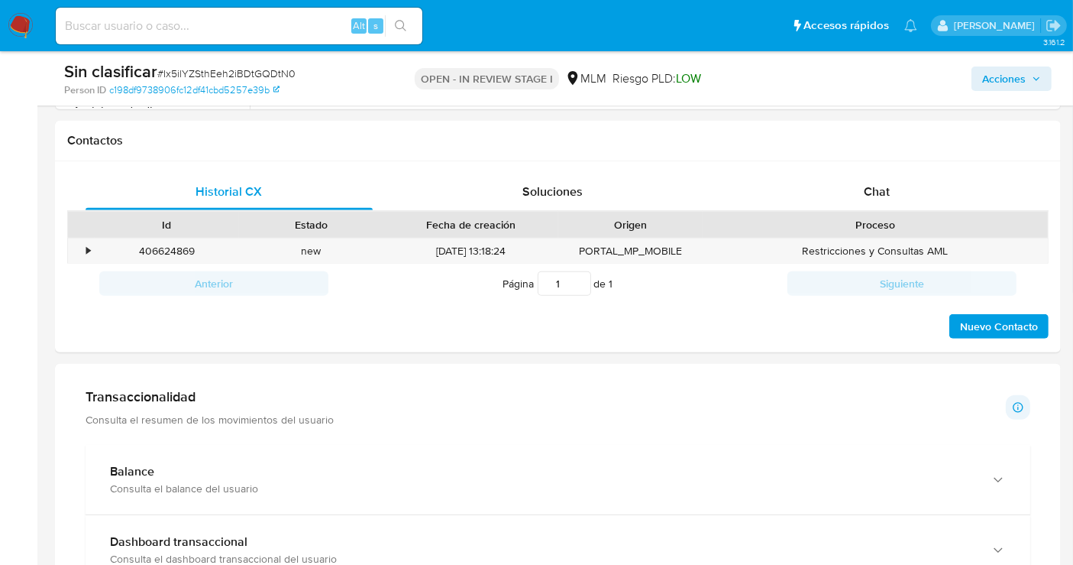
scroll to position [594, 0]
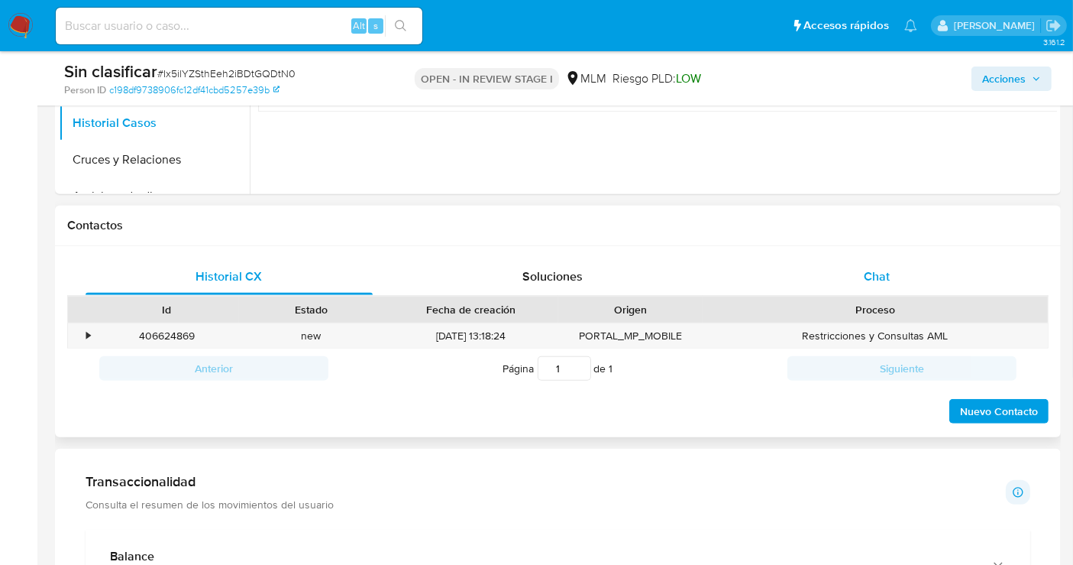
click at [884, 284] on div "Chat" at bounding box center [876, 276] width 287 height 37
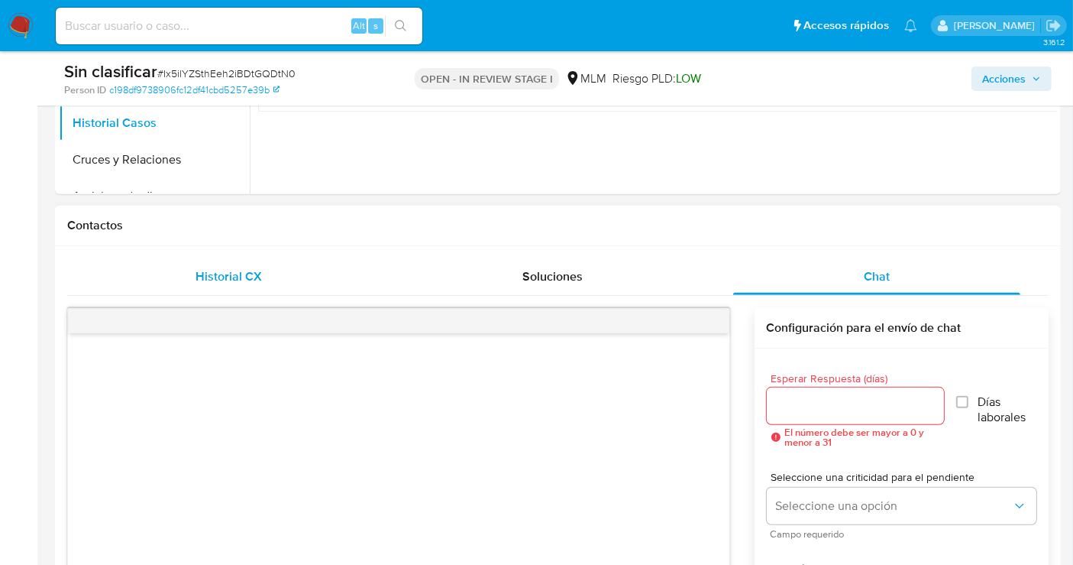
click at [222, 277] on span "Historial CX" at bounding box center [229, 276] width 66 height 18
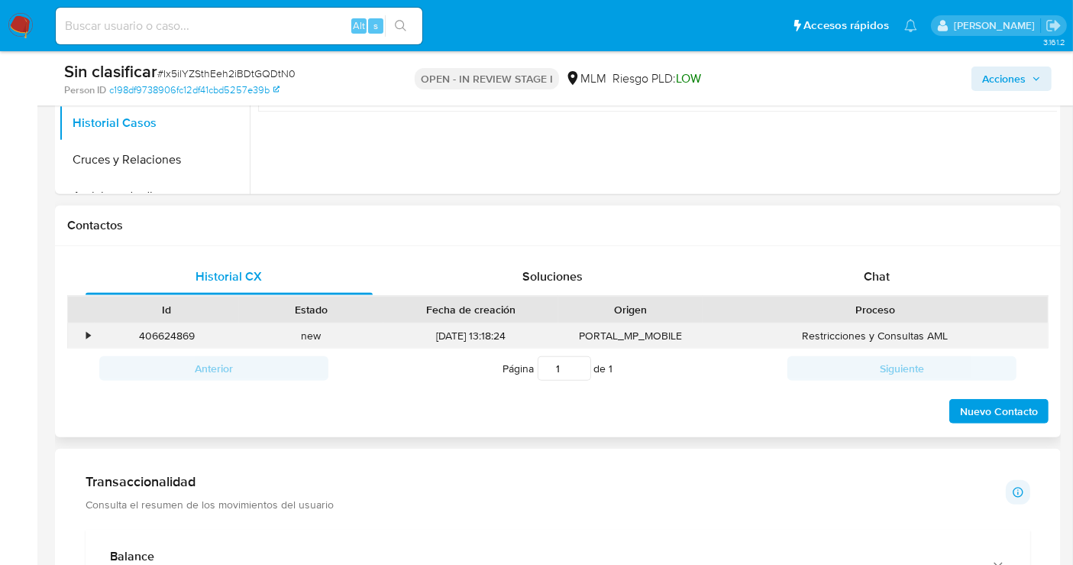
click at [92, 334] on div "•" at bounding box center [81, 335] width 27 height 25
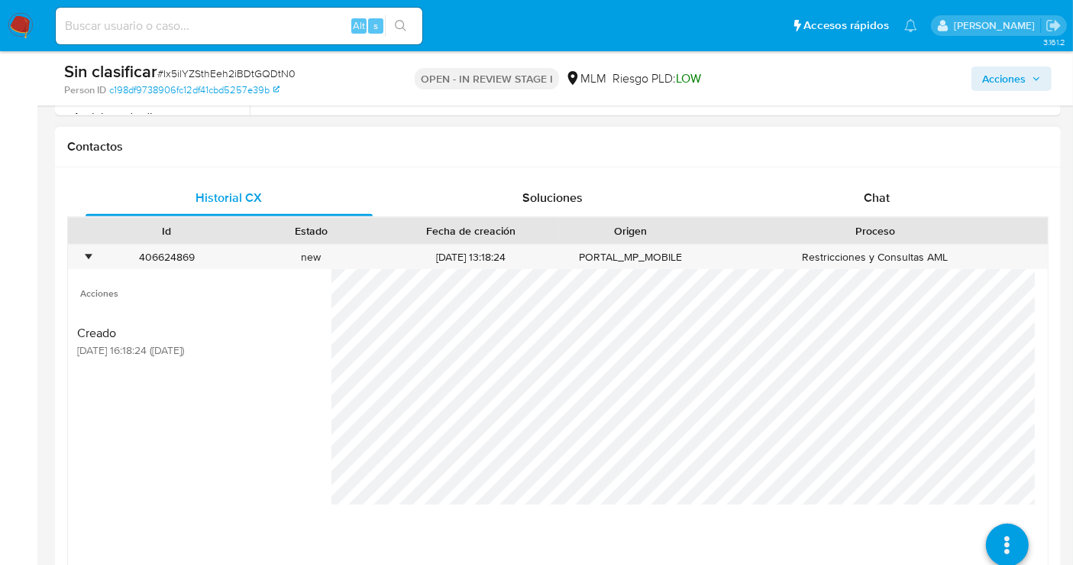
scroll to position [849, 0]
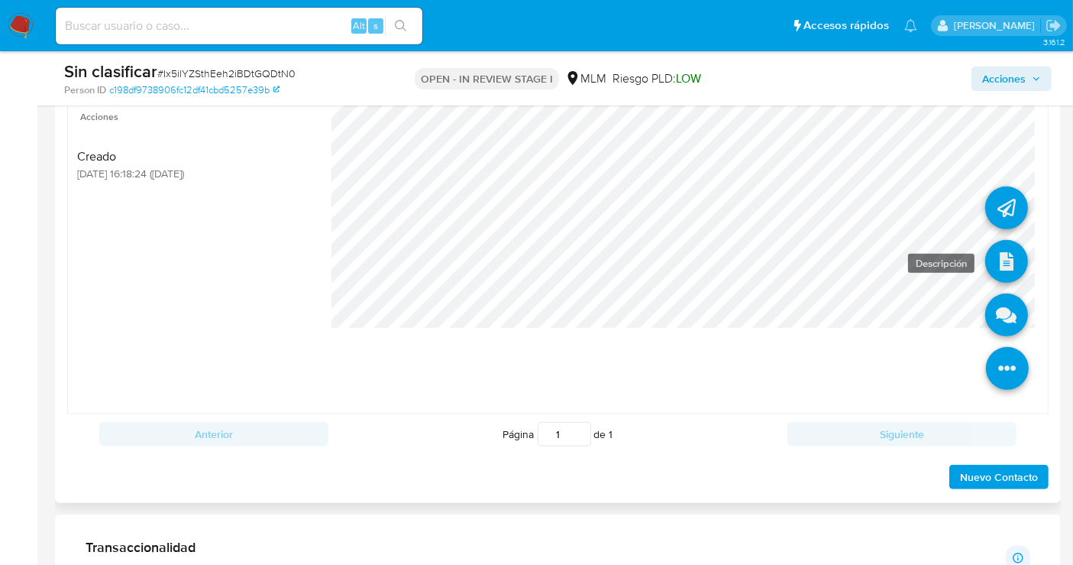
click at [993, 258] on icon at bounding box center [1006, 261] width 43 height 43
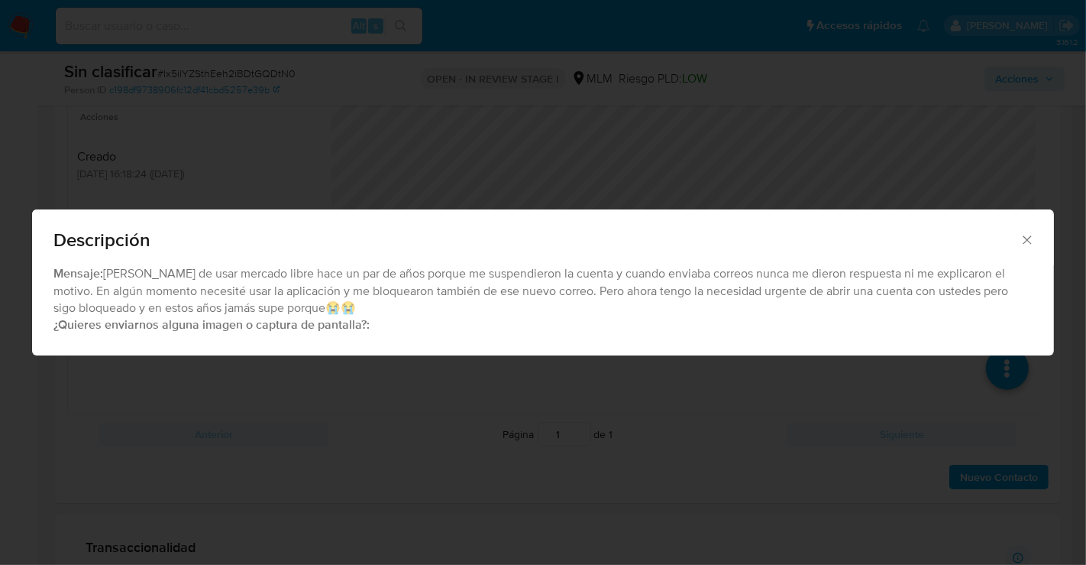
click at [1027, 237] on icon "Cerrar" at bounding box center [1027, 239] width 15 height 15
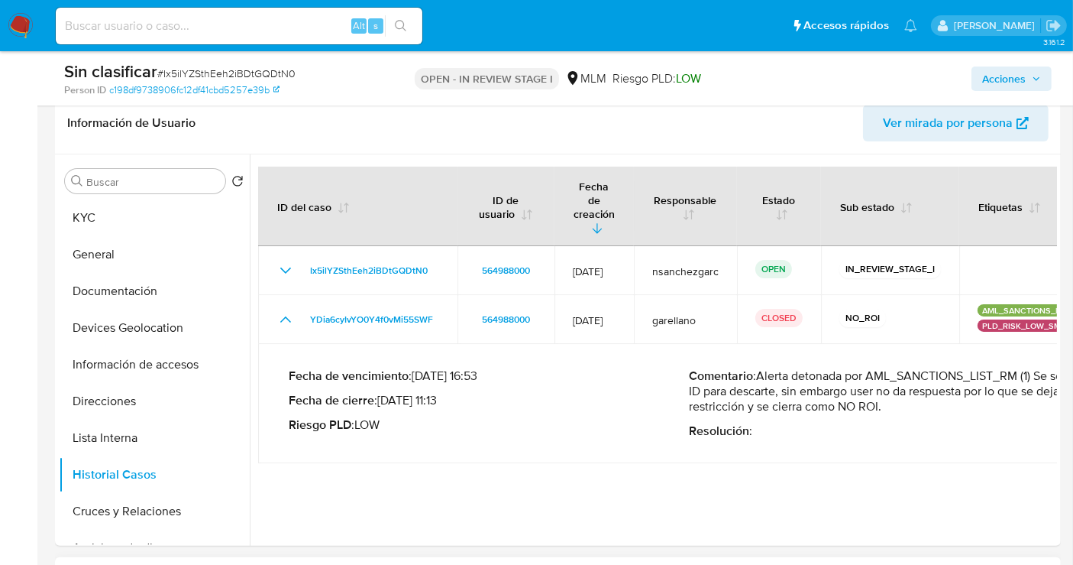
scroll to position [254, 0]
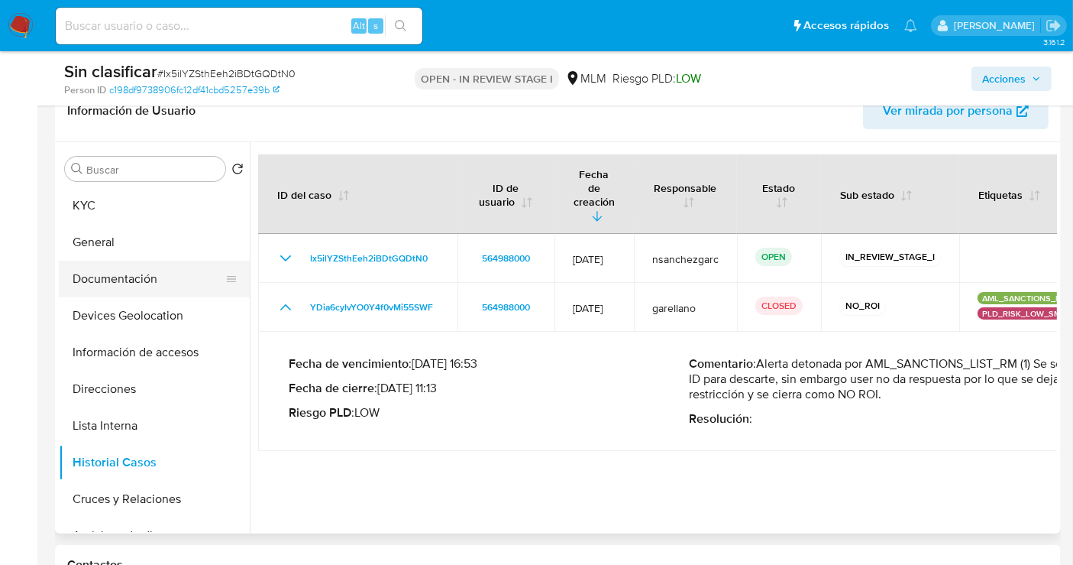
click at [108, 269] on button "Documentación" at bounding box center [148, 279] width 179 height 37
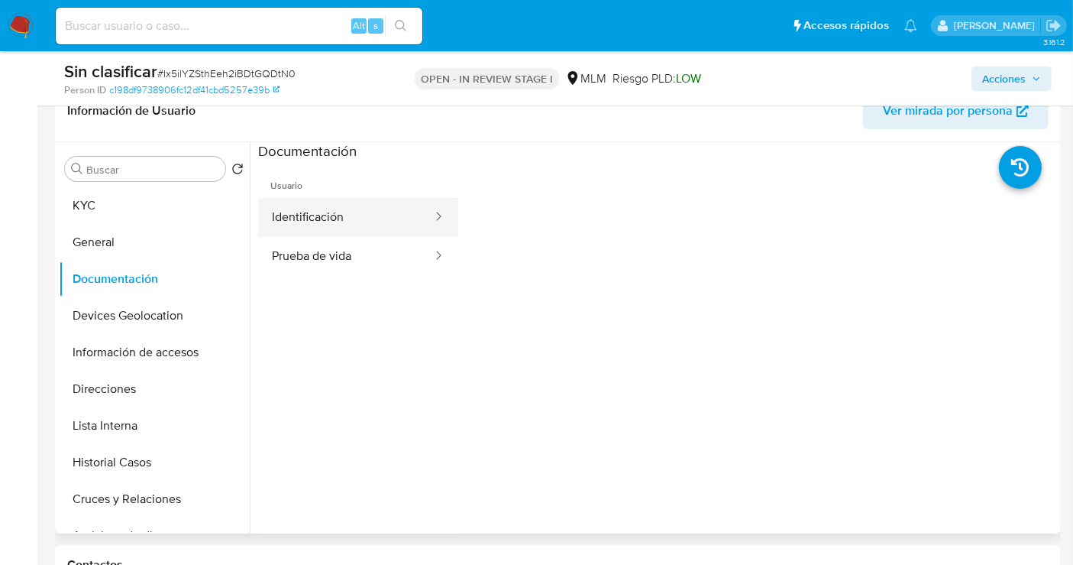
click at [364, 213] on button "Identificación" at bounding box center [346, 217] width 176 height 39
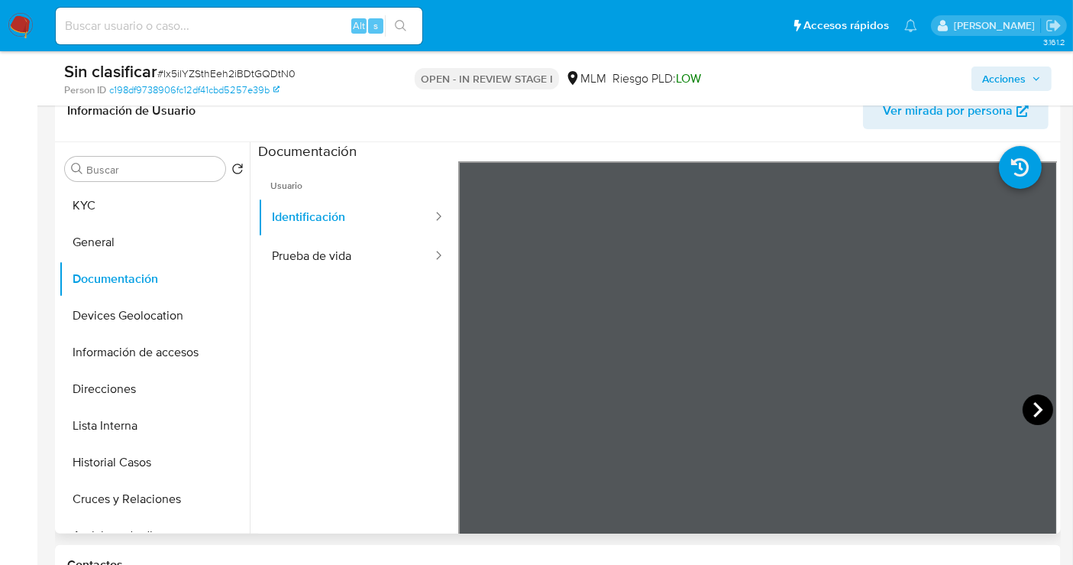
click at [1034, 414] on icon at bounding box center [1038, 409] width 9 height 15
click at [352, 257] on button "Prueba de vida" at bounding box center [346, 256] width 176 height 39
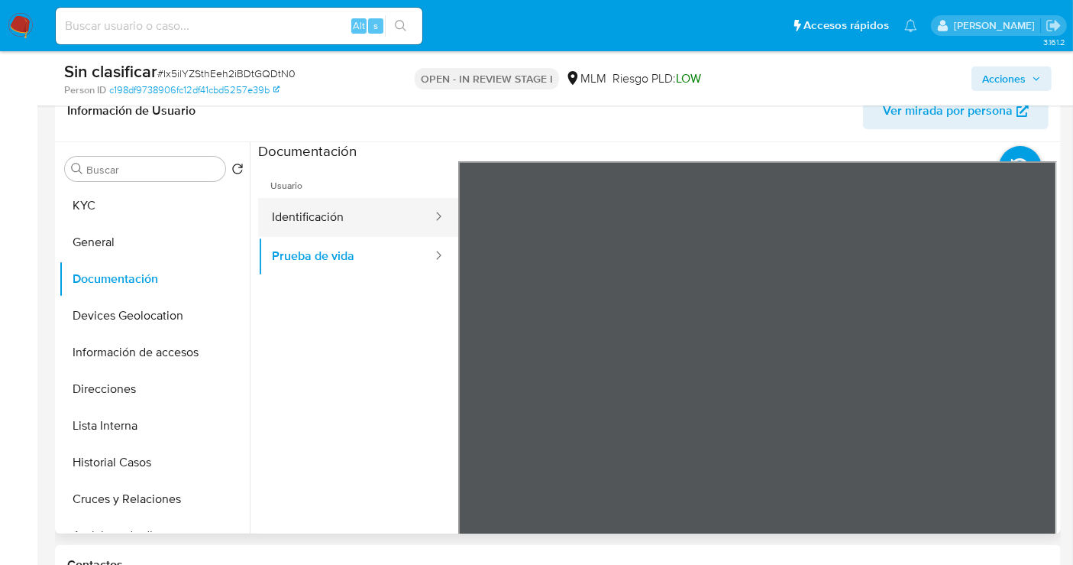
click at [318, 222] on button "Identificación" at bounding box center [346, 217] width 176 height 39
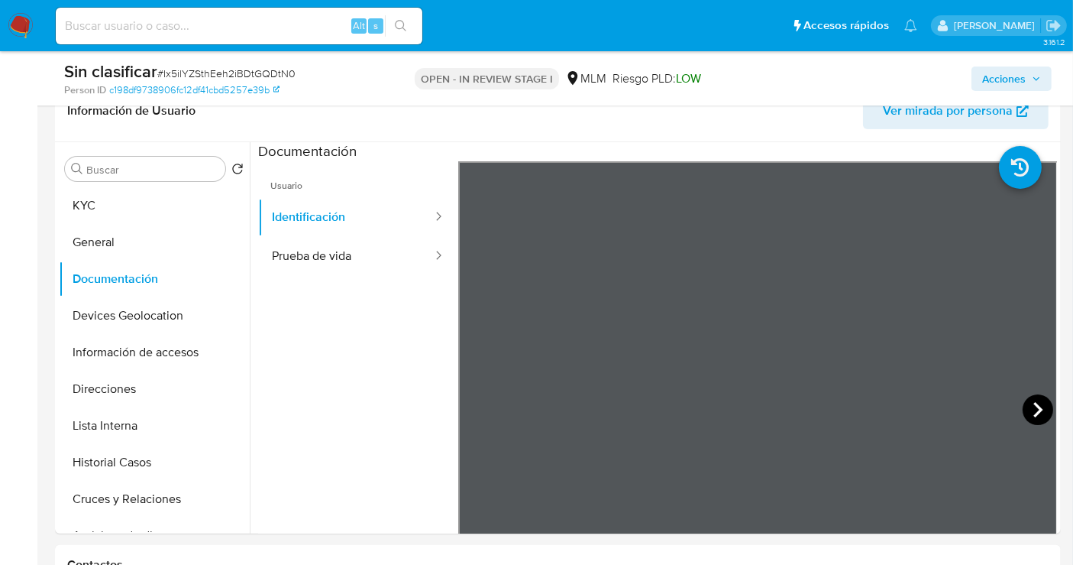
click at [1039, 406] on icon at bounding box center [1038, 409] width 31 height 31
click at [476, 413] on icon at bounding box center [476, 409] width 9 height 15
click at [113, 202] on button "KYC" at bounding box center [148, 205] width 179 height 37
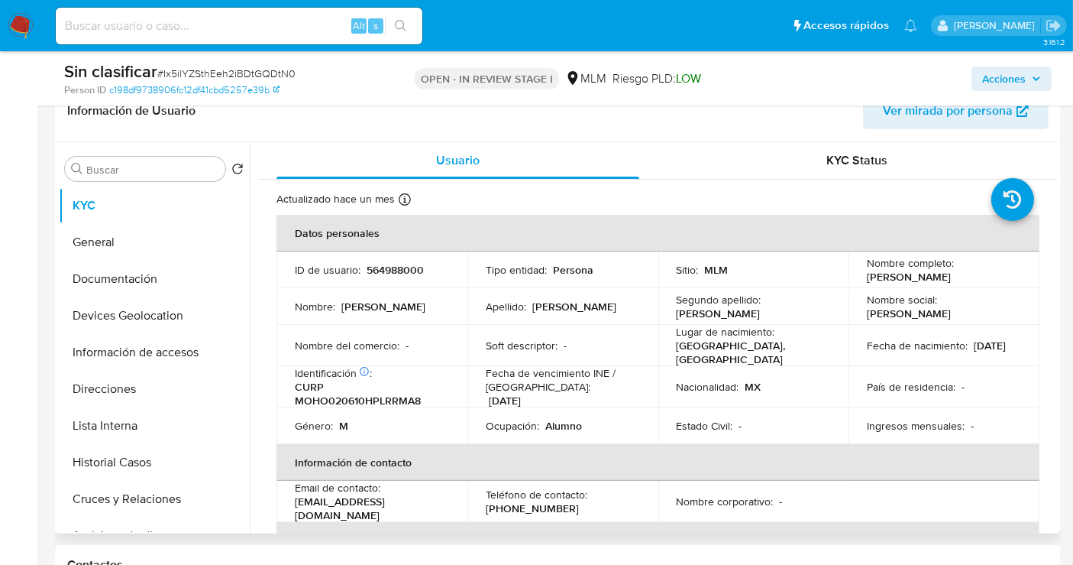
click at [401, 268] on p "564988000" at bounding box center [395, 270] width 57 height 14
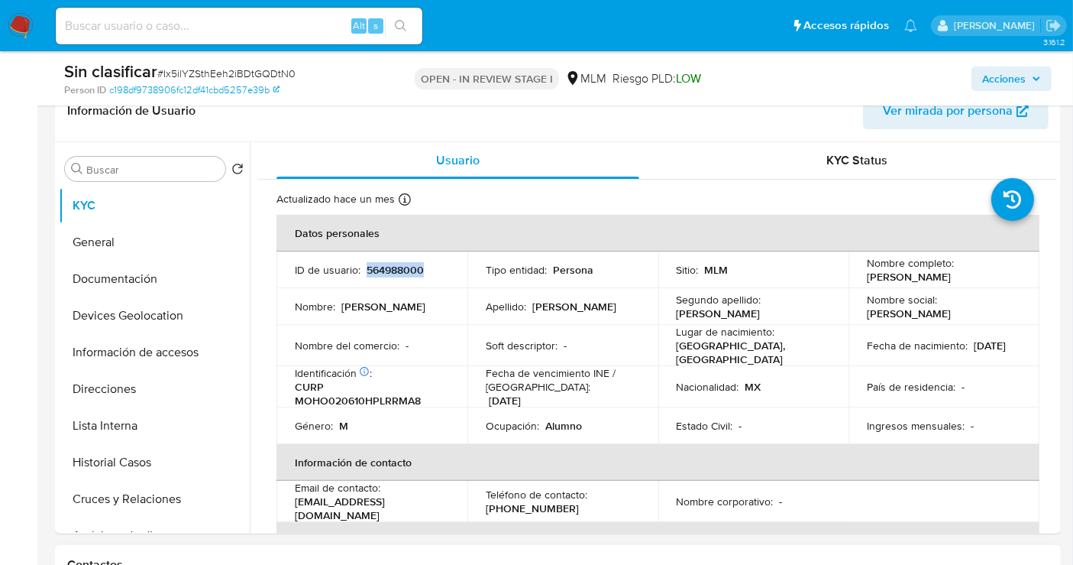
copy p "564988000"
drag, startPoint x: 987, startPoint y: 274, endPoint x: 851, endPoint y: 273, distance: 136.0
click at [851, 273] on td "Nombre completo : Omar Morales Hernandez" at bounding box center [944, 269] width 191 height 37
copy p "Omar Morales Hernandez"
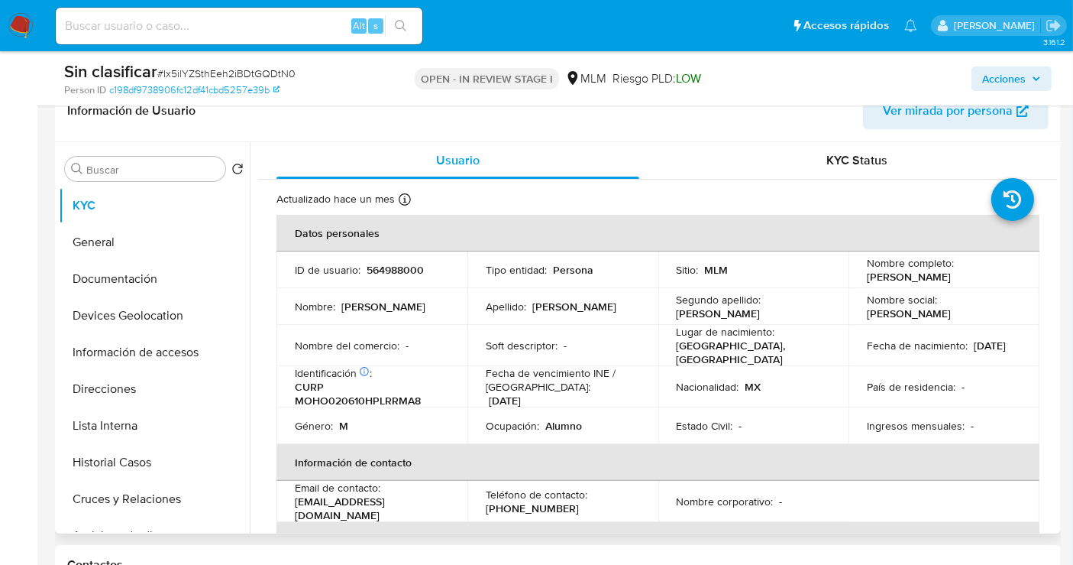
click at [1000, 352] on div "Fecha de nacimiento : 10/06/2002" at bounding box center [944, 345] width 154 height 14
click at [127, 236] on button "General" at bounding box center [148, 242] width 179 height 37
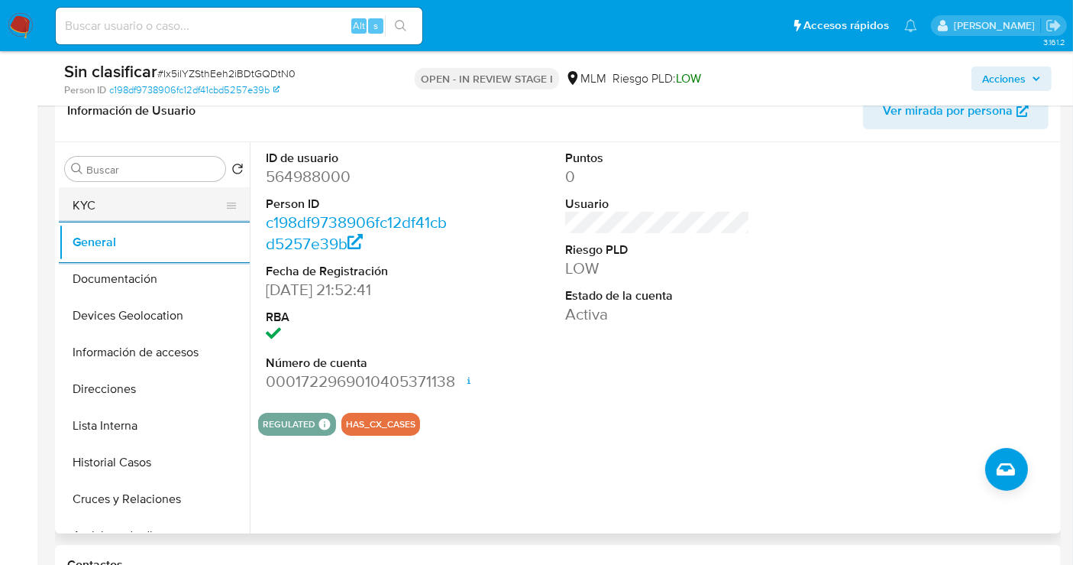
click at [154, 214] on button "KYC" at bounding box center [148, 205] width 179 height 37
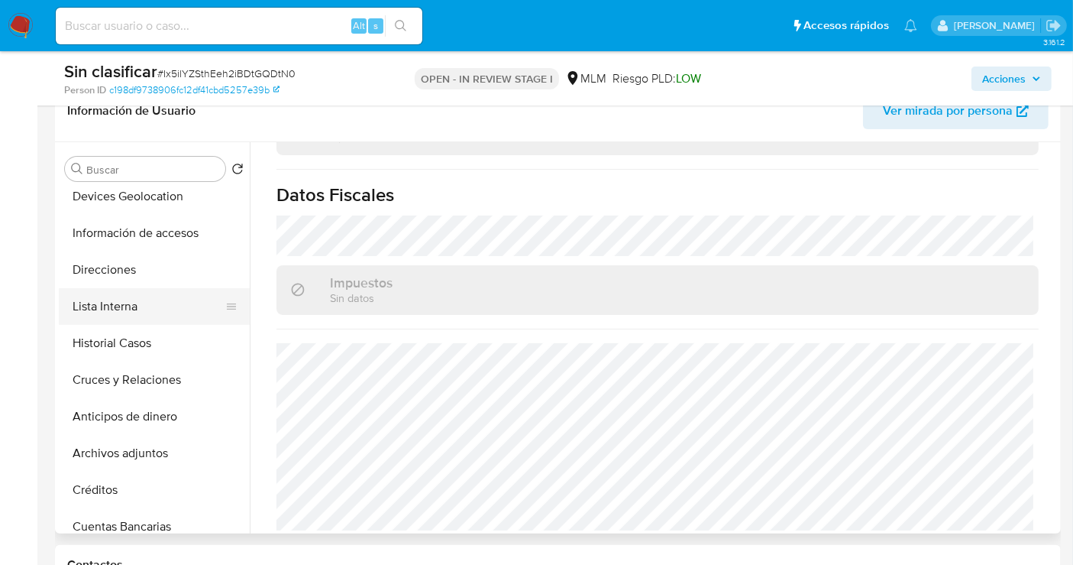
scroll to position [85, 0]
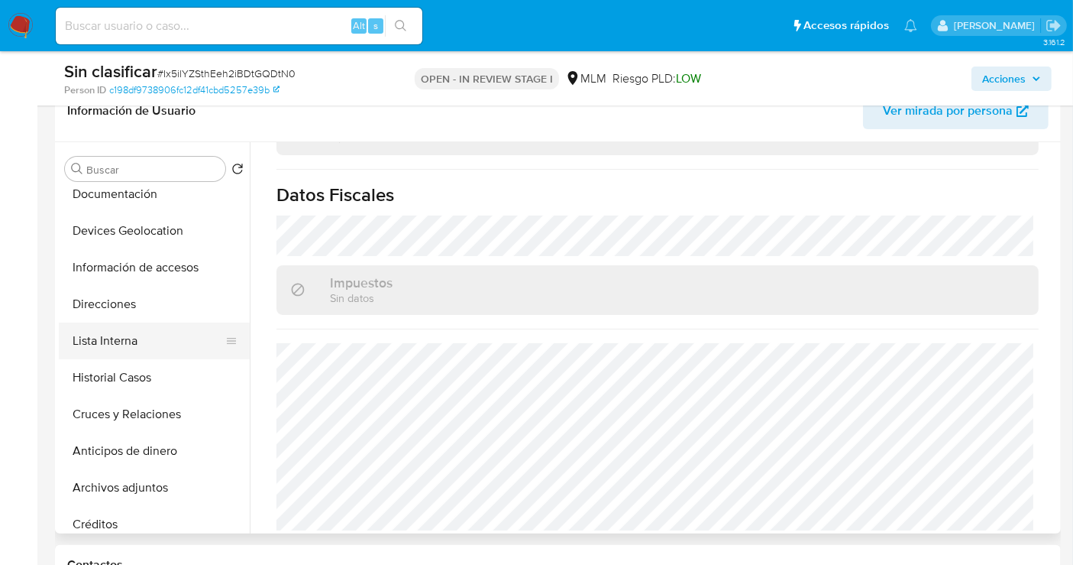
click at [108, 339] on button "Lista Interna" at bounding box center [148, 340] width 179 height 37
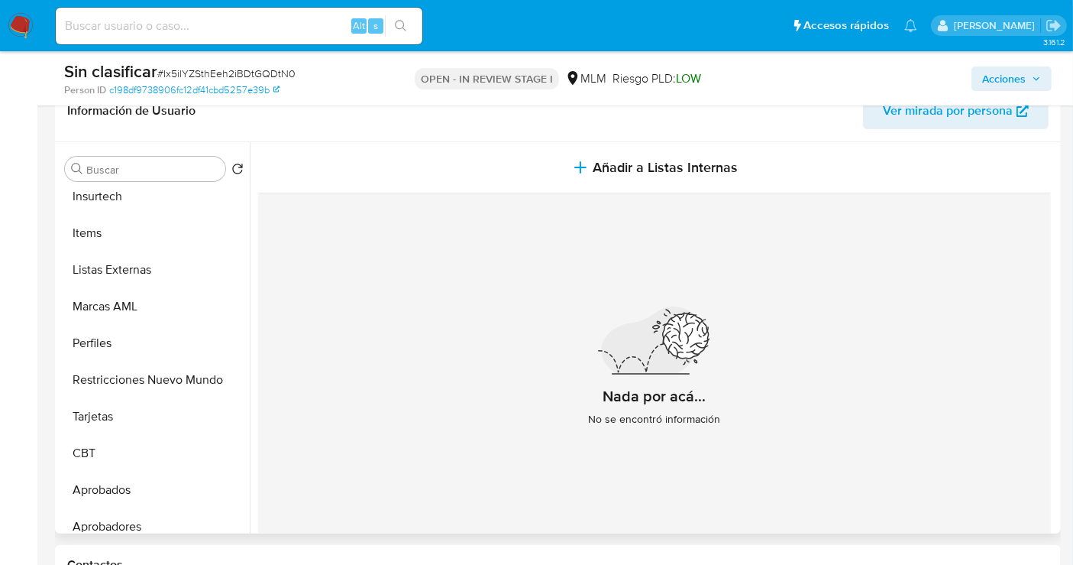
scroll to position [718, 0]
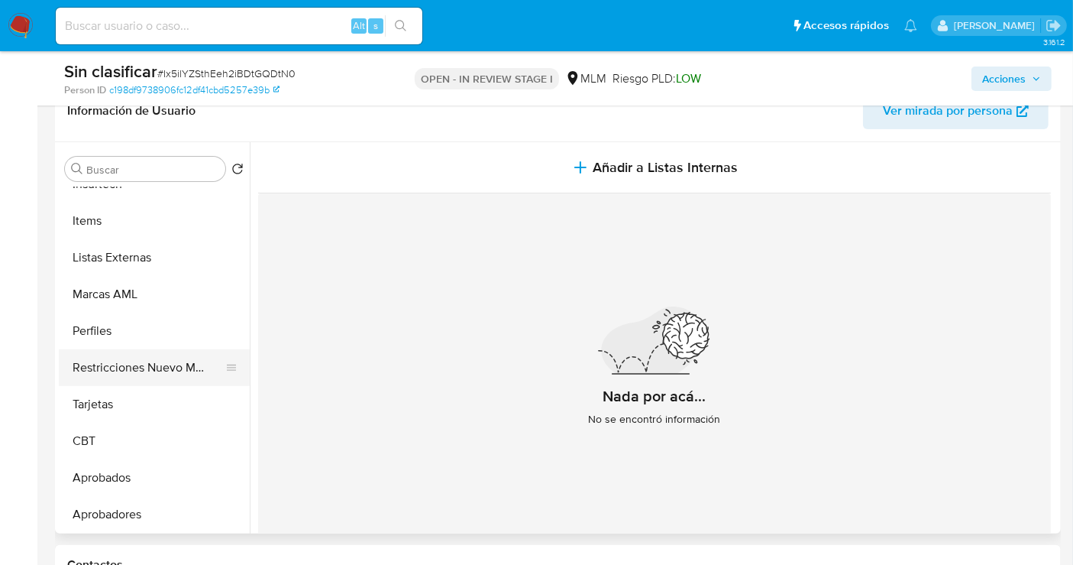
click at [123, 367] on button "Restricciones Nuevo Mundo" at bounding box center [148, 367] width 179 height 37
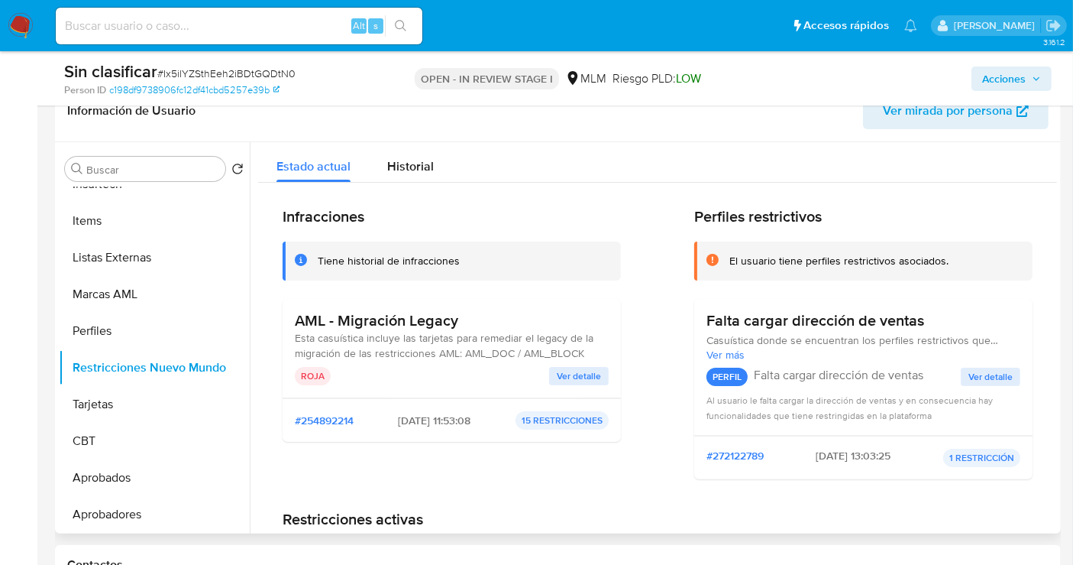
click at [561, 368] on span "Ver detalle" at bounding box center [579, 375] width 44 height 15
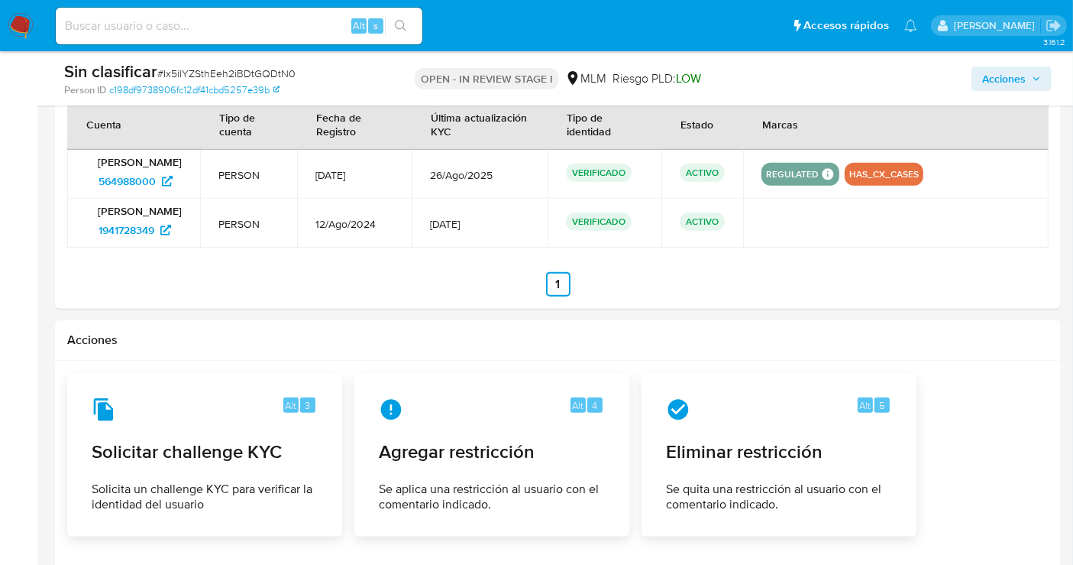
scroll to position [1853, 0]
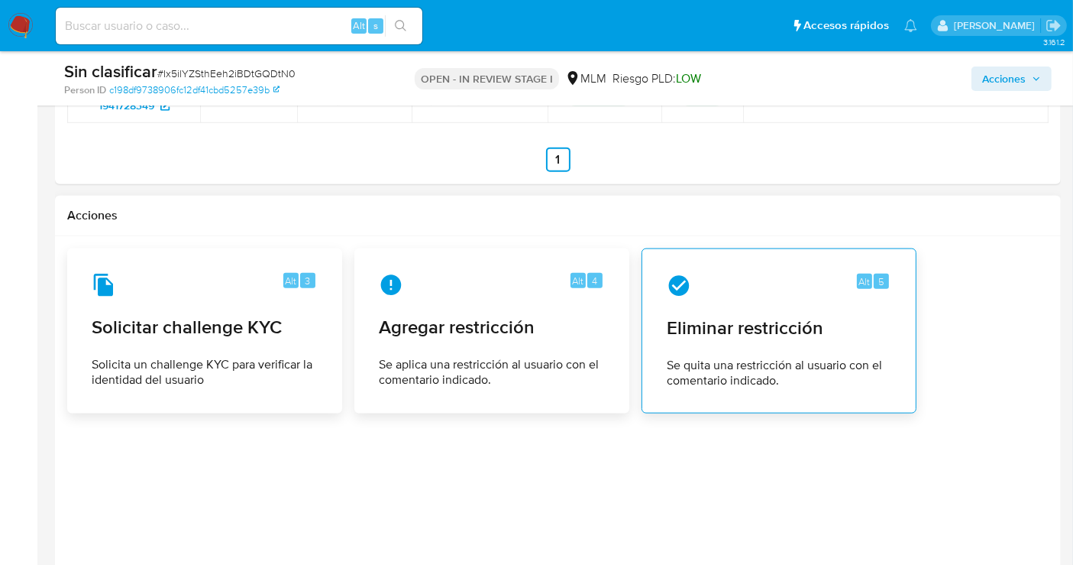
click at [707, 328] on span "Eliminar restricción" at bounding box center [779, 327] width 225 height 23
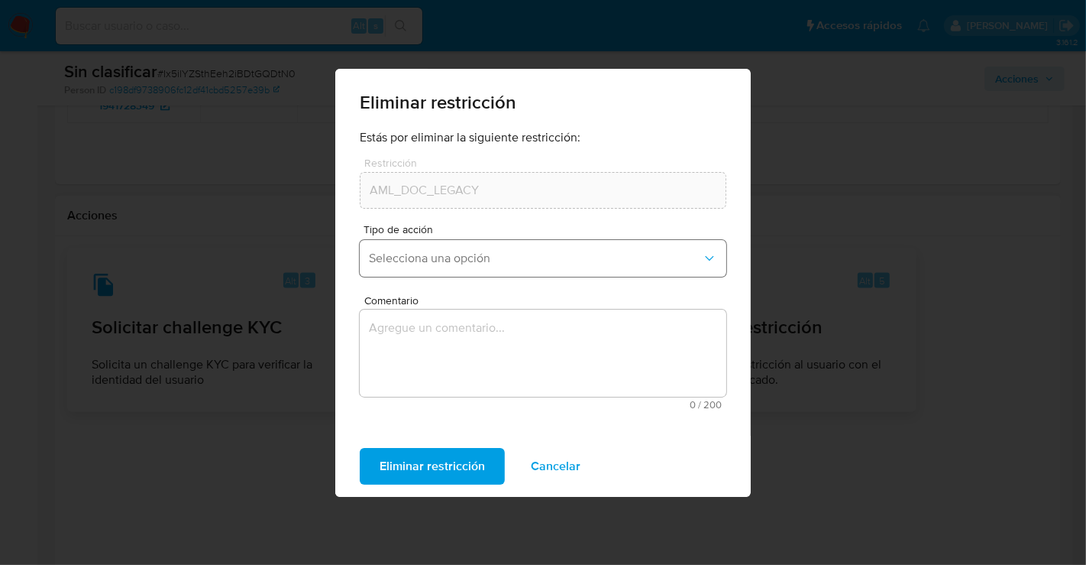
click at [468, 251] on span "Selecciona una opción" at bounding box center [535, 258] width 333 height 15
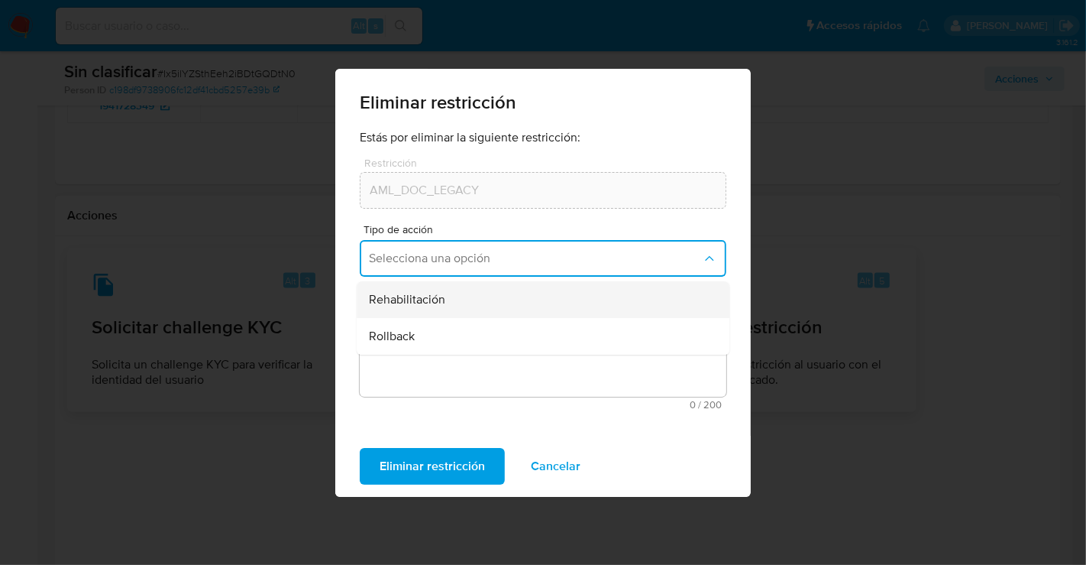
click at [442, 306] on span "Rehabilitación" at bounding box center [407, 299] width 76 height 15
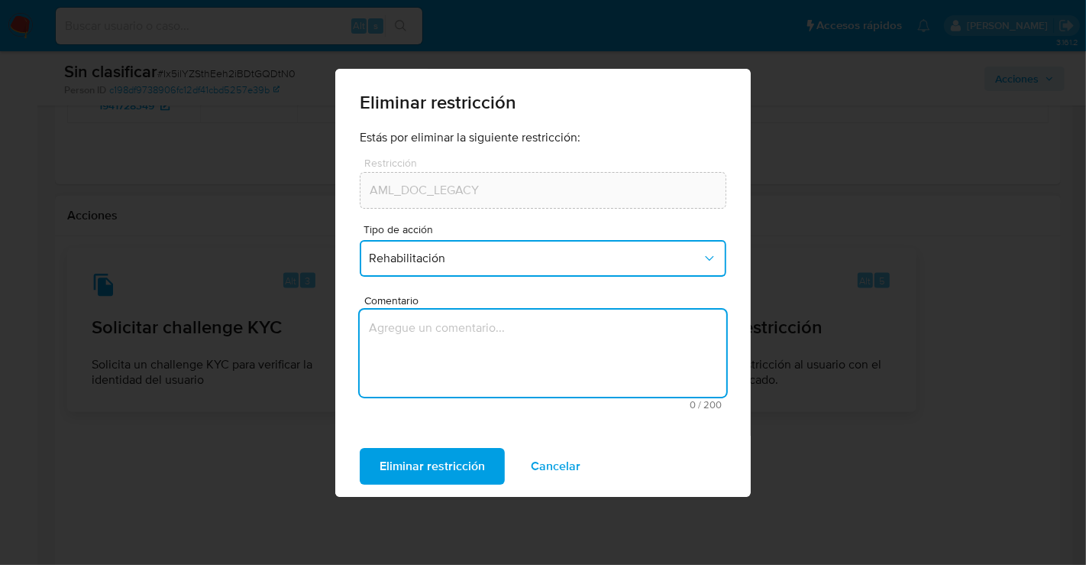
click at [442, 391] on textarea "Comentario" at bounding box center [543, 352] width 367 height 87
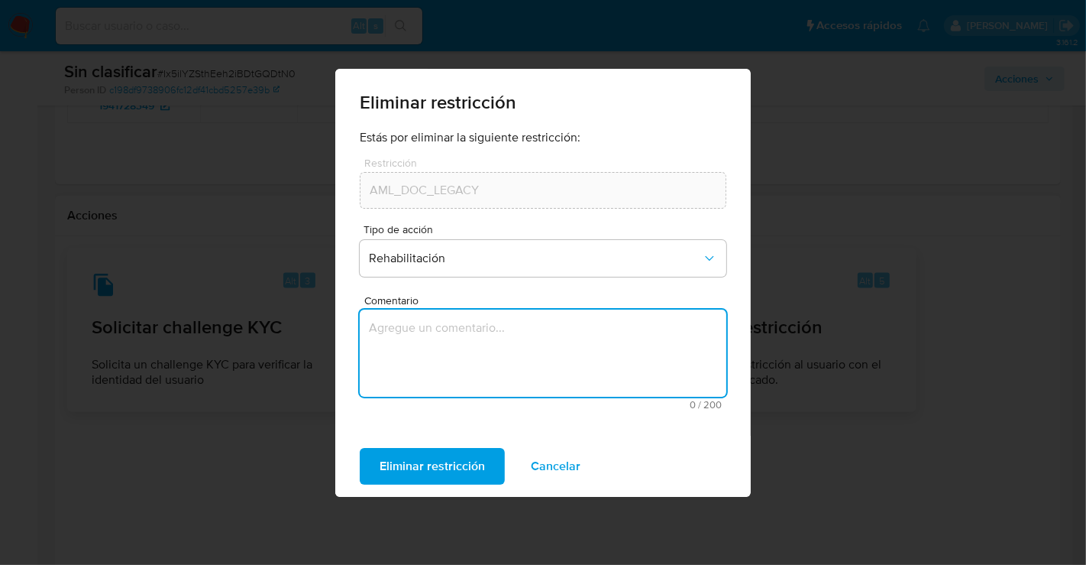
paste textarea "NO SE IDENTIFICA ALERTAS RELACIONADAS A AML TENÍA RESTRICCIONES EN LA QUE SE RE…"
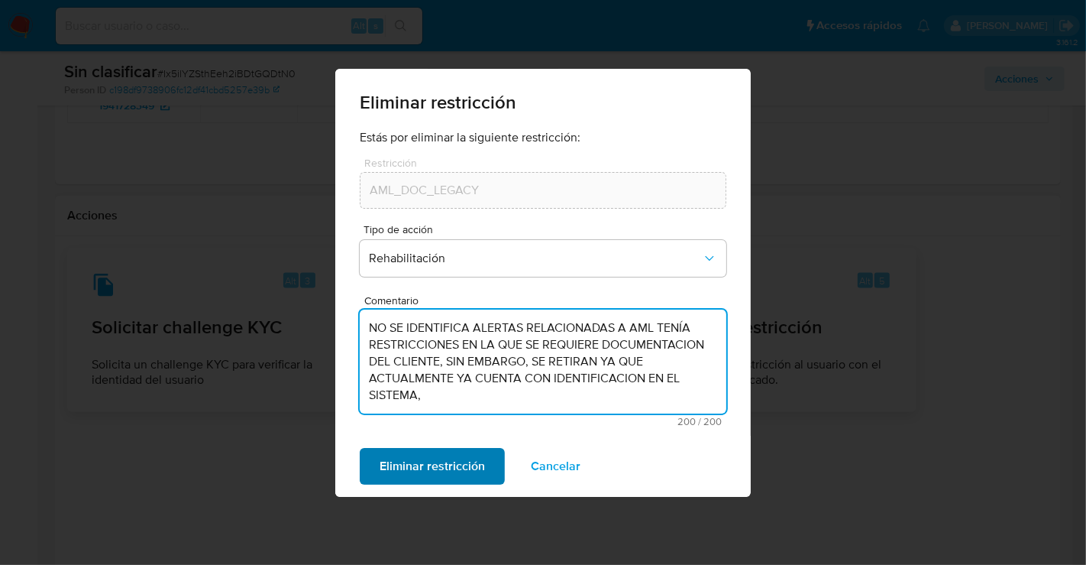
type textarea "NO SE IDENTIFICA ALERTAS RELACIONADAS A AML TENÍA RESTRICCIONES EN LA QUE SE RE…"
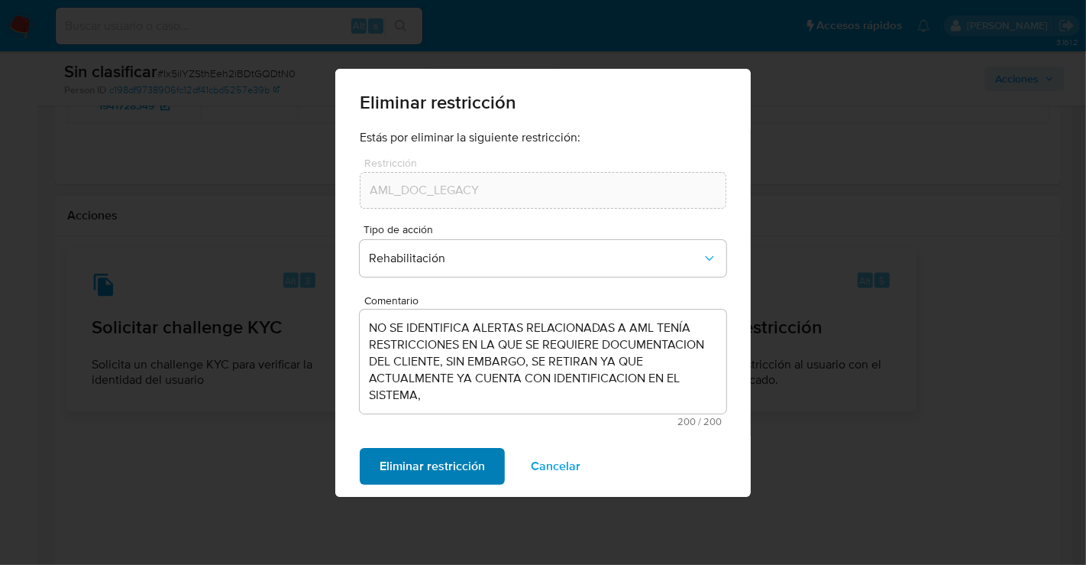
click at [415, 461] on span "Eliminar restricción" at bounding box center [432, 466] width 105 height 34
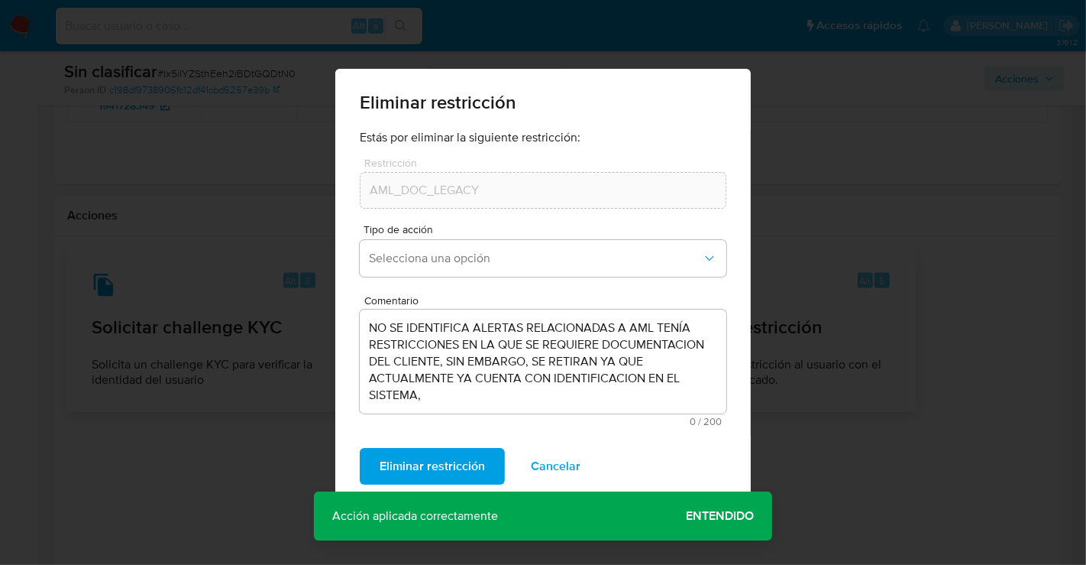
click at [711, 516] on span "Entendido" at bounding box center [720, 516] width 68 height 0
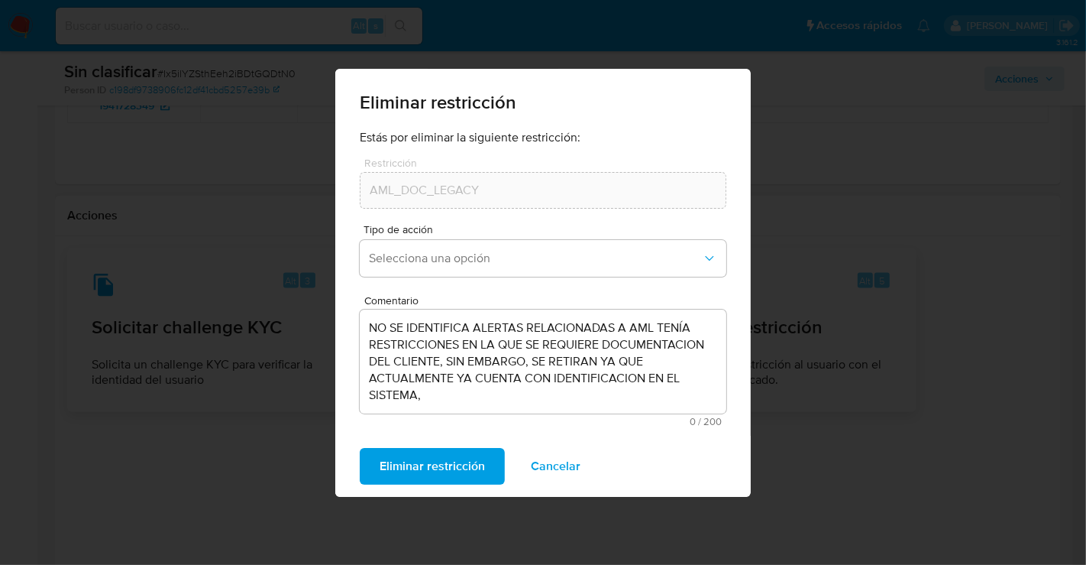
click at [455, 464] on span "Eliminar restricción" at bounding box center [432, 466] width 105 height 34
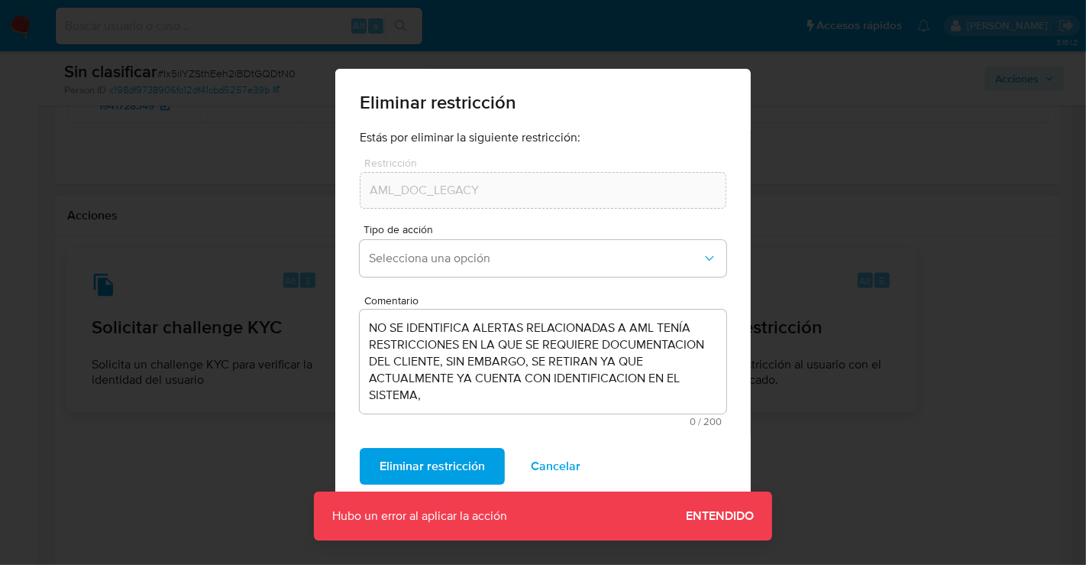
click at [726, 516] on span "Entendido" at bounding box center [720, 516] width 68 height 0
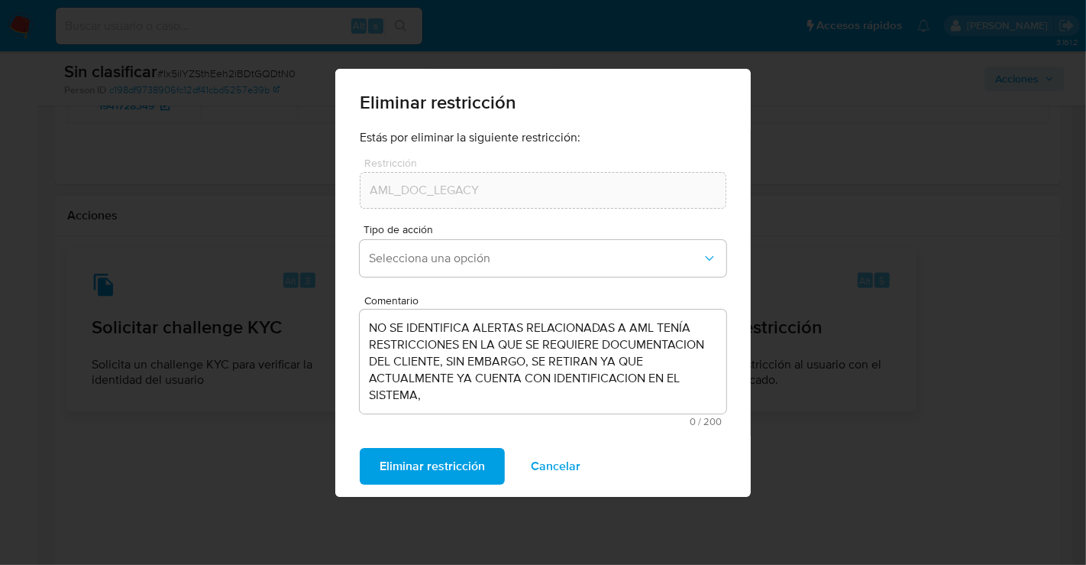
click at [560, 464] on span "Cancelar" at bounding box center [556, 466] width 50 height 34
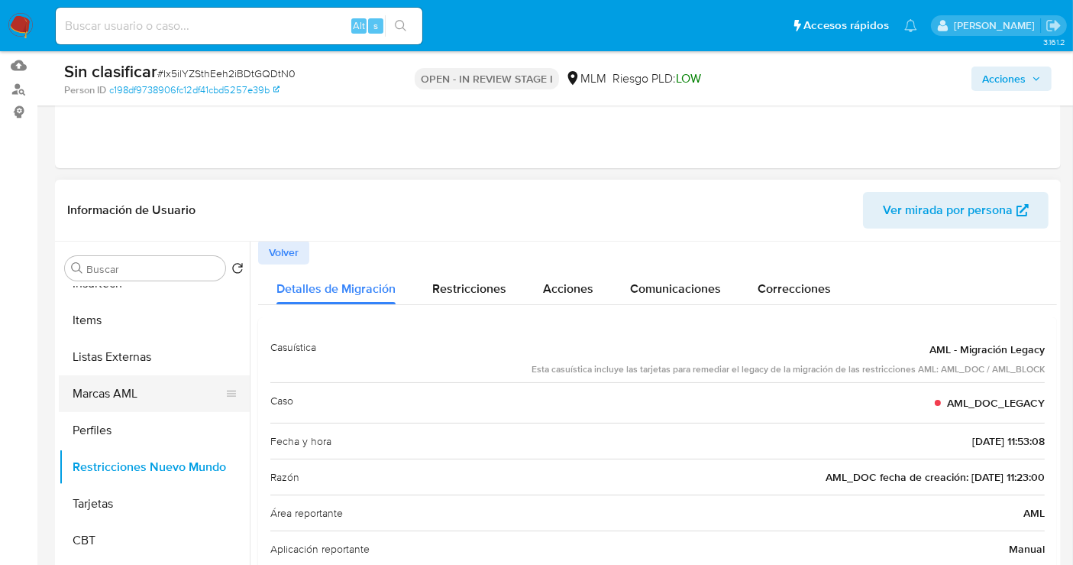
scroll to position [325, 0]
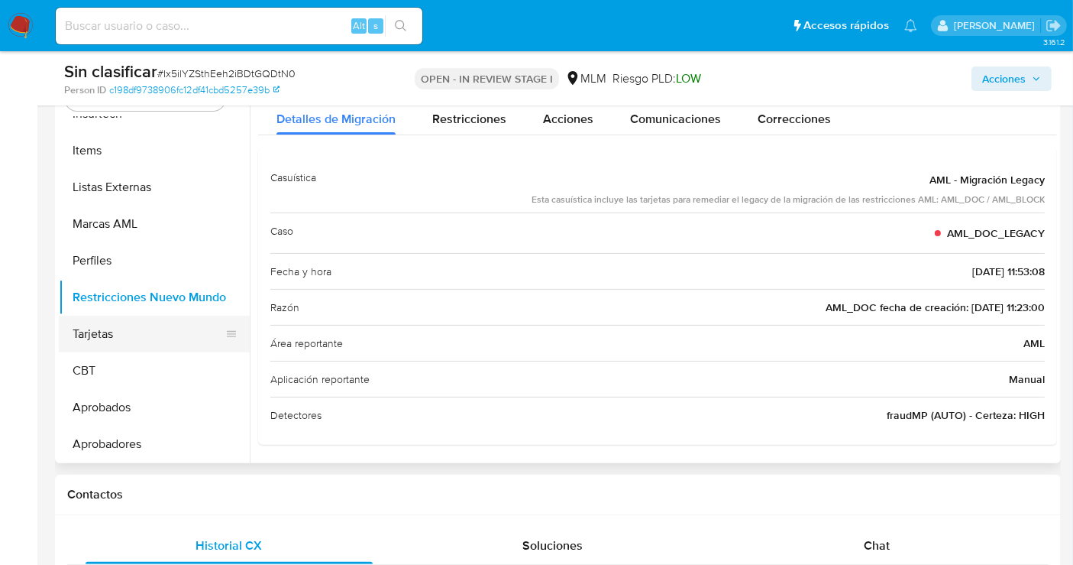
click at [124, 337] on button "Tarjetas" at bounding box center [148, 334] width 179 height 37
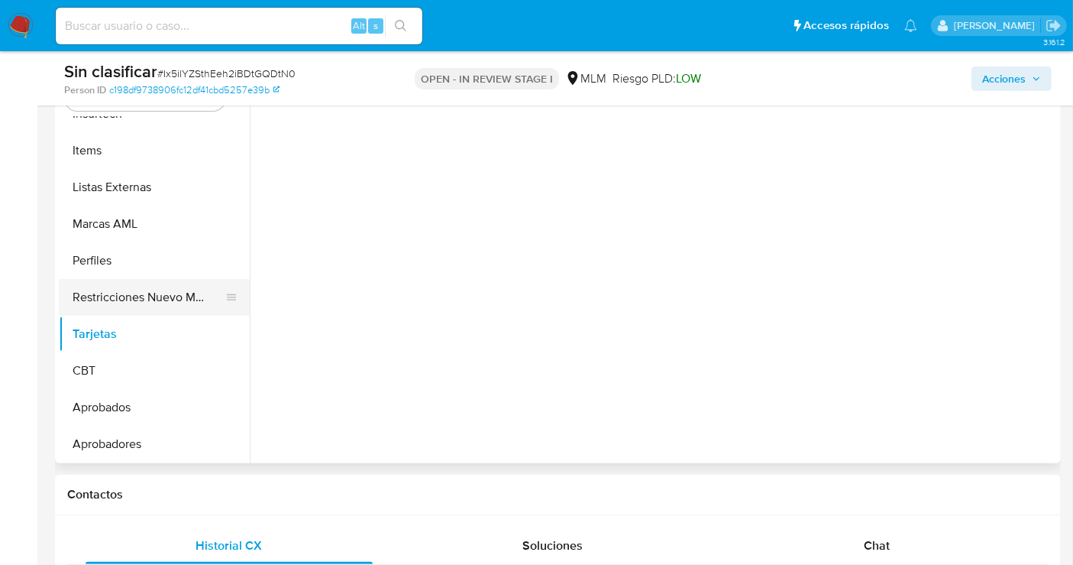
click at [120, 289] on button "Restricciones Nuevo Mundo" at bounding box center [148, 297] width 179 height 37
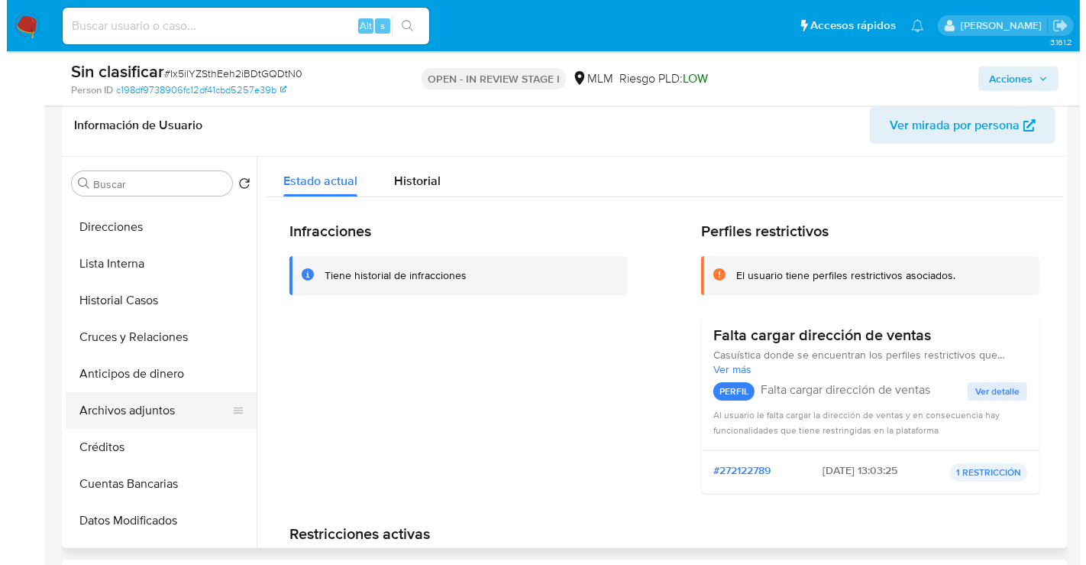
scroll to position [209, 0]
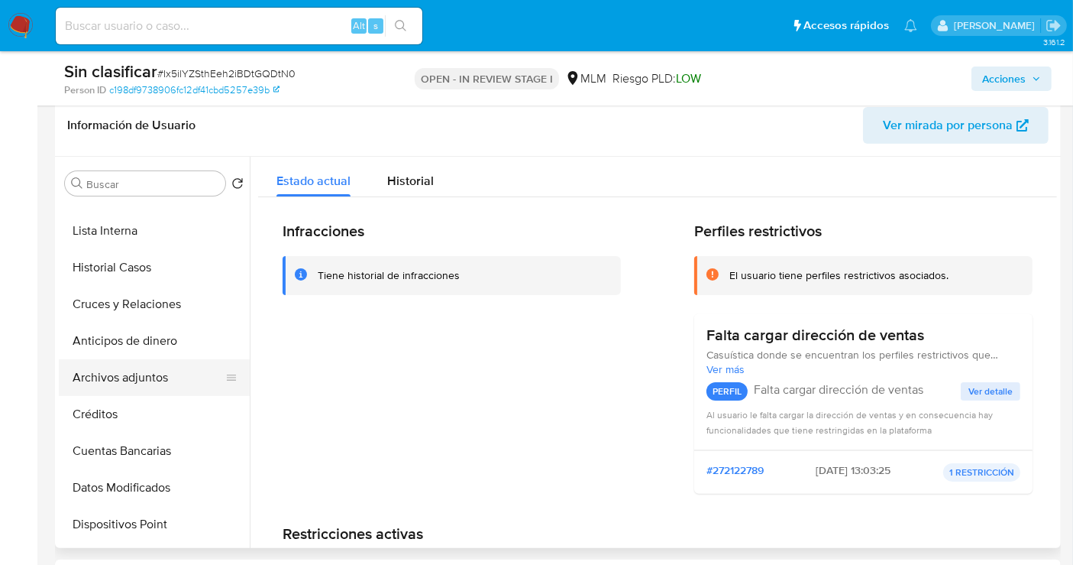
click at [120, 387] on button "Archivos adjuntos" at bounding box center [148, 377] width 179 height 37
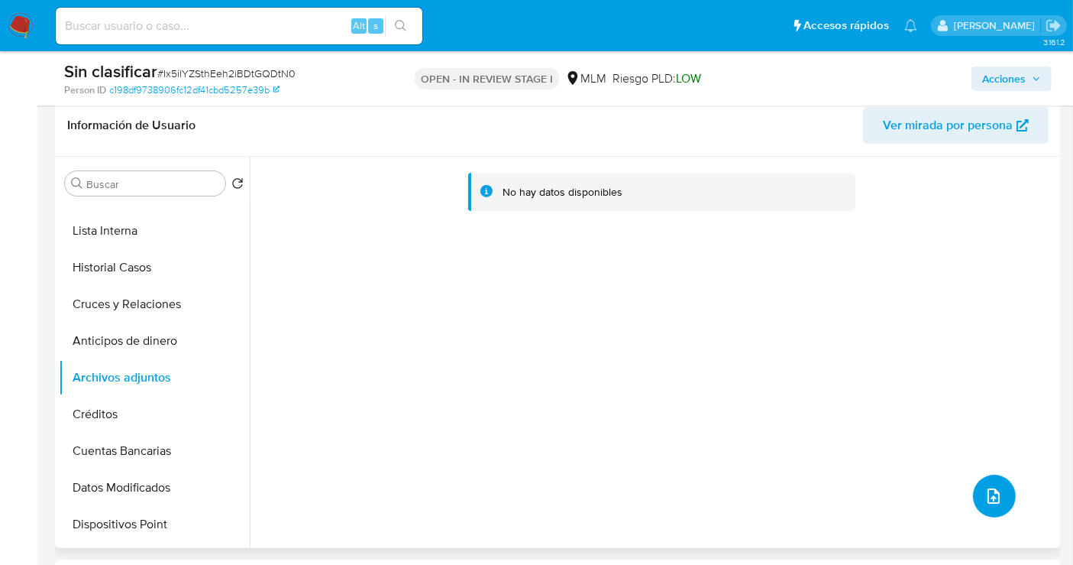
click at [991, 483] on button "upload-file" at bounding box center [994, 495] width 43 height 43
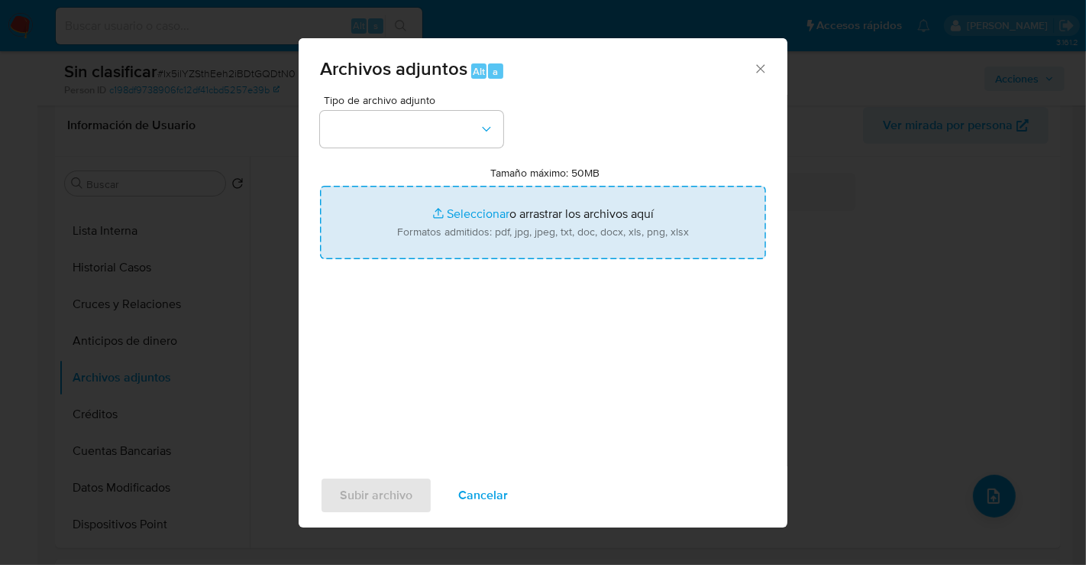
type input "C:\fakepath\564988000_OMAR MORALES HERNANDEZ_SEP25.pdf"
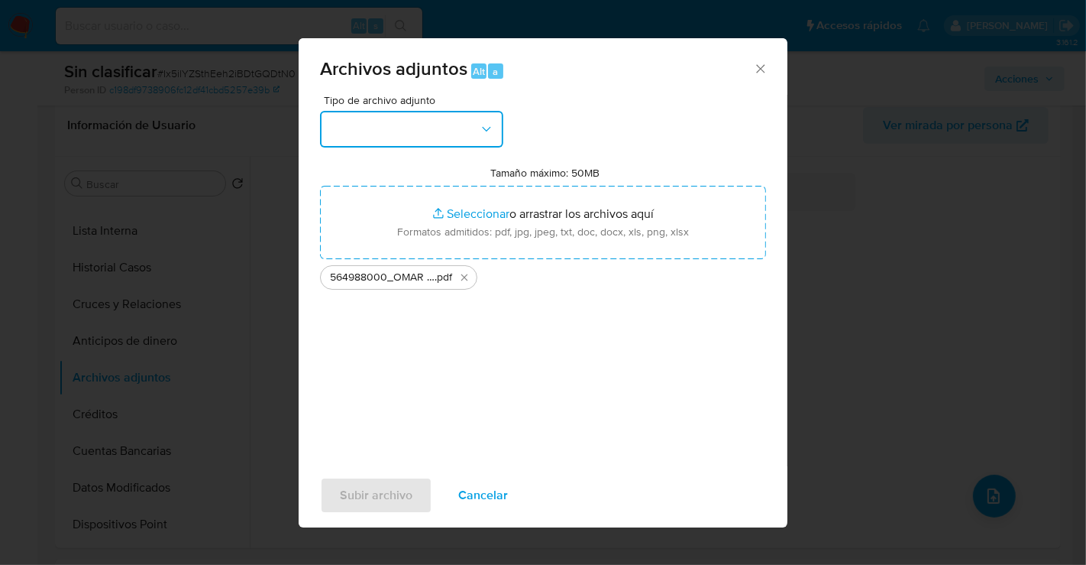
click at [407, 122] on button "button" at bounding box center [411, 129] width 183 height 37
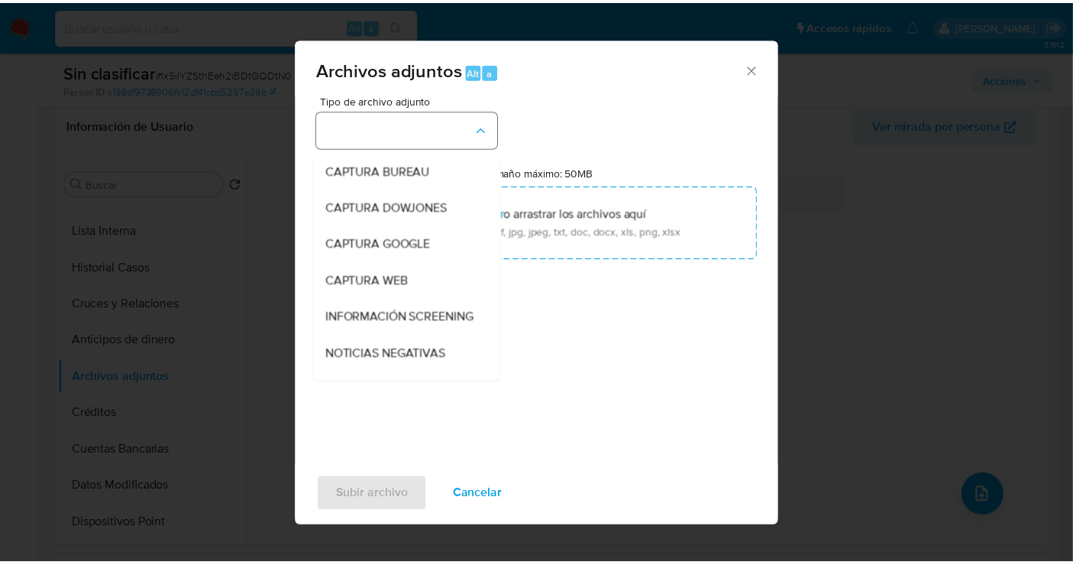
scroll to position [43, 0]
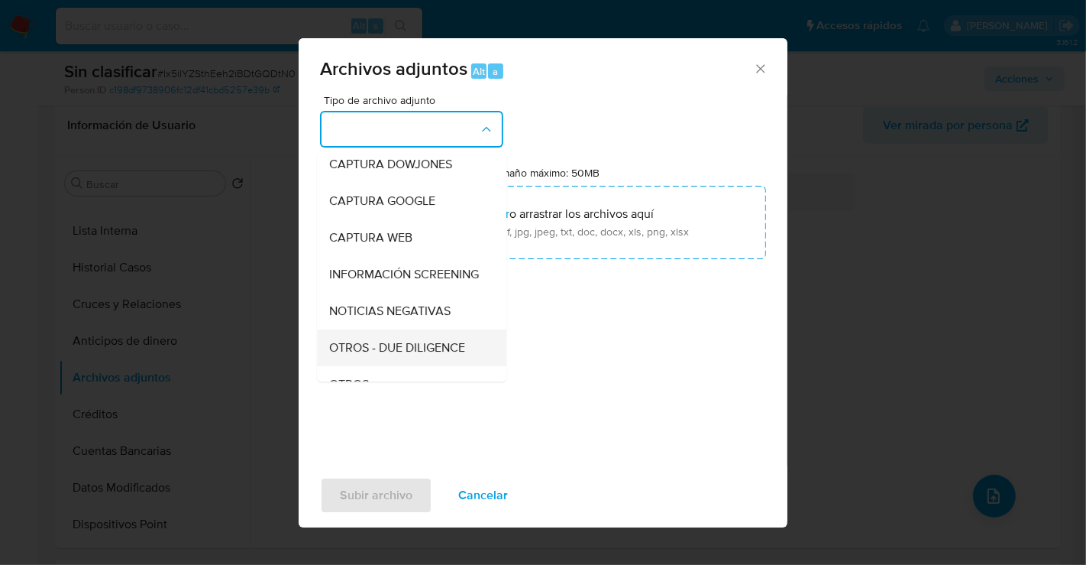
click at [406, 355] on span "OTROS - DUE DILIGENCE" at bounding box center [397, 347] width 136 height 15
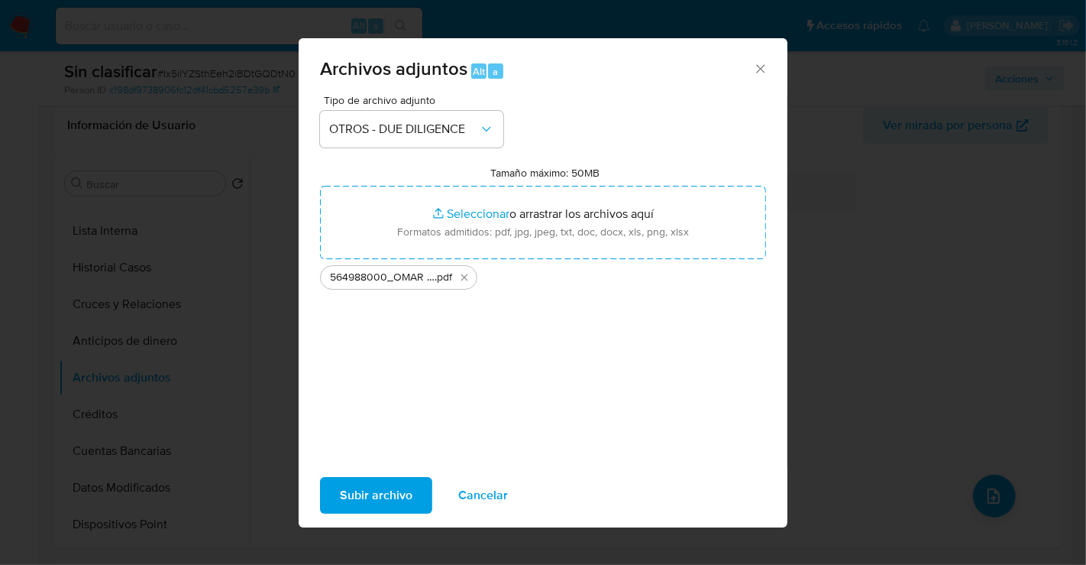
click at [372, 497] on span "Subir archivo" at bounding box center [376, 495] width 73 height 34
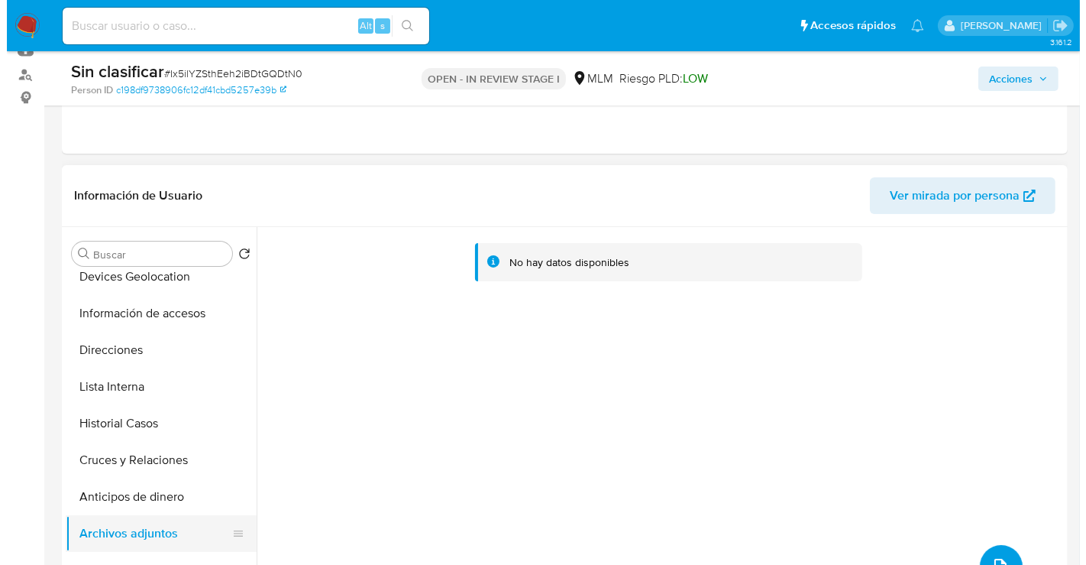
scroll to position [39, 0]
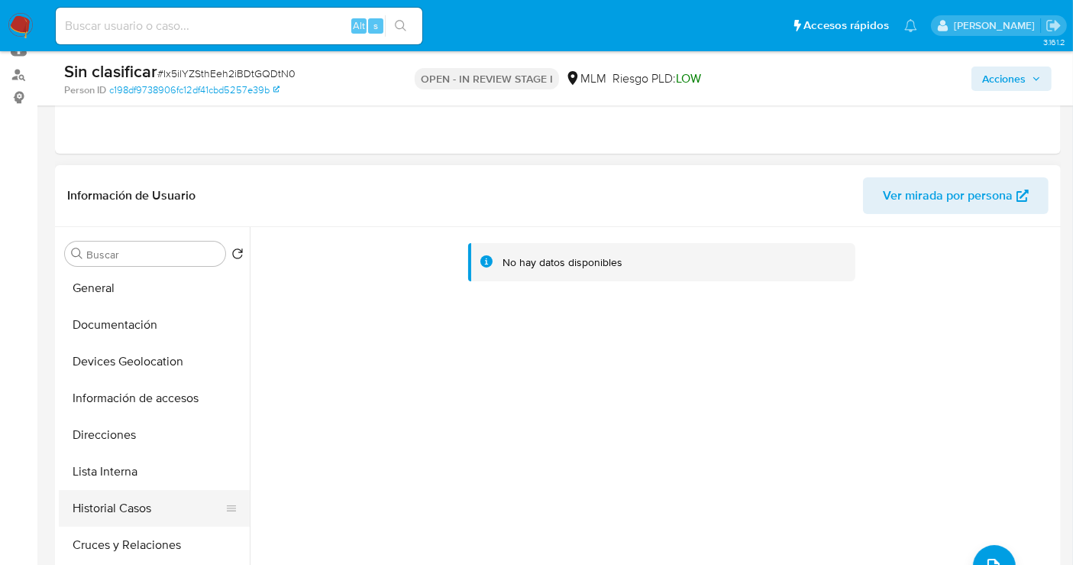
click at [138, 508] on button "Historial Casos" at bounding box center [148, 508] width 179 height 37
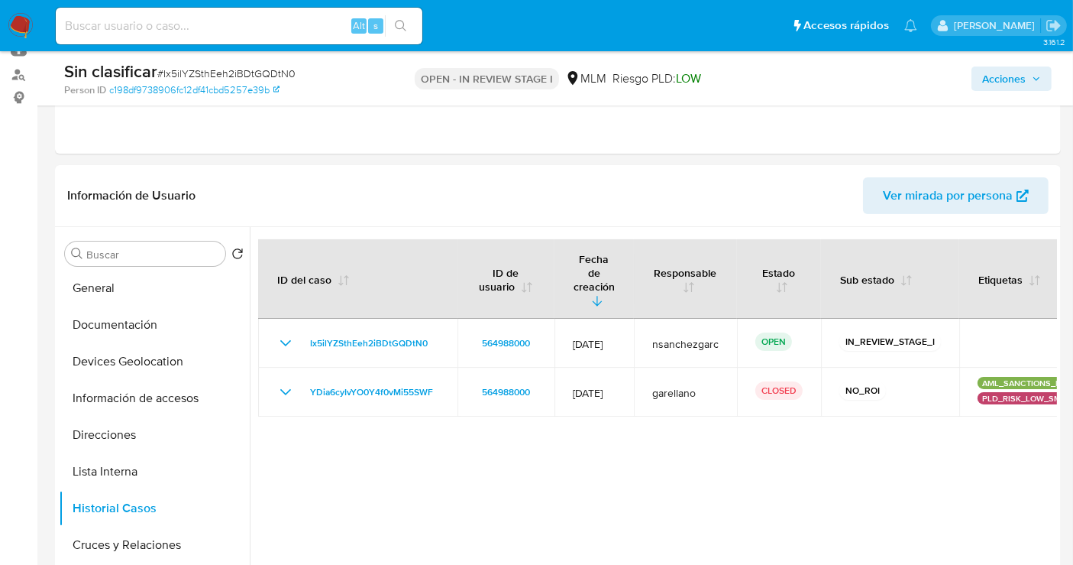
click at [1012, 80] on span "Acciones" at bounding box center [1004, 78] width 44 height 24
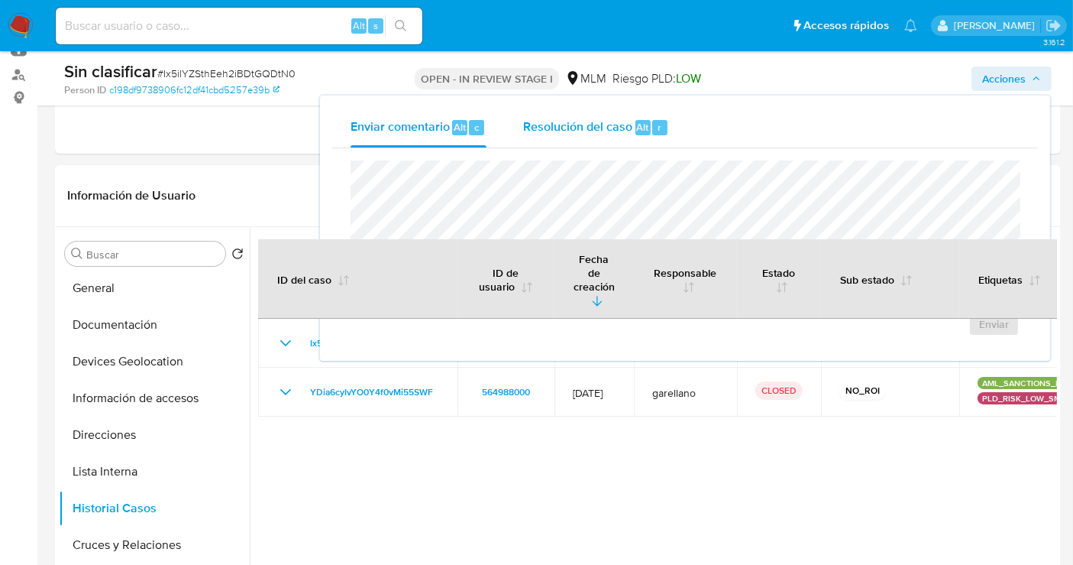
click at [591, 127] on span "Resolución del caso" at bounding box center [577, 127] width 109 height 18
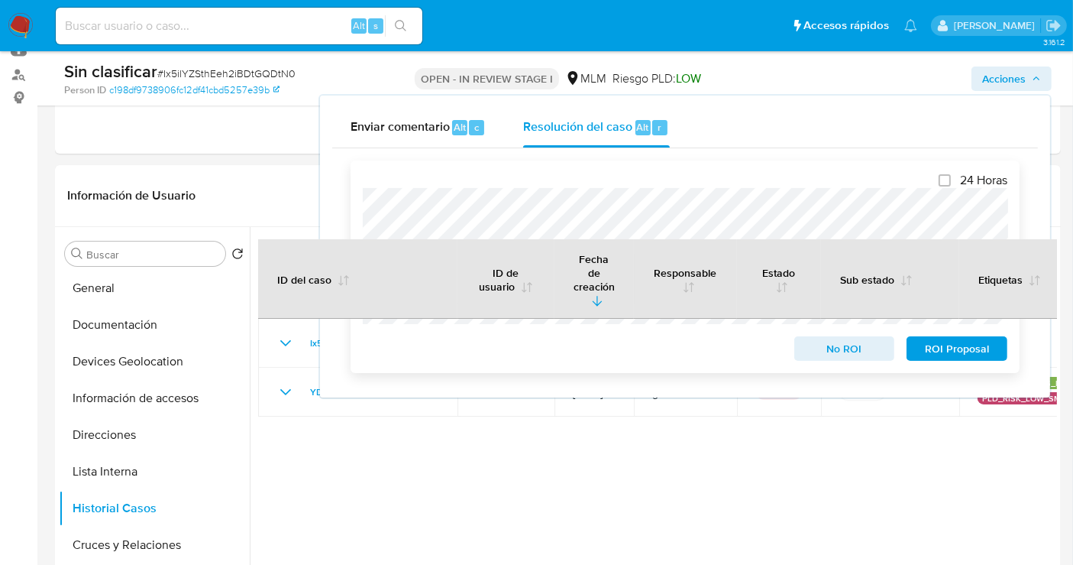
click at [823, 352] on span "No ROI" at bounding box center [844, 348] width 79 height 21
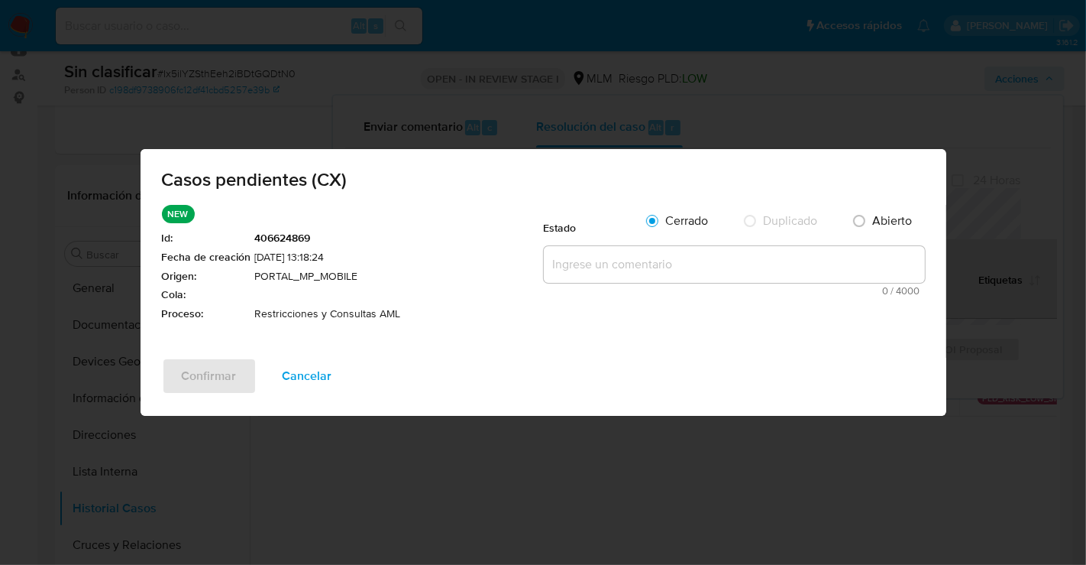
click at [613, 260] on textarea at bounding box center [734, 264] width 381 height 37
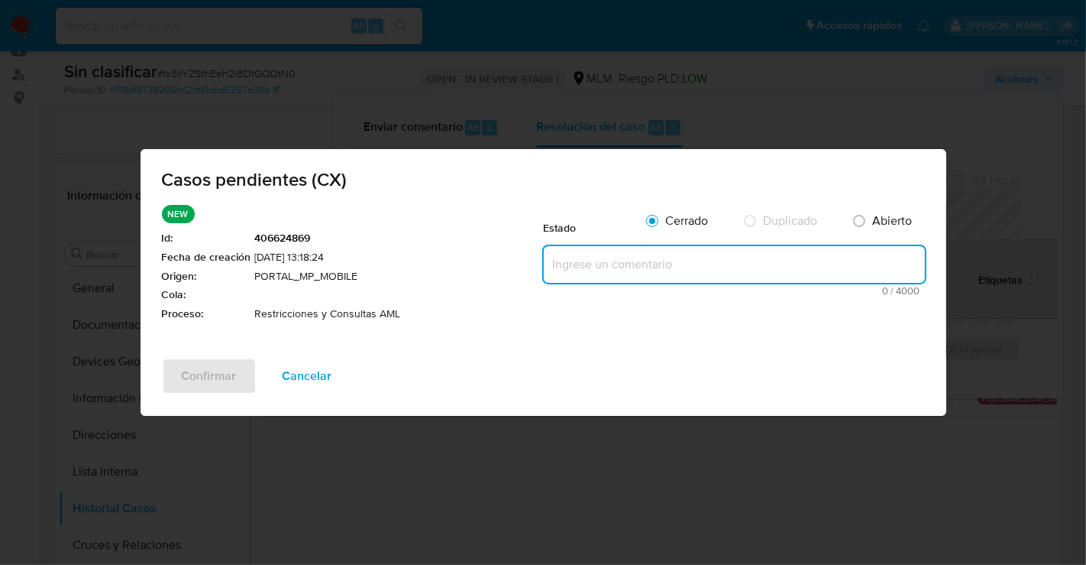
paste textarea "SE REALIZA VALIDACIÓN DE CASO GENERADO POR CX DONDE NO SE IDENTIFICA ALERTAS RE…"
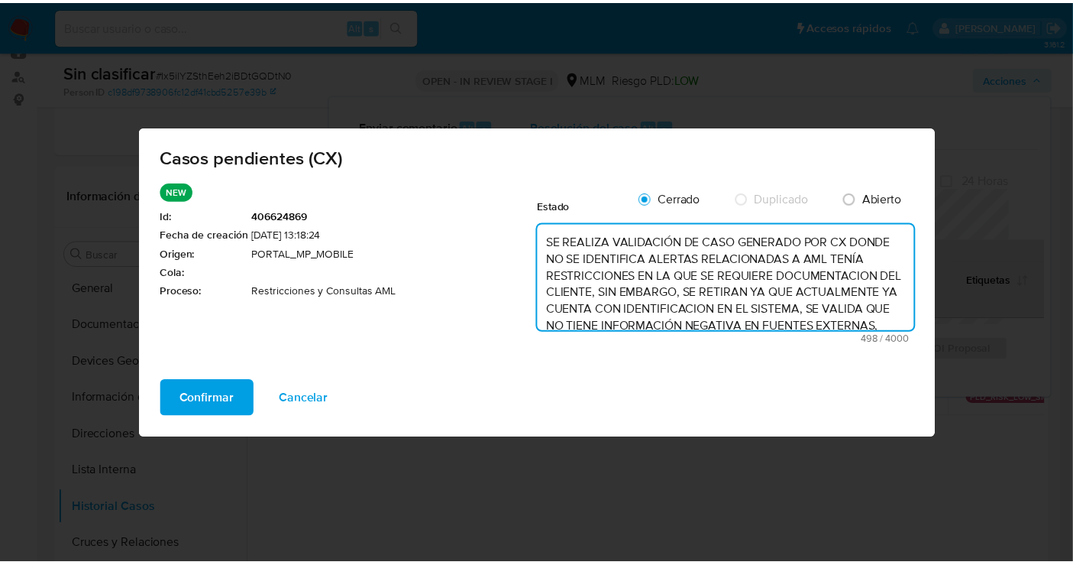
scroll to position [88, 0]
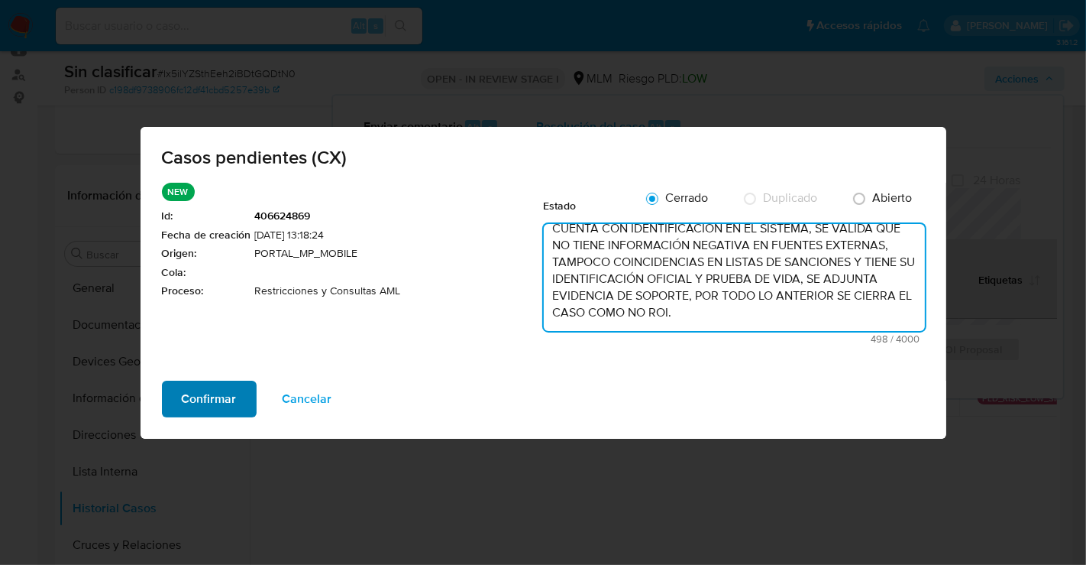
type textarea "SE REALIZA VALIDACIÓN DE CASO GENERADO POR CX DONDE NO SE IDENTIFICA ALERTAS RE…"
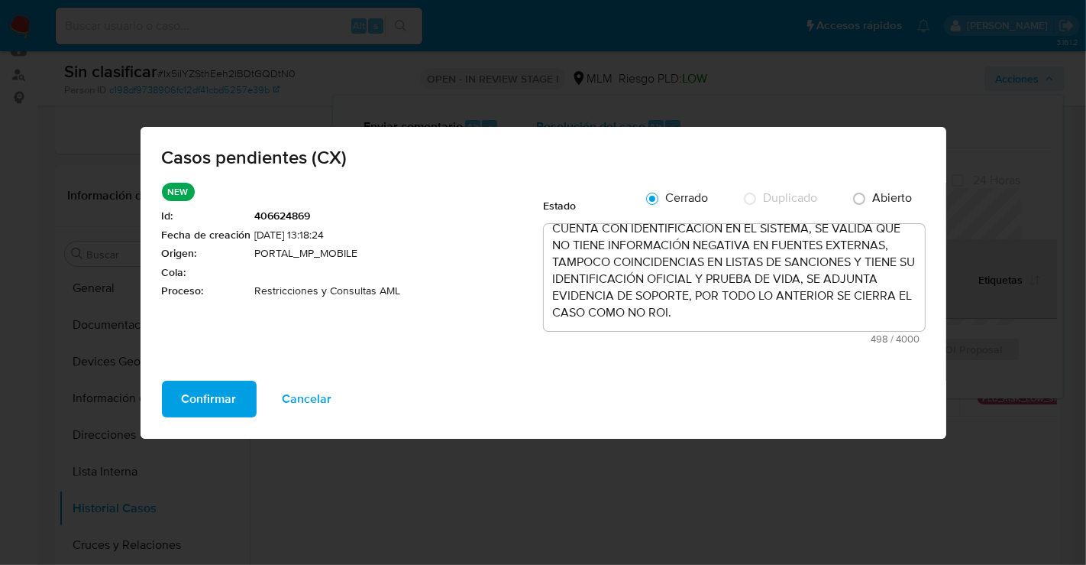
click at [172, 404] on button "Confirmar" at bounding box center [209, 398] width 95 height 37
